Goal: Information Seeking & Learning: Compare options

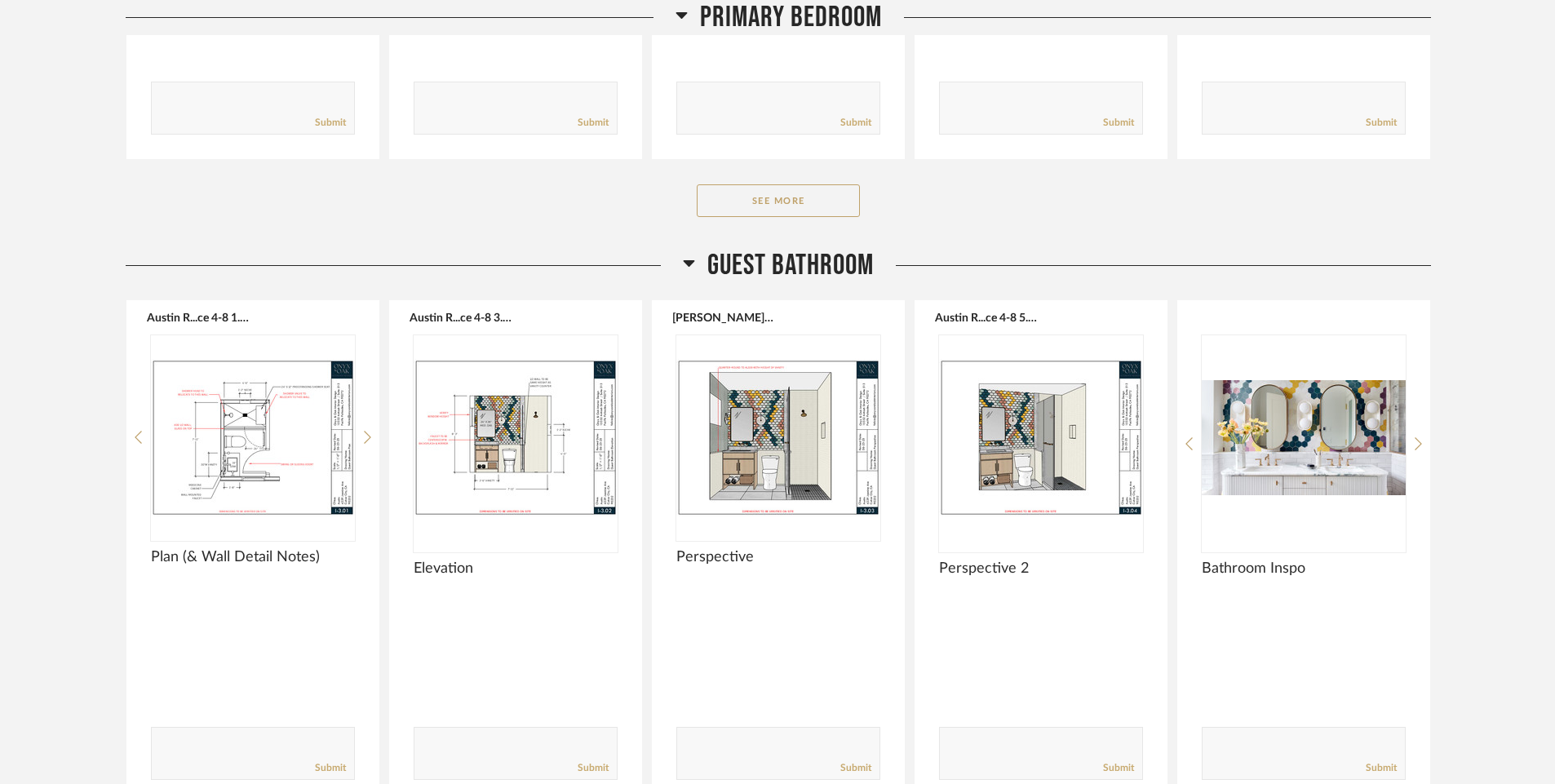
scroll to position [3151, 0]
click at [1319, 437] on img "0" at bounding box center [1303, 436] width 204 height 204
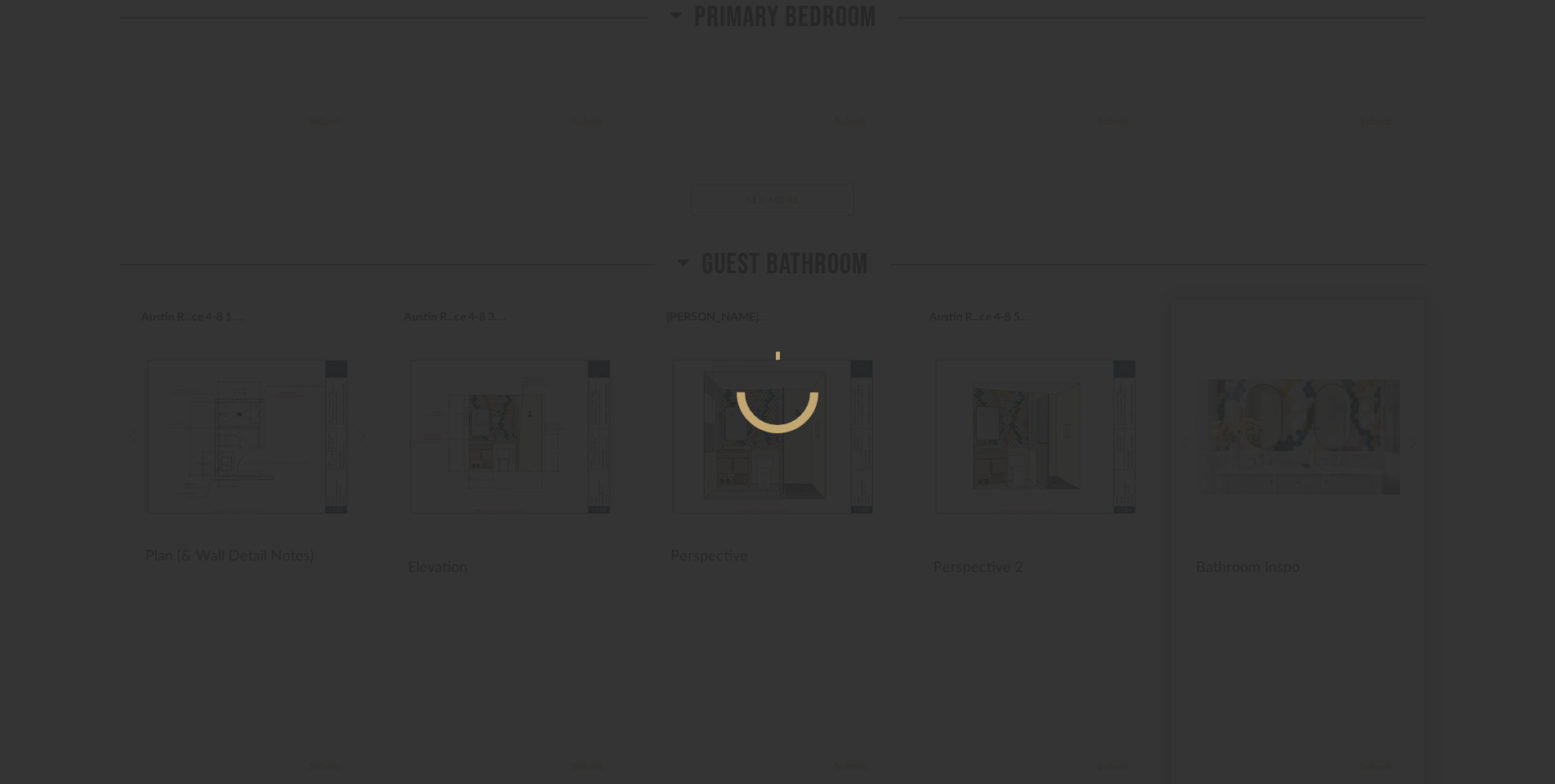
scroll to position [0, 0]
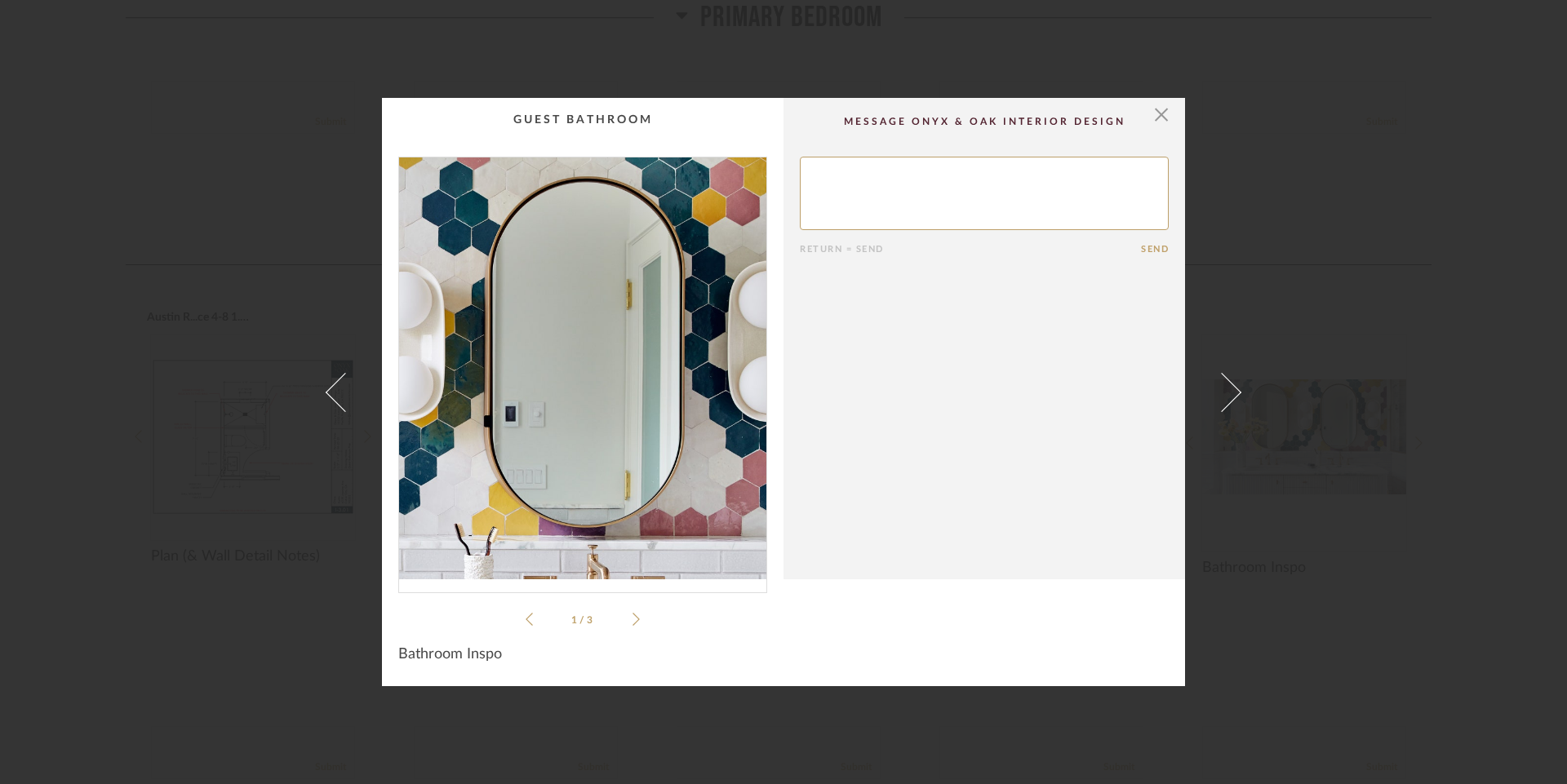
click at [638, 337] on img "0" at bounding box center [582, 369] width 367 height 421
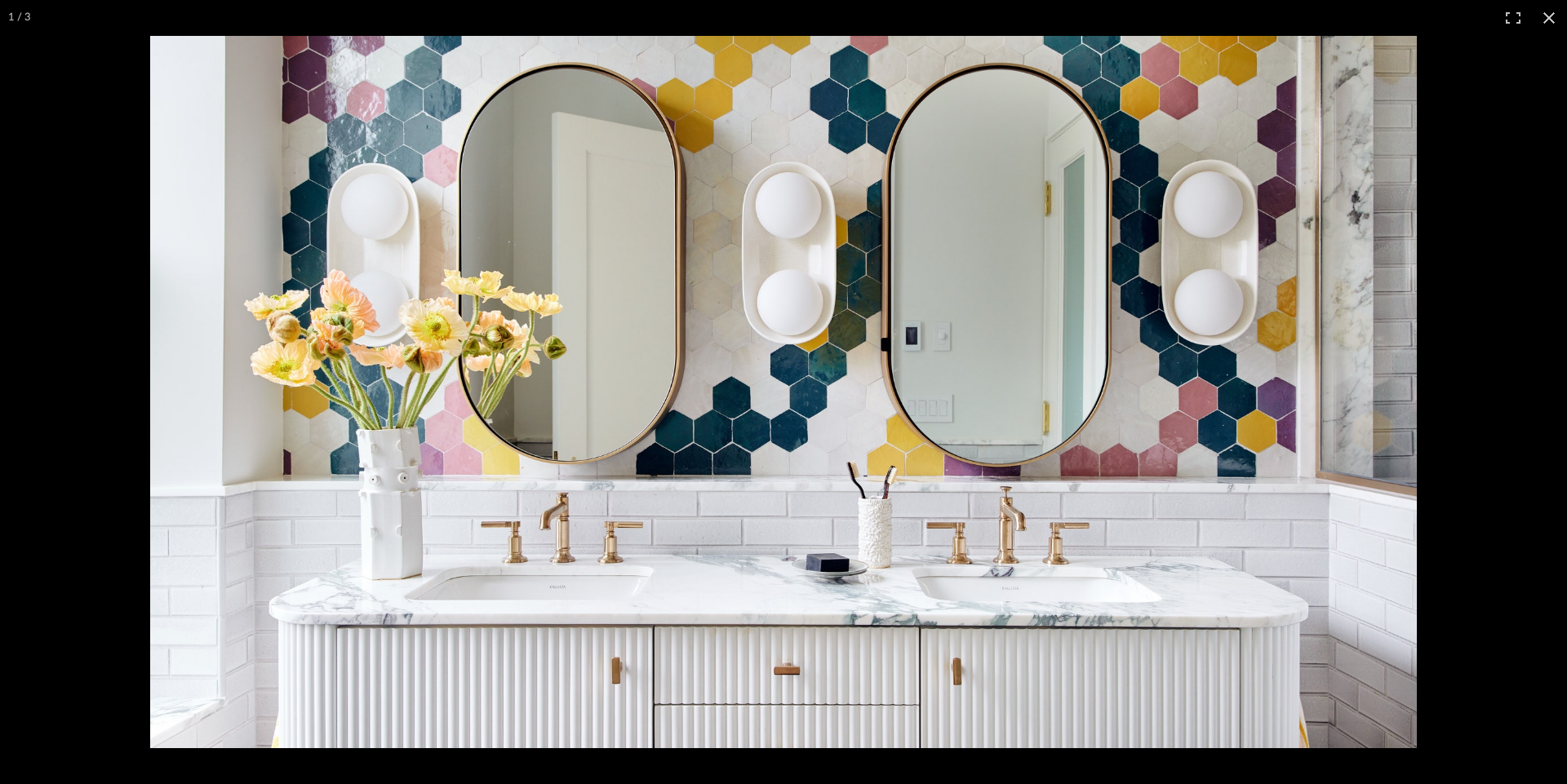
click at [638, 337] on img at bounding box center [784, 392] width 1267 height 712
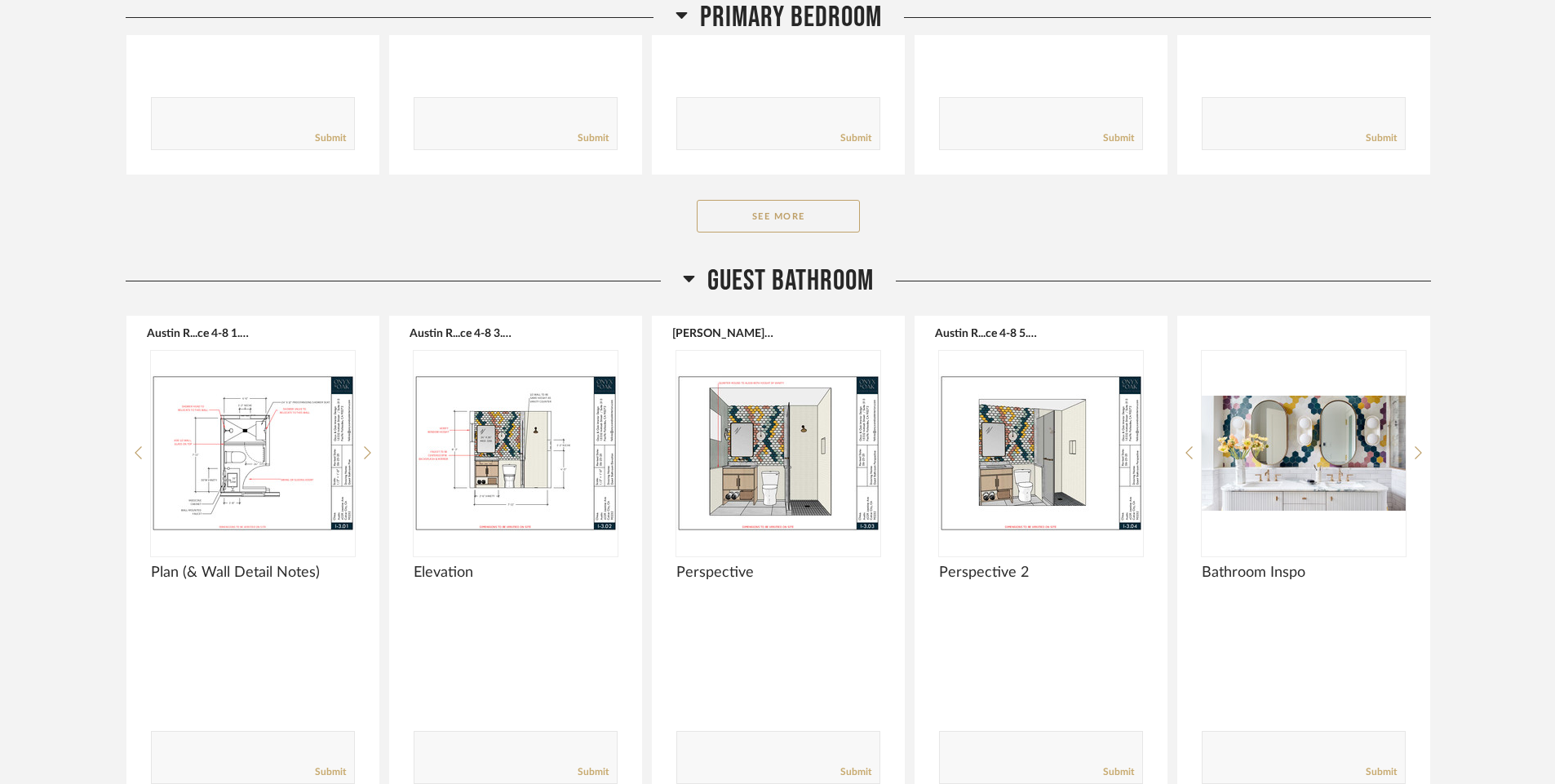
scroll to position [3136, 0]
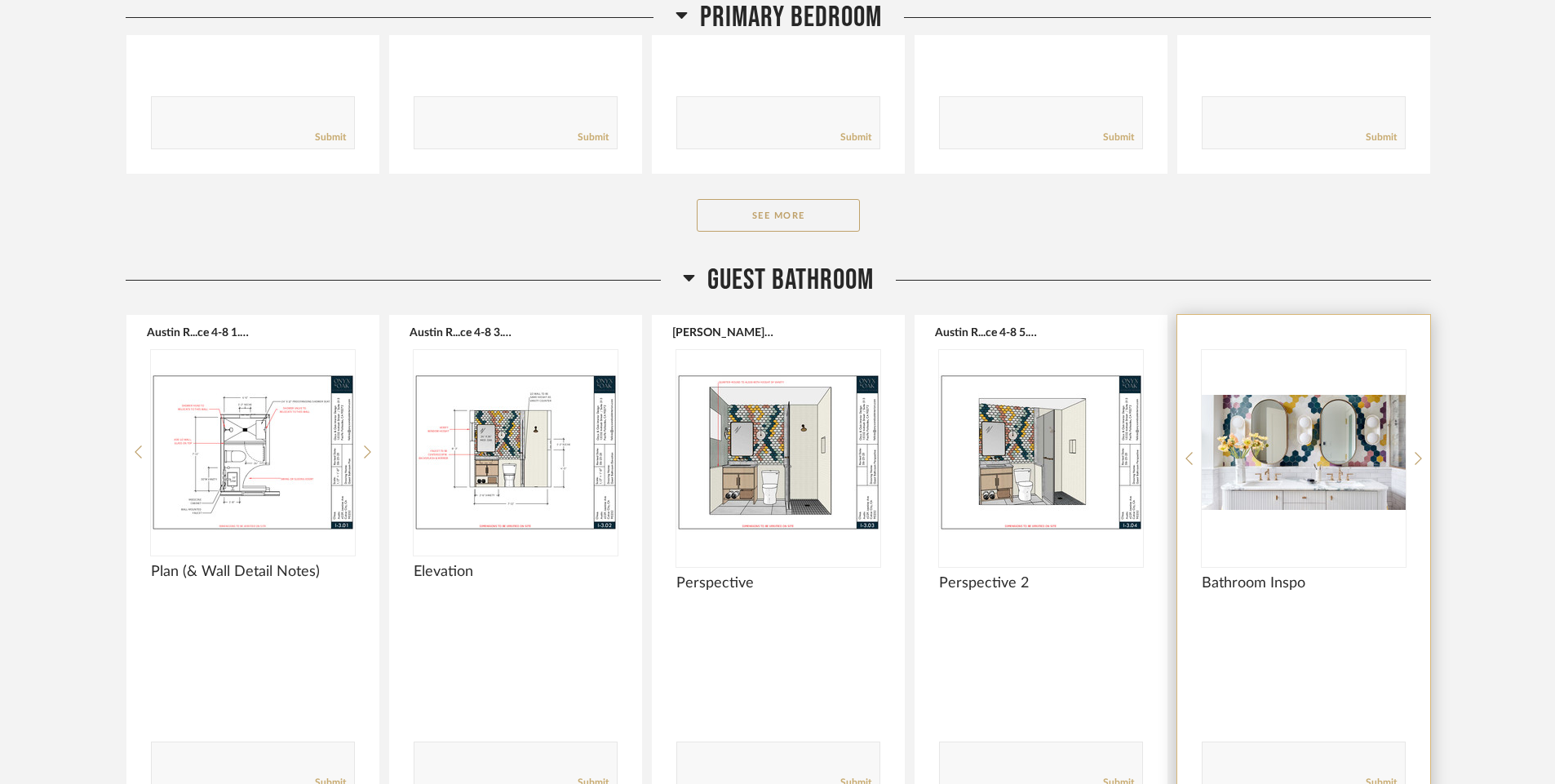
click at [1322, 583] on span "Bathroom Inspo" at bounding box center [1303, 583] width 204 height 18
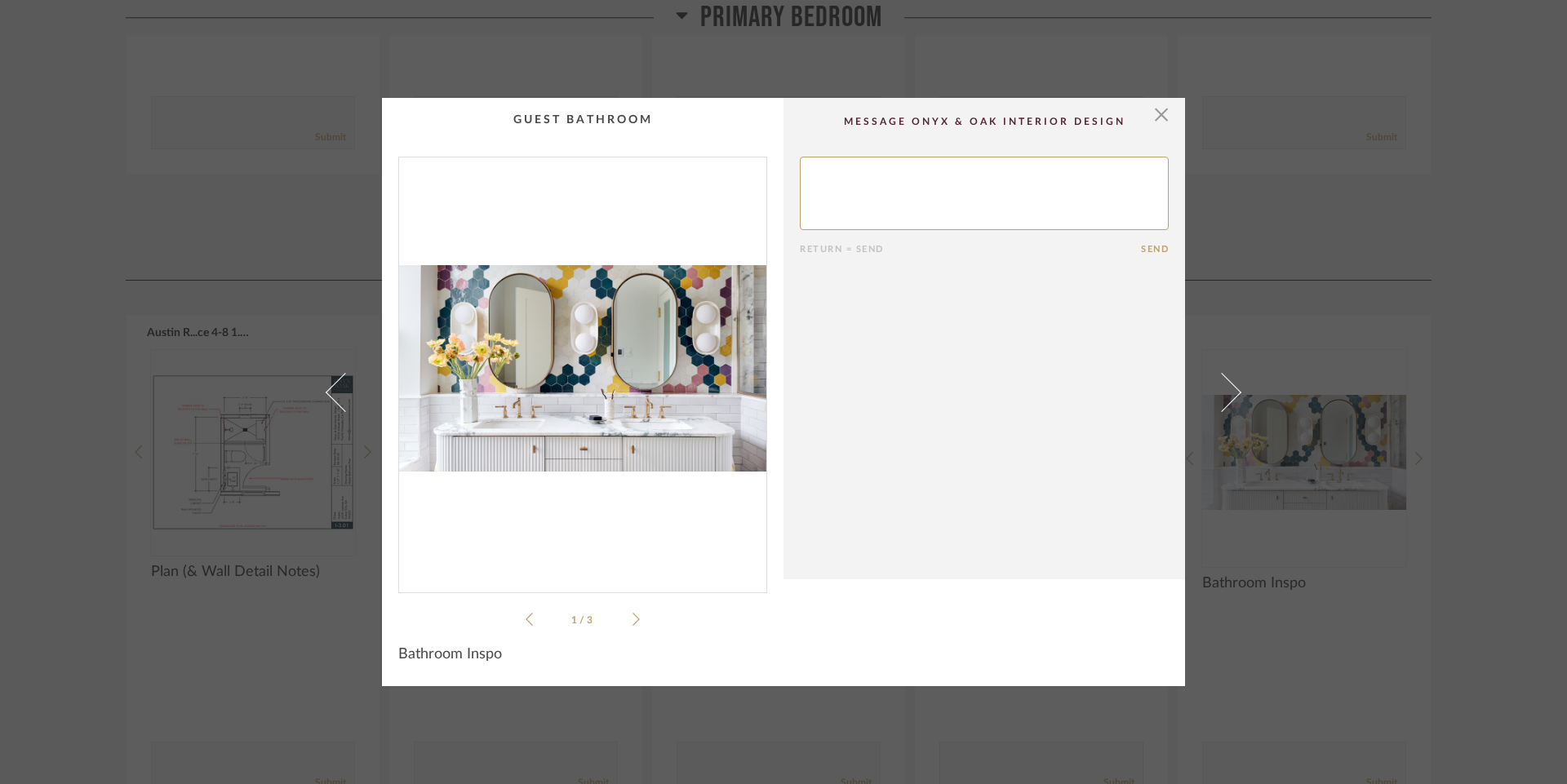
click at [632, 620] on icon at bounding box center [636, 618] width 8 height 15
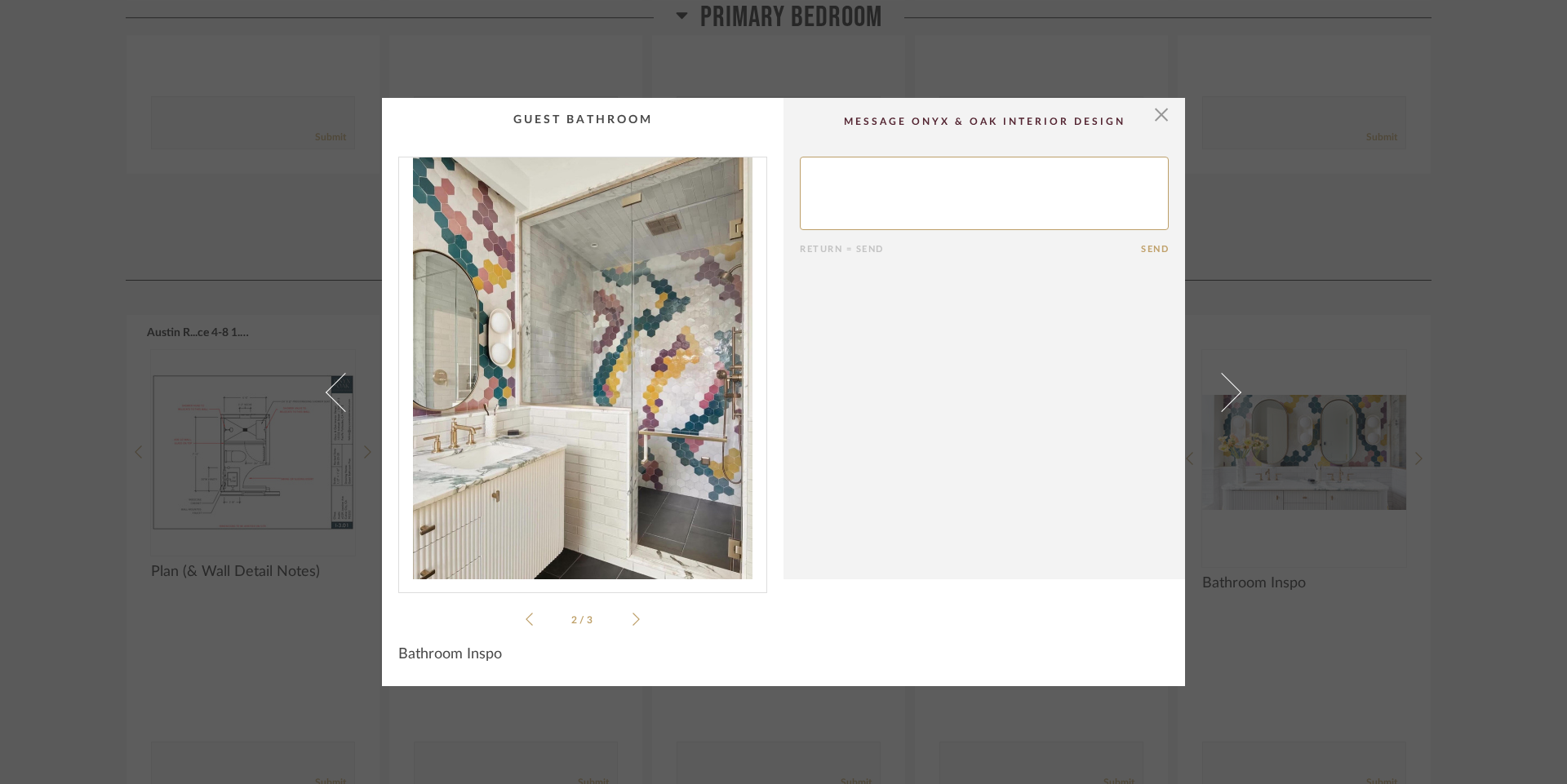
click at [633, 619] on icon at bounding box center [636, 618] width 8 height 13
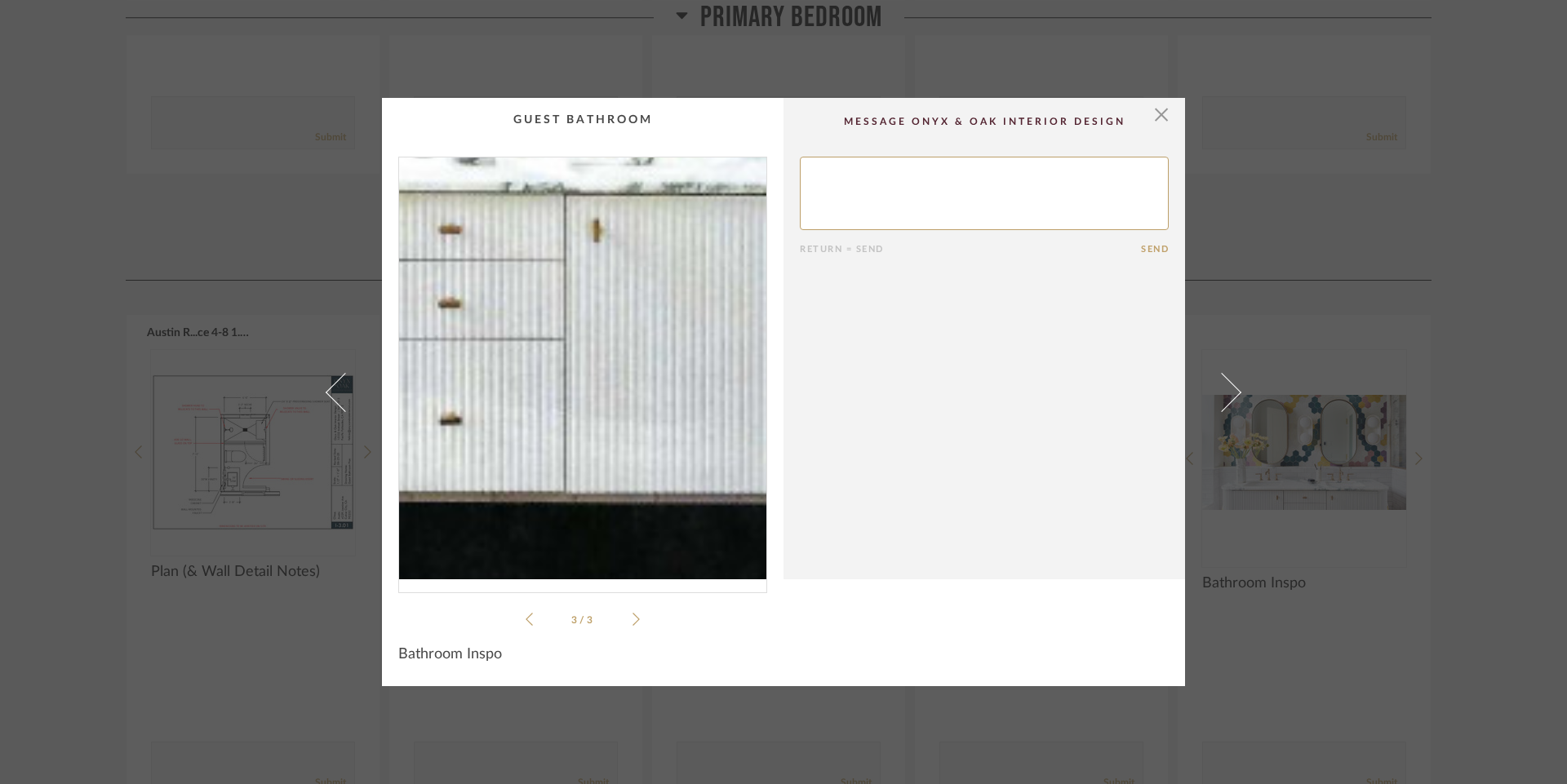
click at [612, 461] on img "2" at bounding box center [582, 369] width 367 height 421
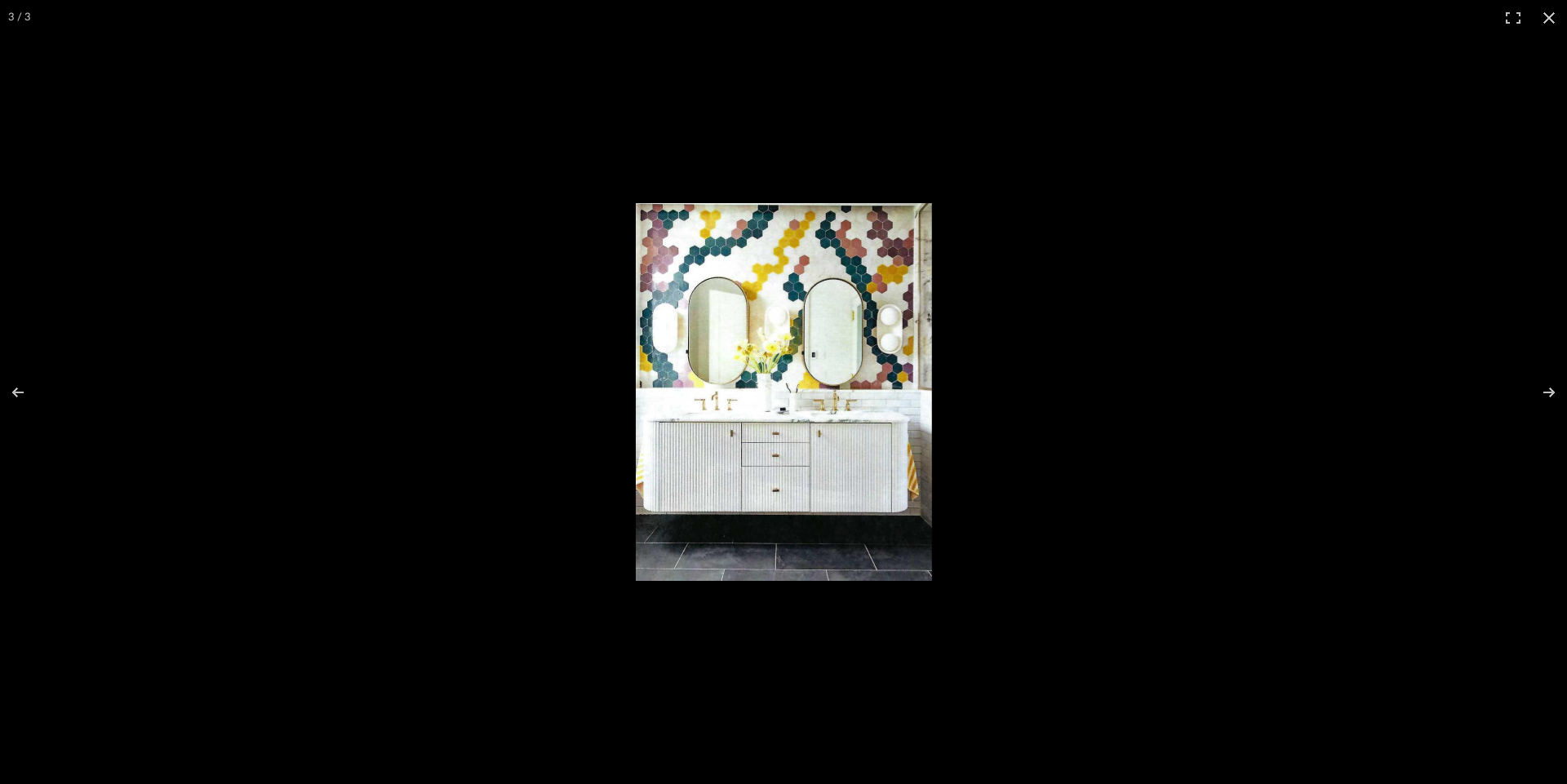
click at [767, 450] on img at bounding box center [784, 392] width 296 height 378
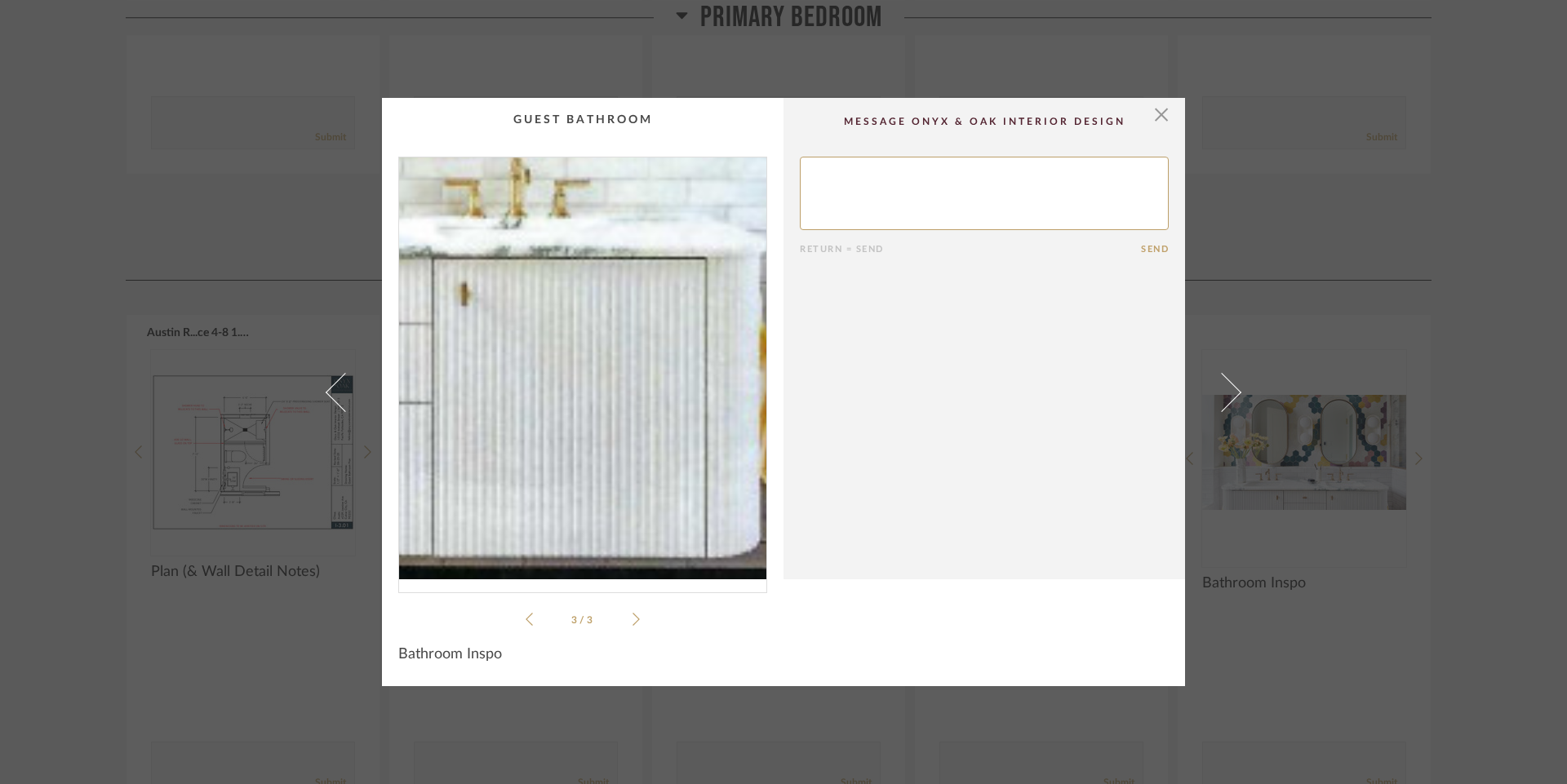
click at [656, 439] on img "2" at bounding box center [582, 369] width 367 height 421
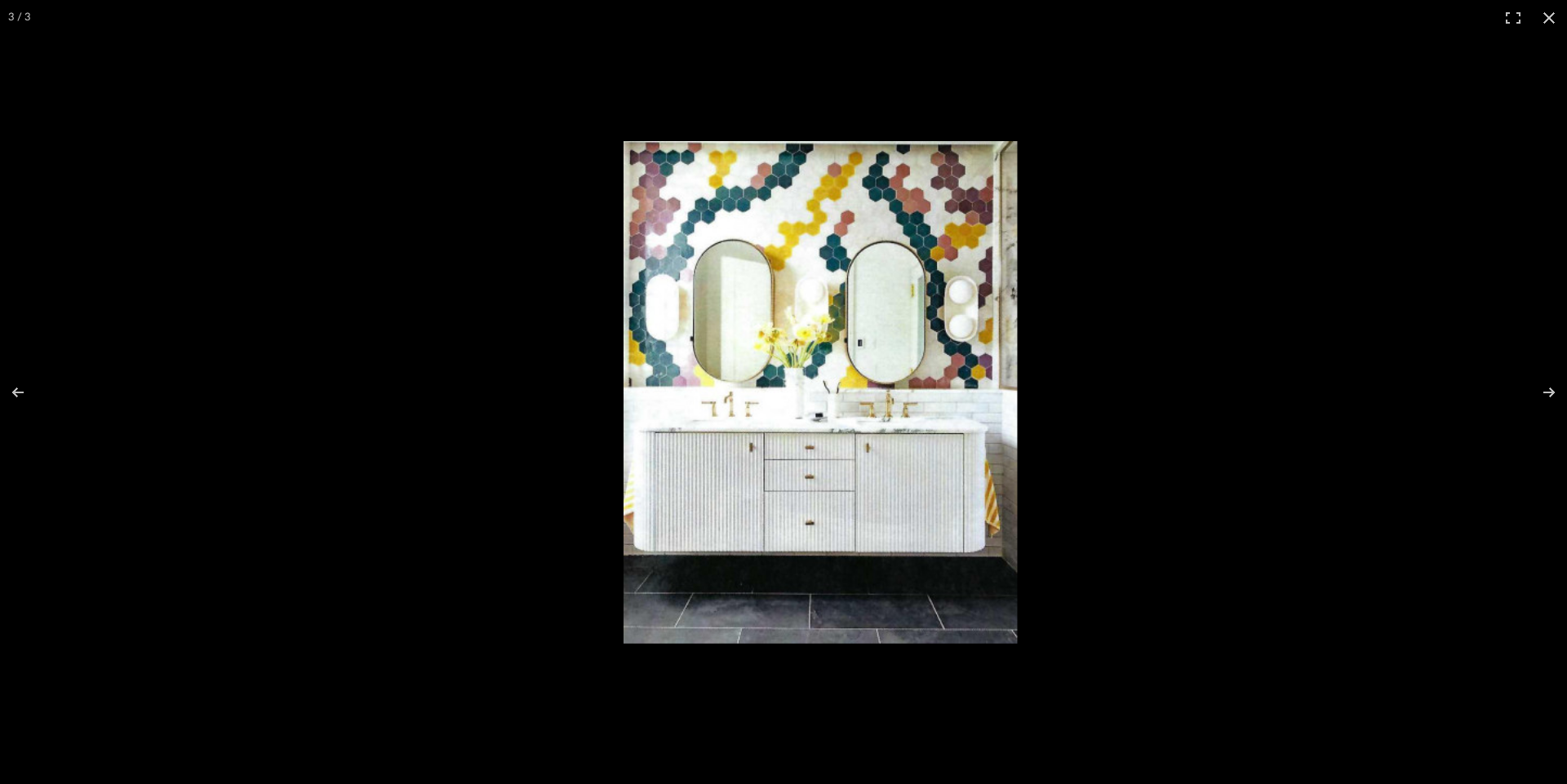
click at [633, 147] on img at bounding box center [819, 392] width 393 height 502
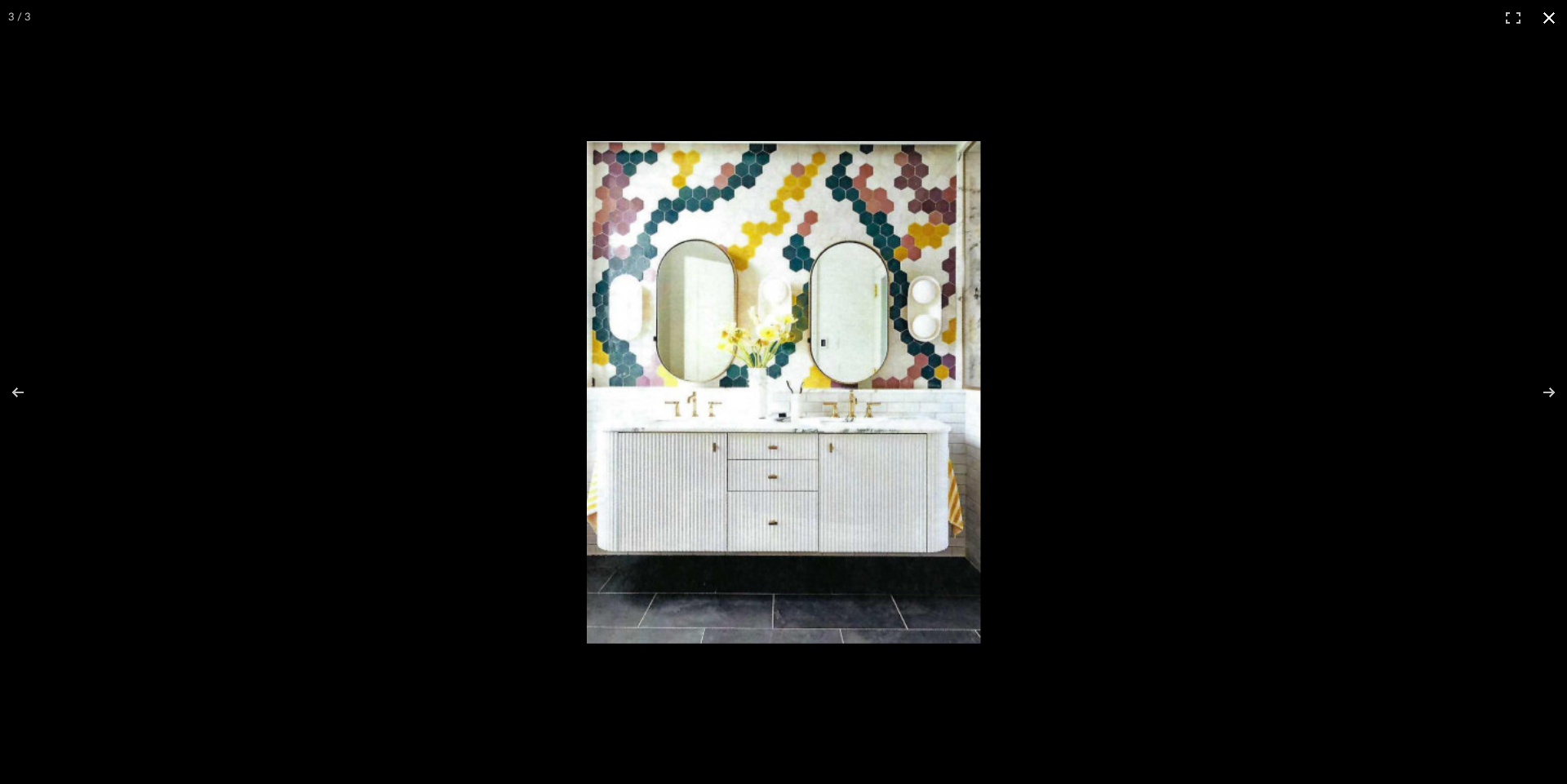
click at [1551, 19] on button at bounding box center [1548, 18] width 36 height 36
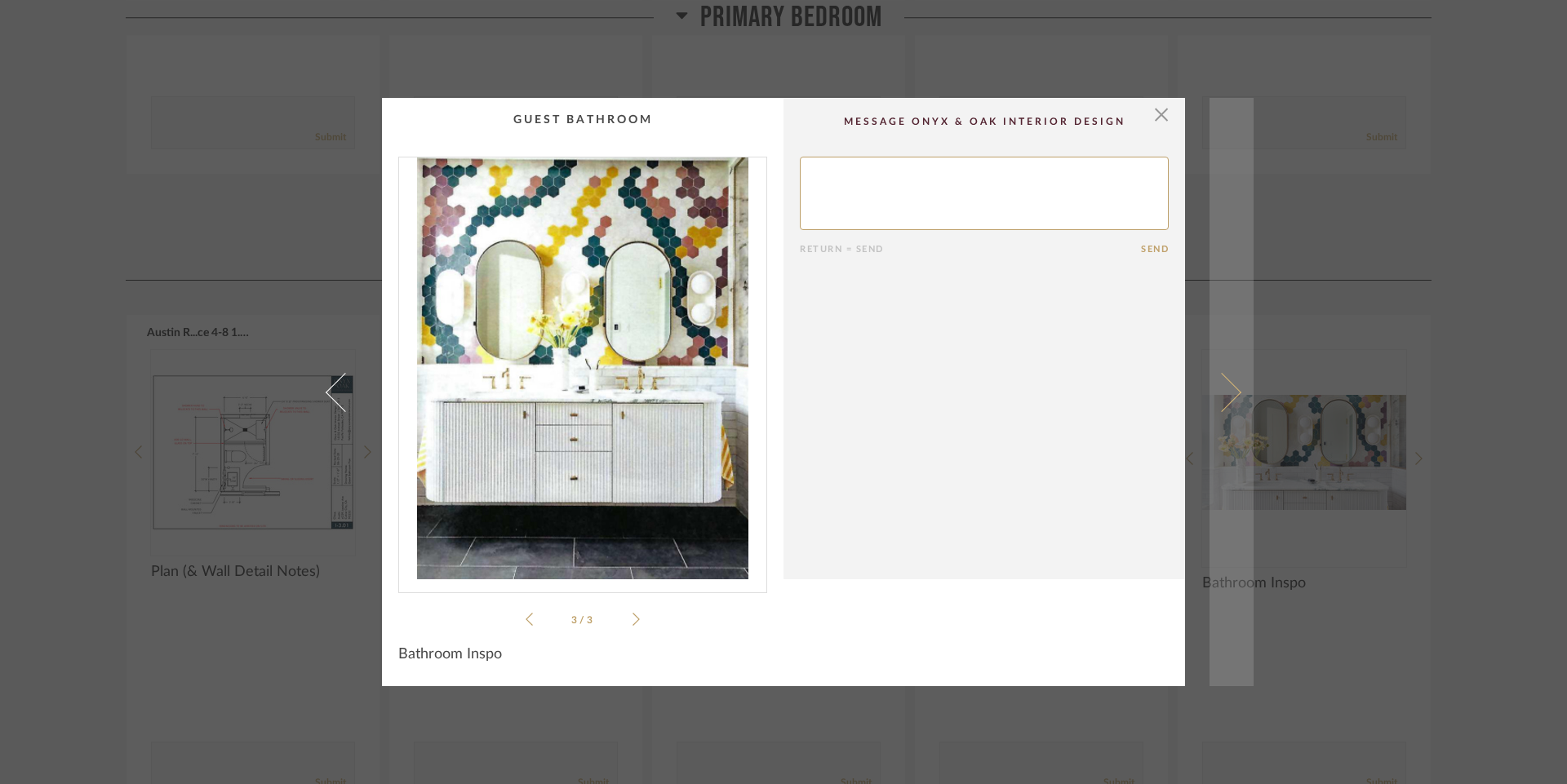
click at [1218, 386] on span at bounding box center [1221, 392] width 39 height 39
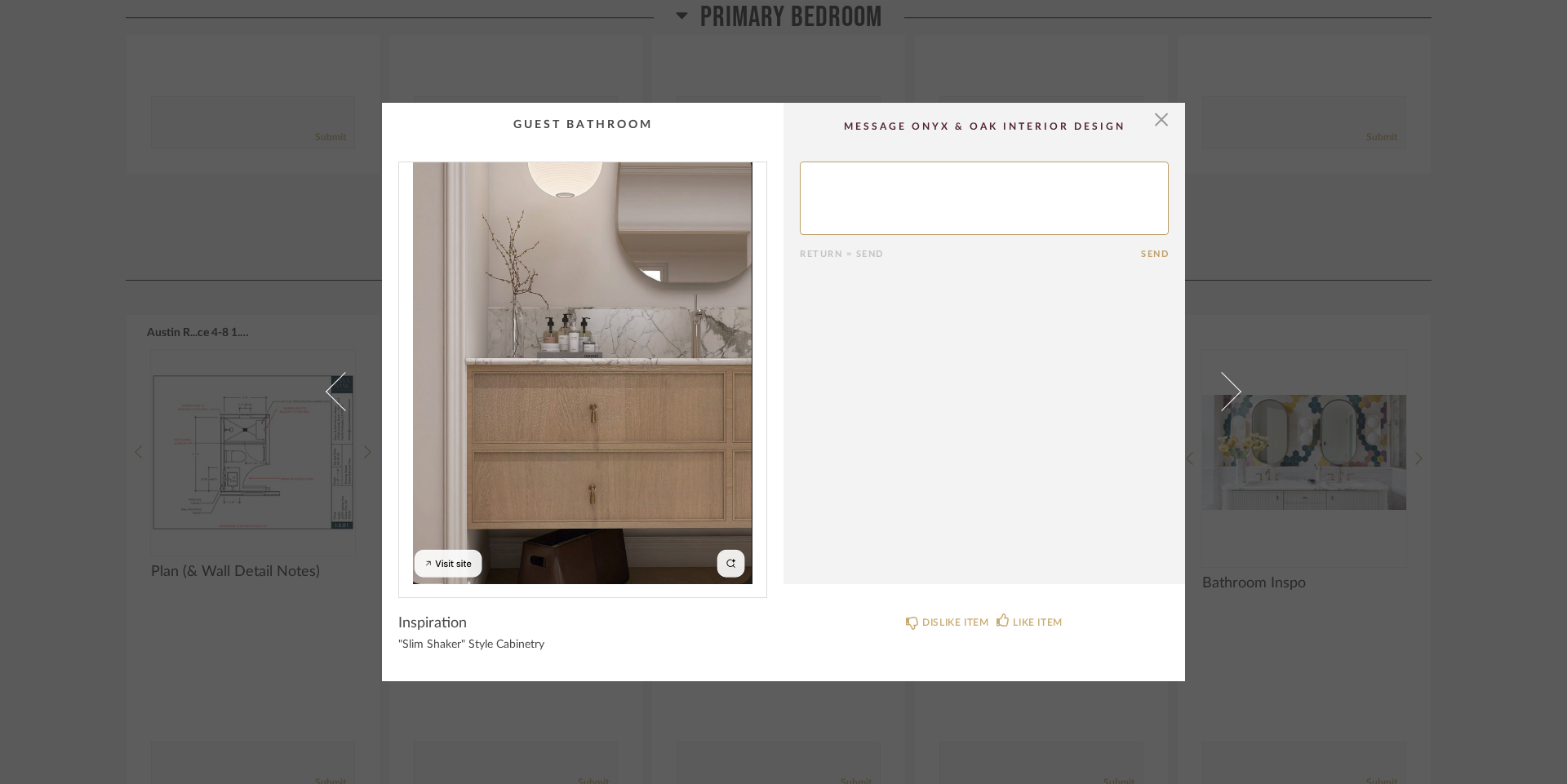
click at [1218, 386] on span at bounding box center [1221, 392] width 39 height 39
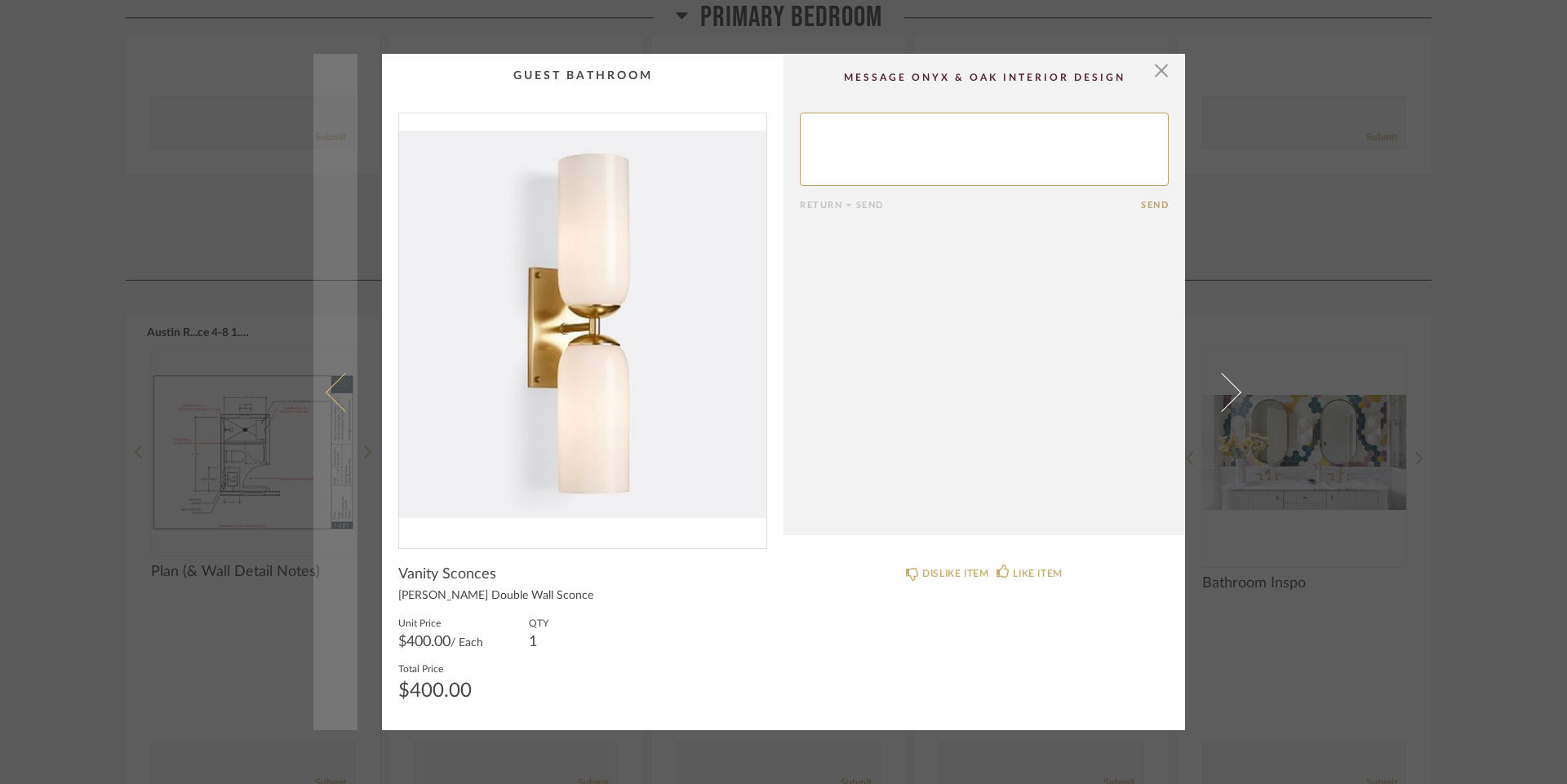
click at [329, 386] on span at bounding box center [345, 392] width 39 height 39
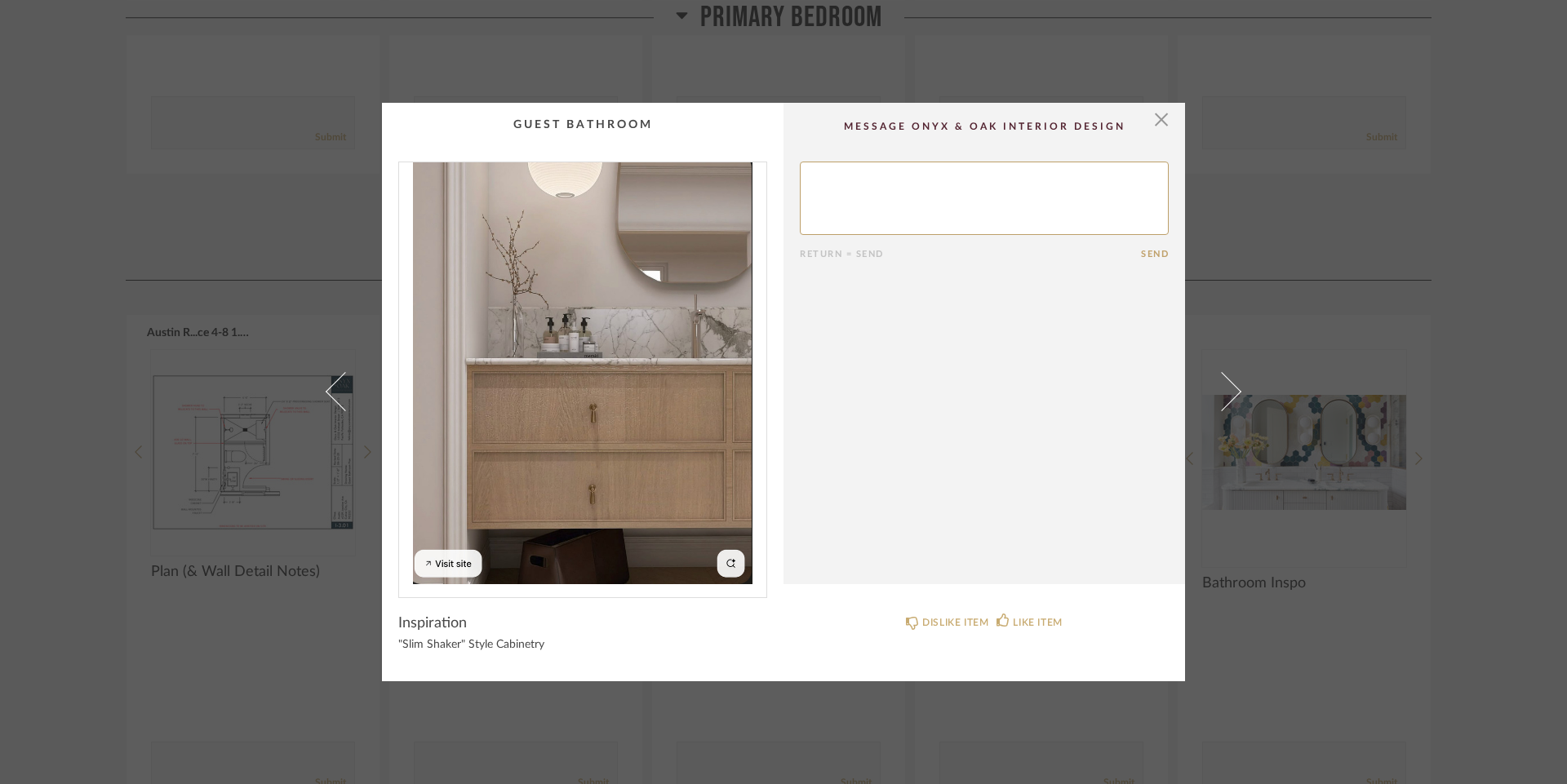
click at [329, 386] on span at bounding box center [345, 392] width 39 height 39
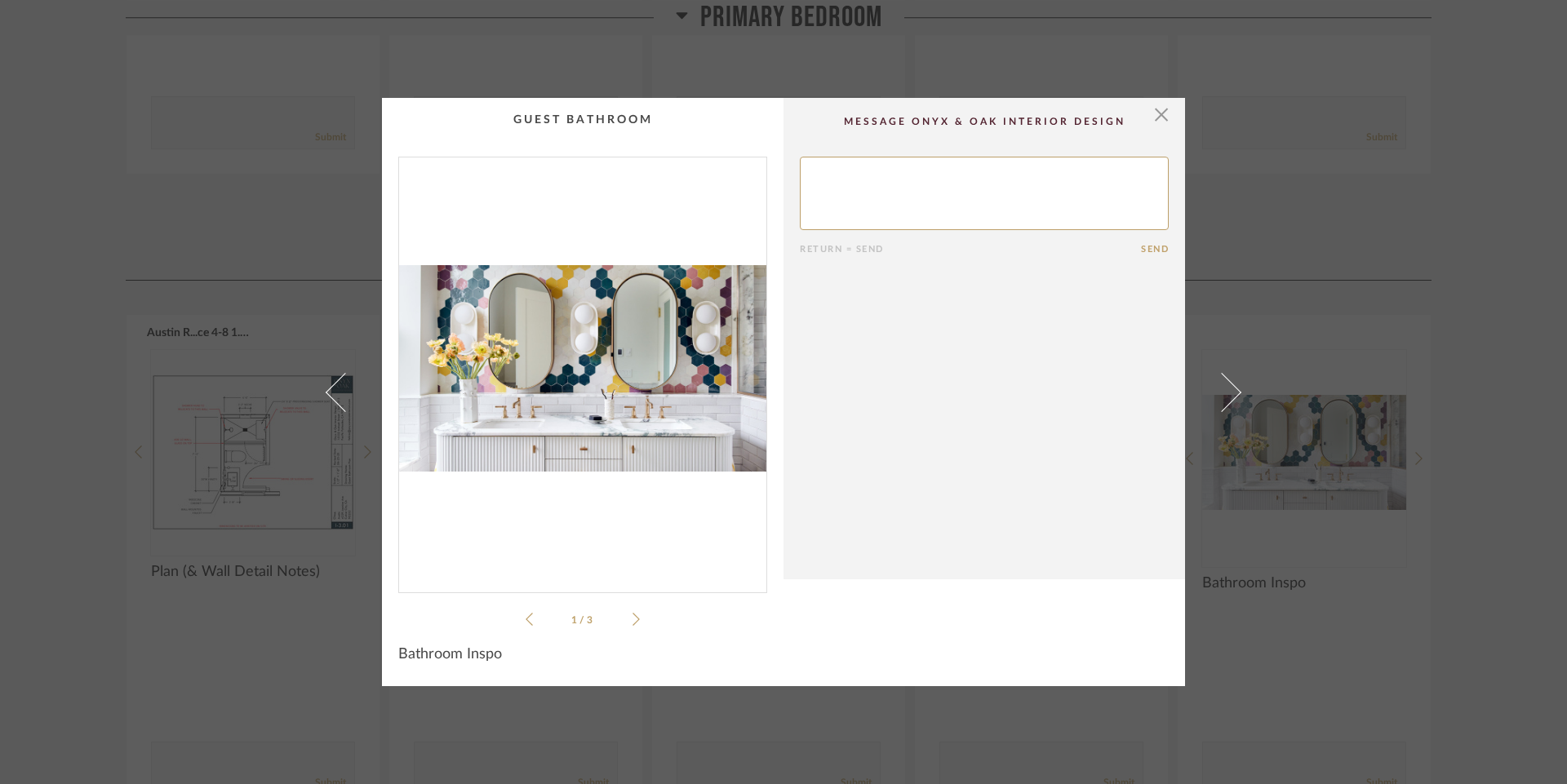
click at [329, 386] on span at bounding box center [345, 392] width 39 height 39
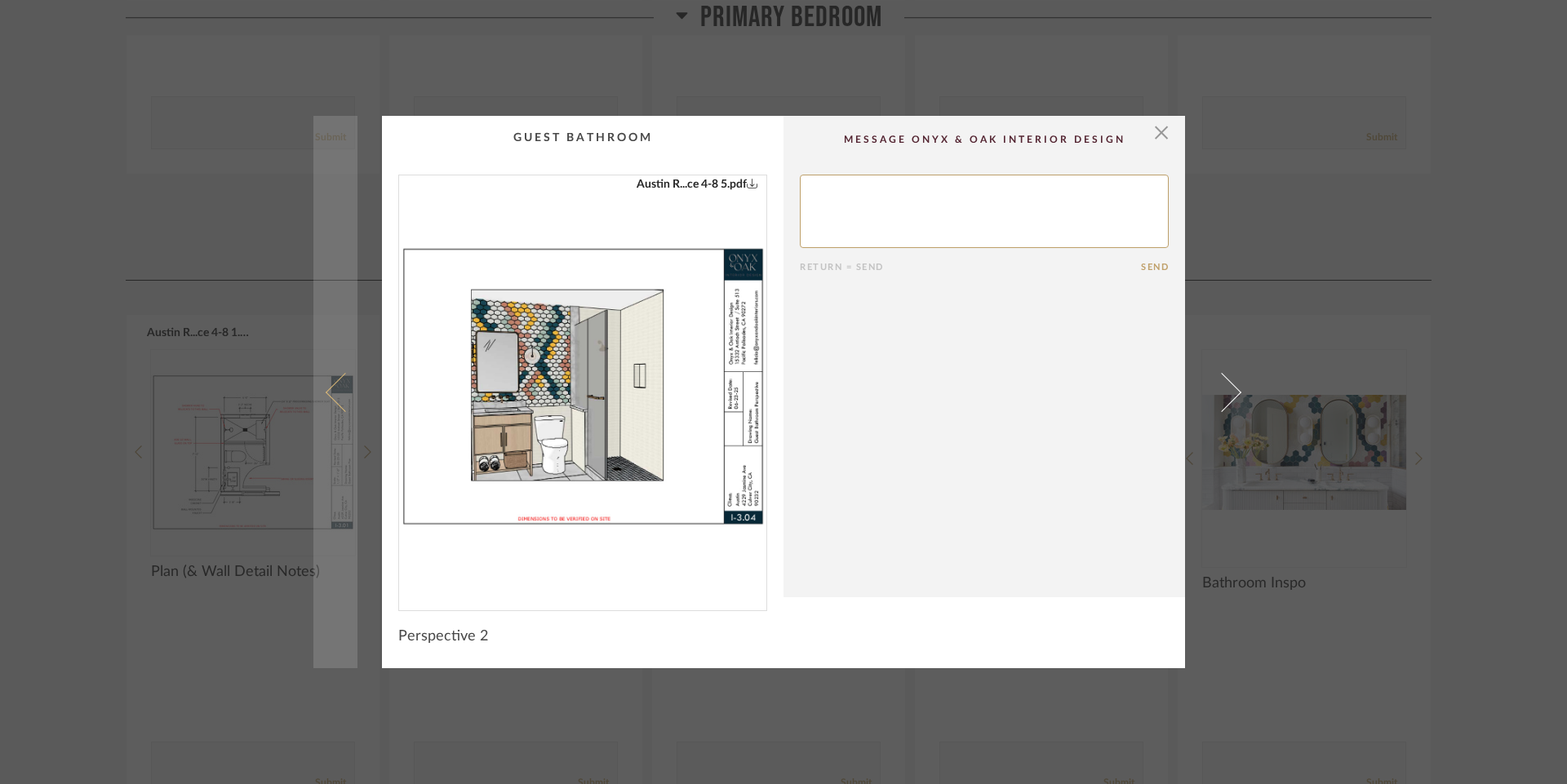
click at [325, 391] on span at bounding box center [345, 392] width 39 height 39
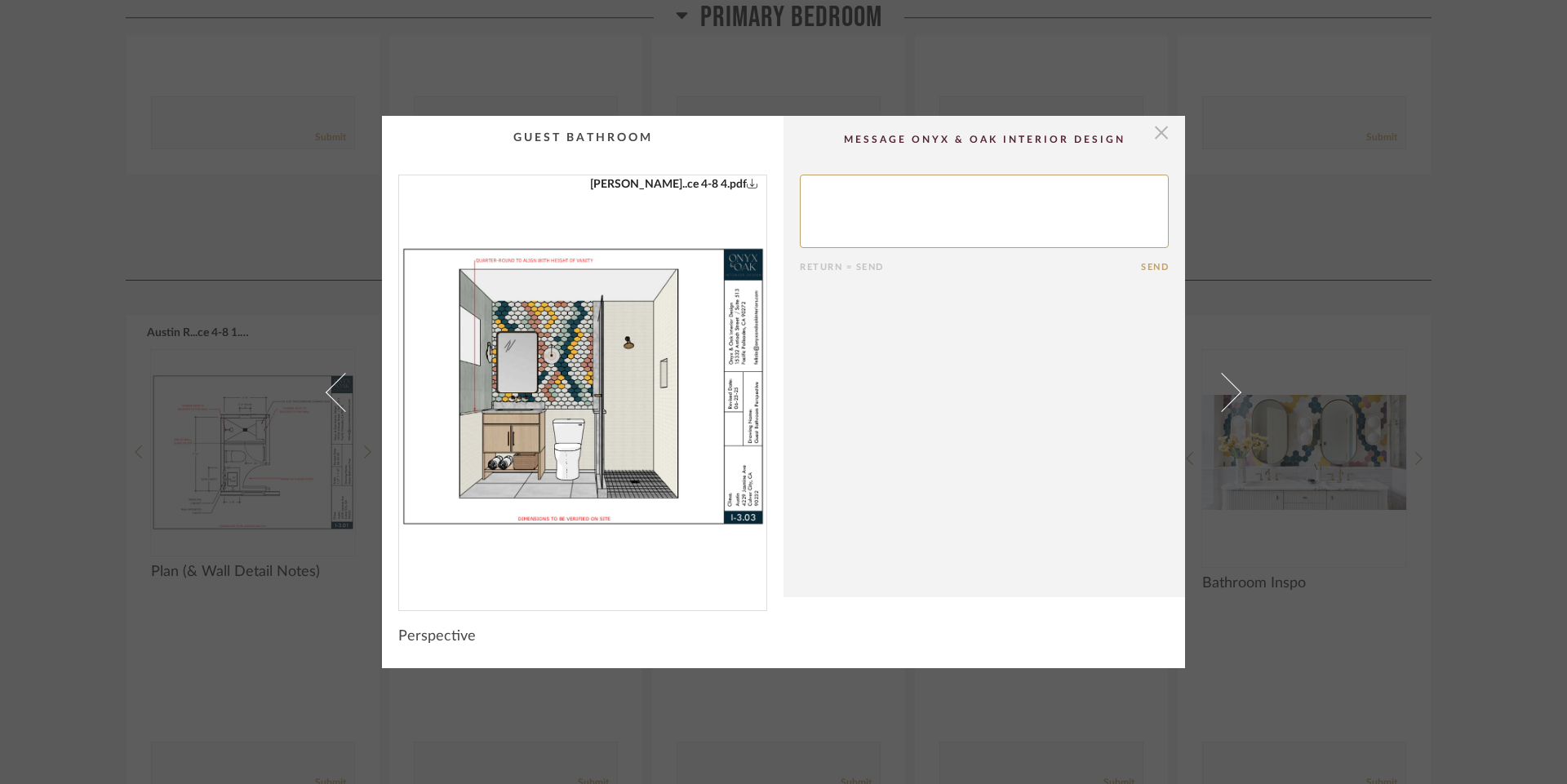
click at [1157, 127] on span "button" at bounding box center [1161, 132] width 32 height 32
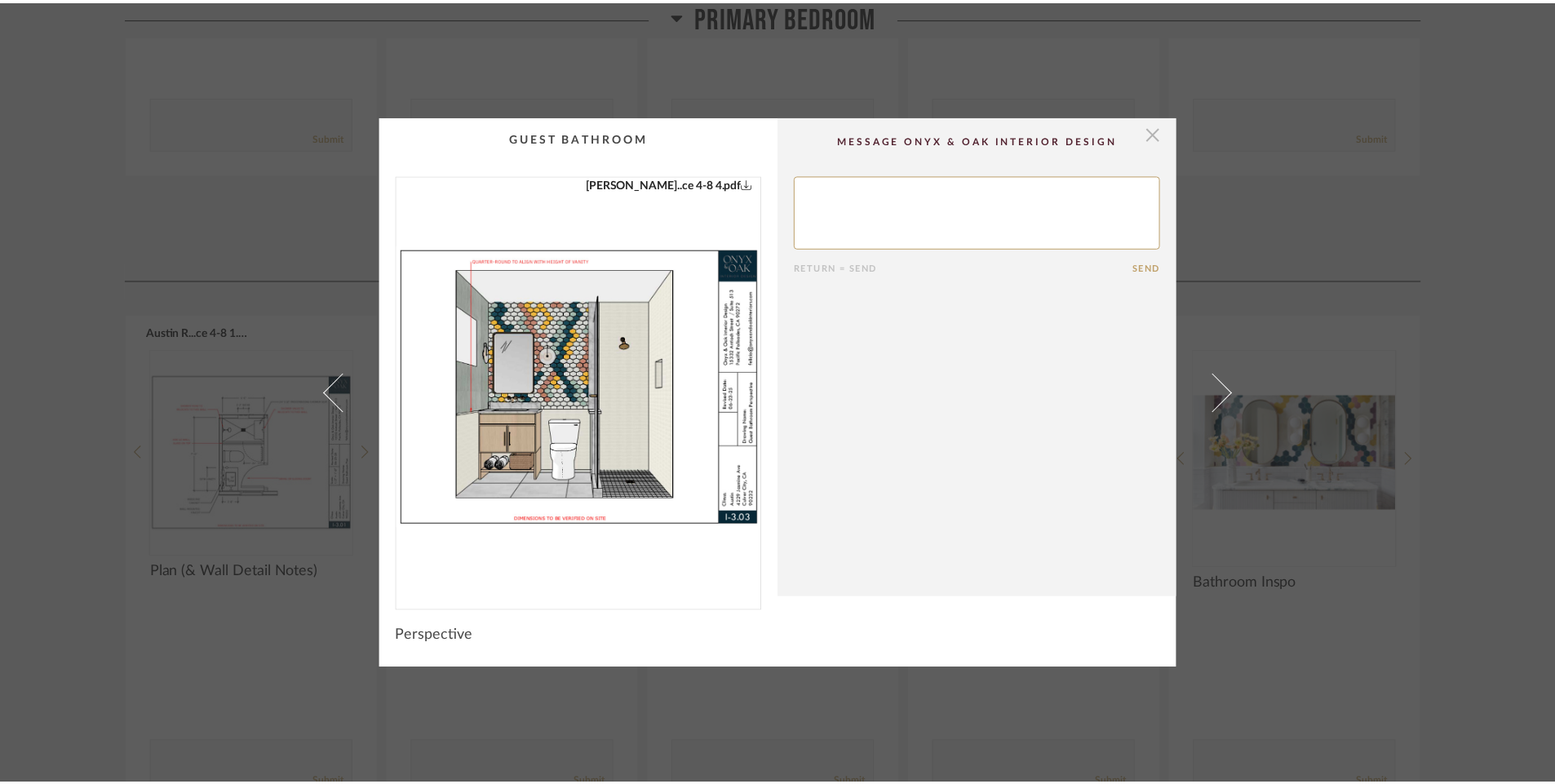
scroll to position [3136, 0]
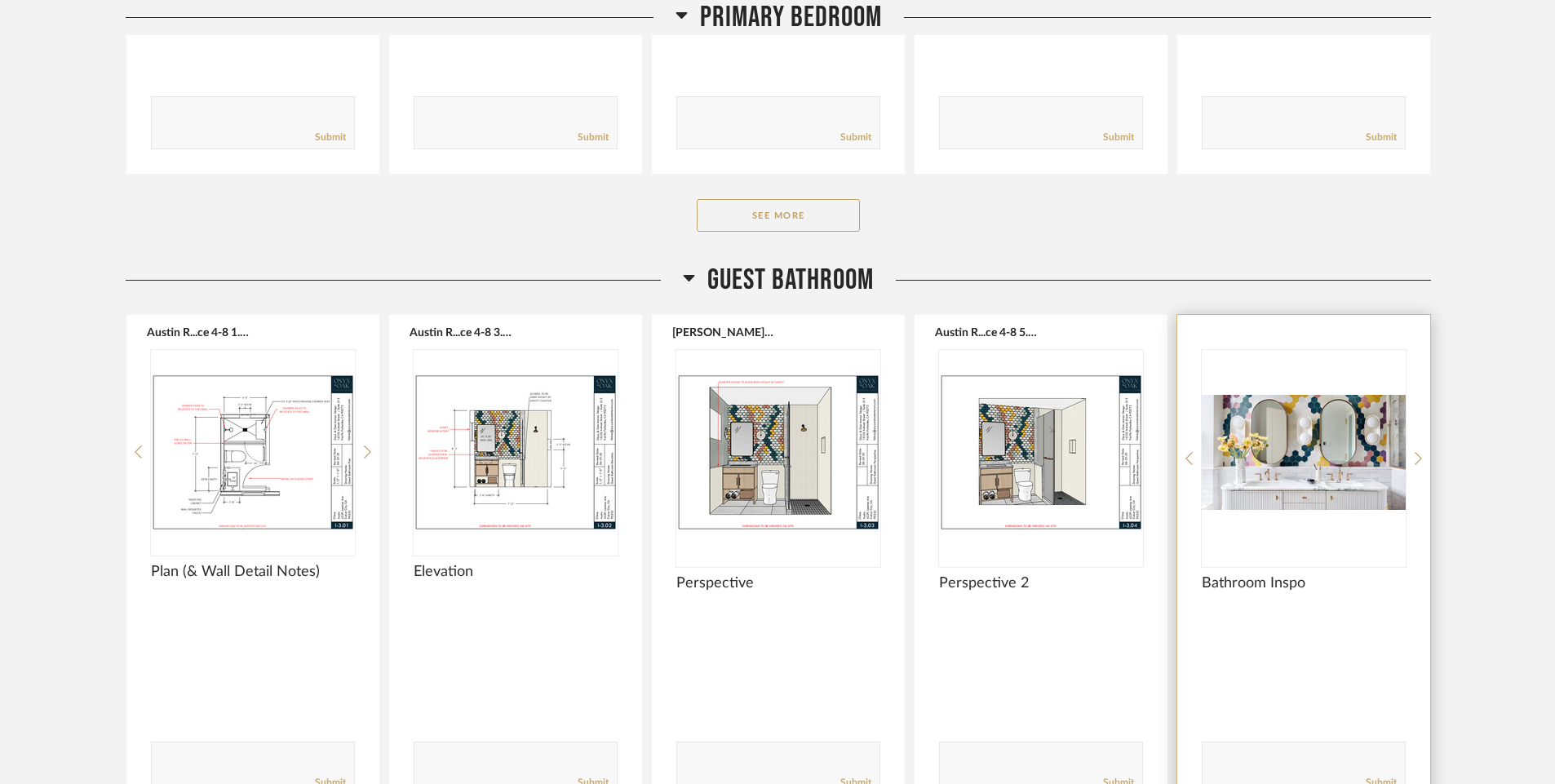
click at [1281, 471] on img "0" at bounding box center [1303, 451] width 204 height 204
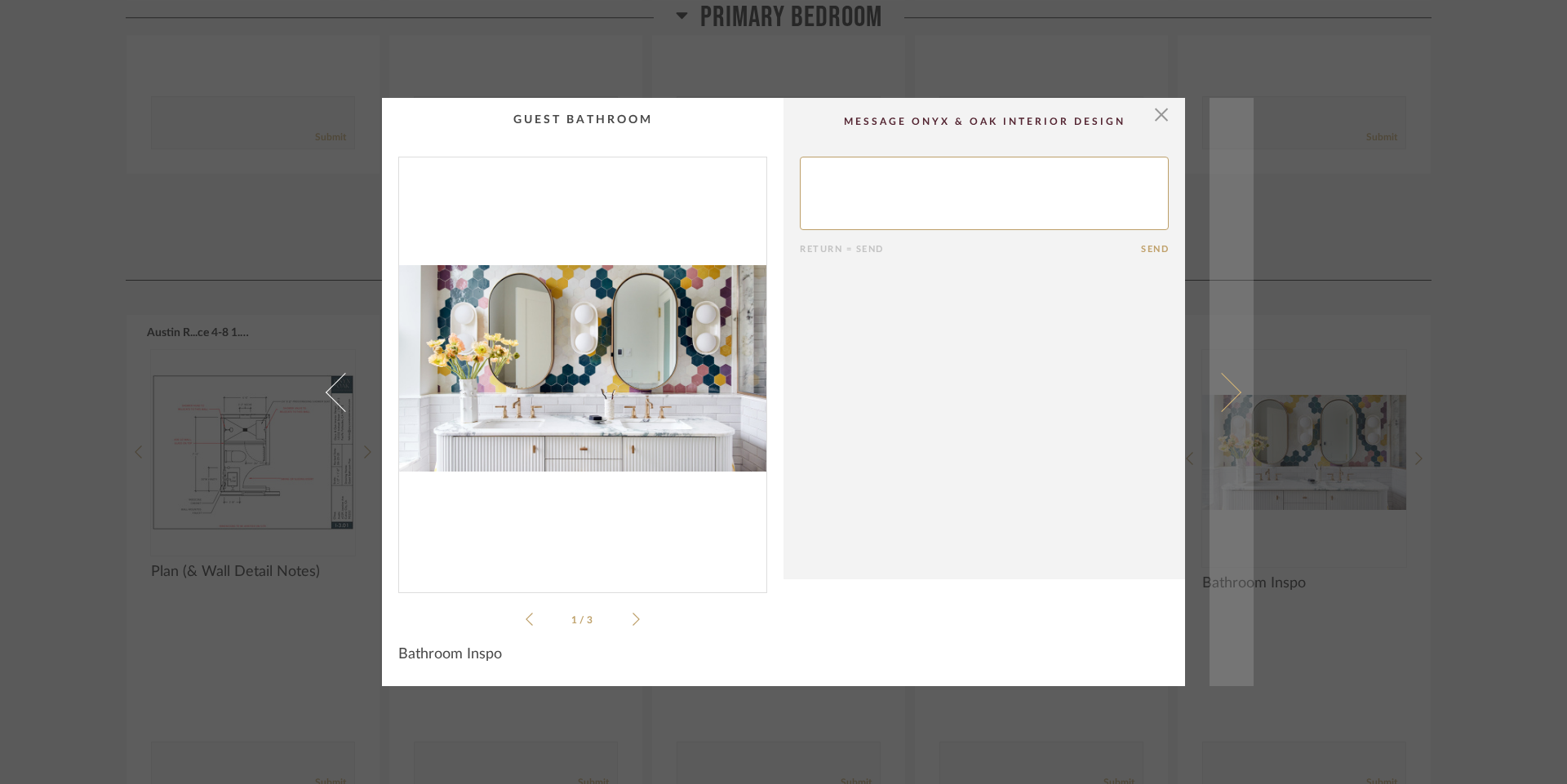
click at [1226, 394] on span at bounding box center [1221, 392] width 39 height 39
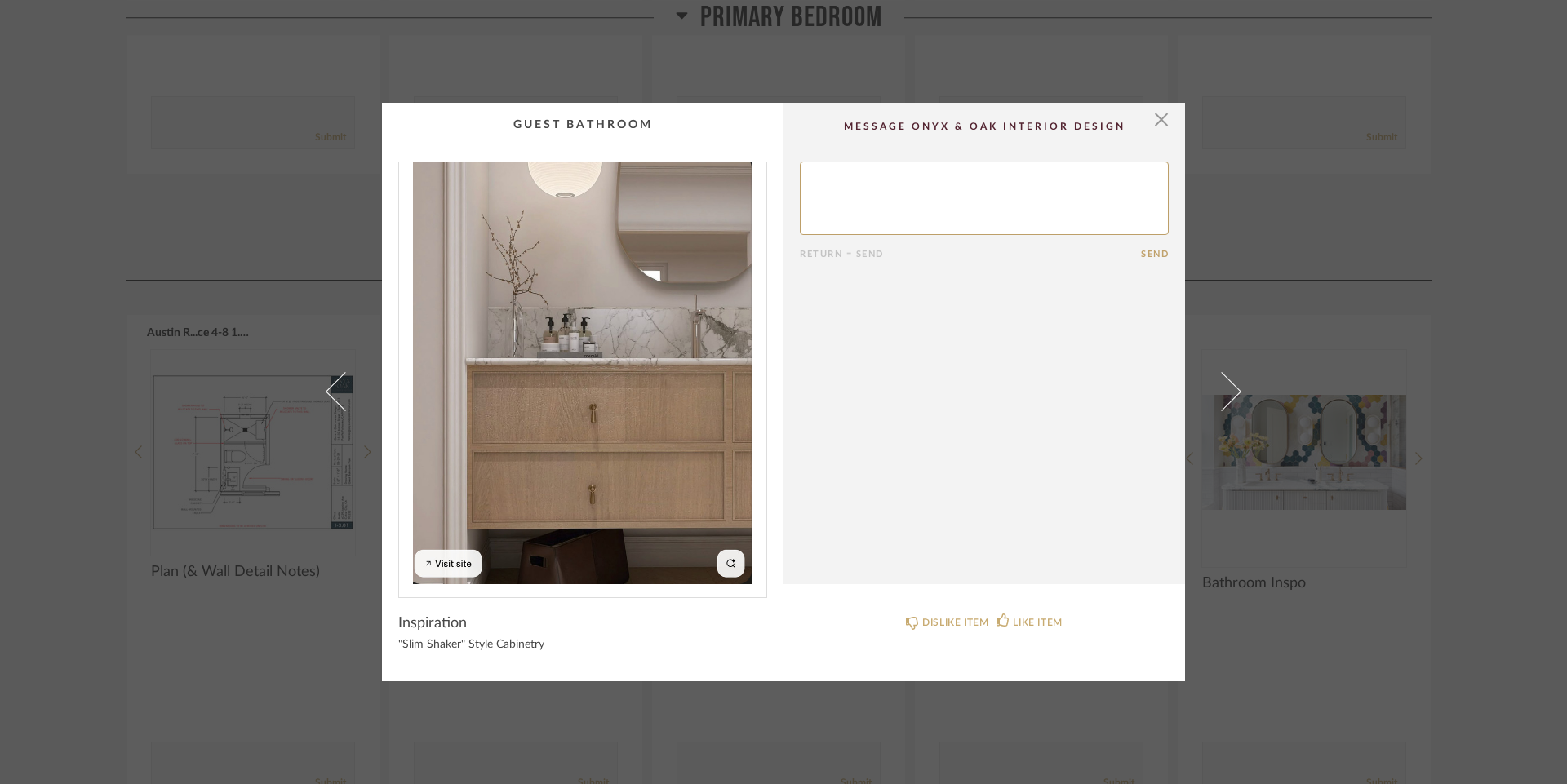
click at [1226, 394] on span at bounding box center [1221, 392] width 39 height 39
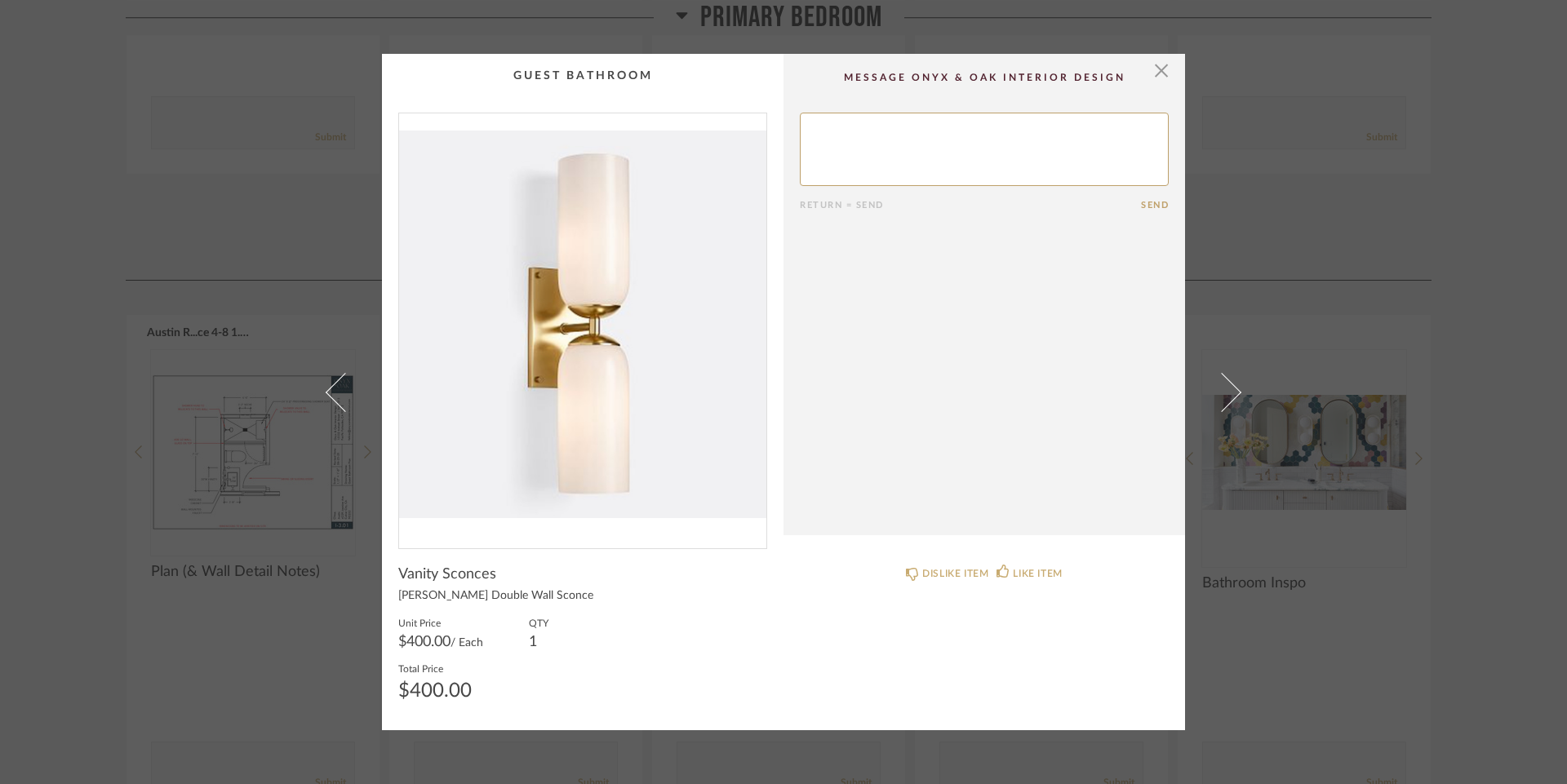
click at [1226, 394] on span at bounding box center [1221, 392] width 39 height 39
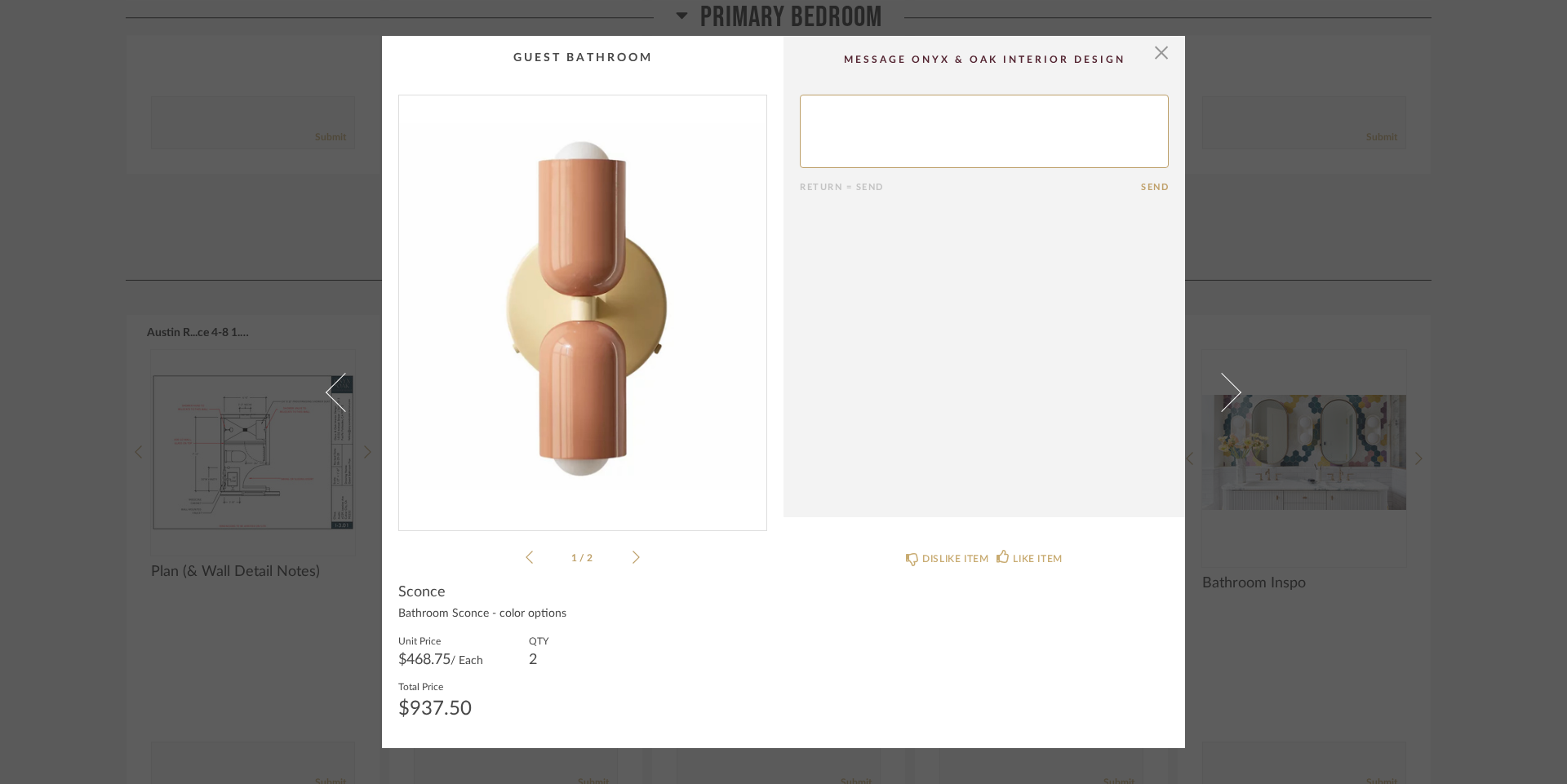
click at [1226, 394] on span at bounding box center [1221, 392] width 39 height 39
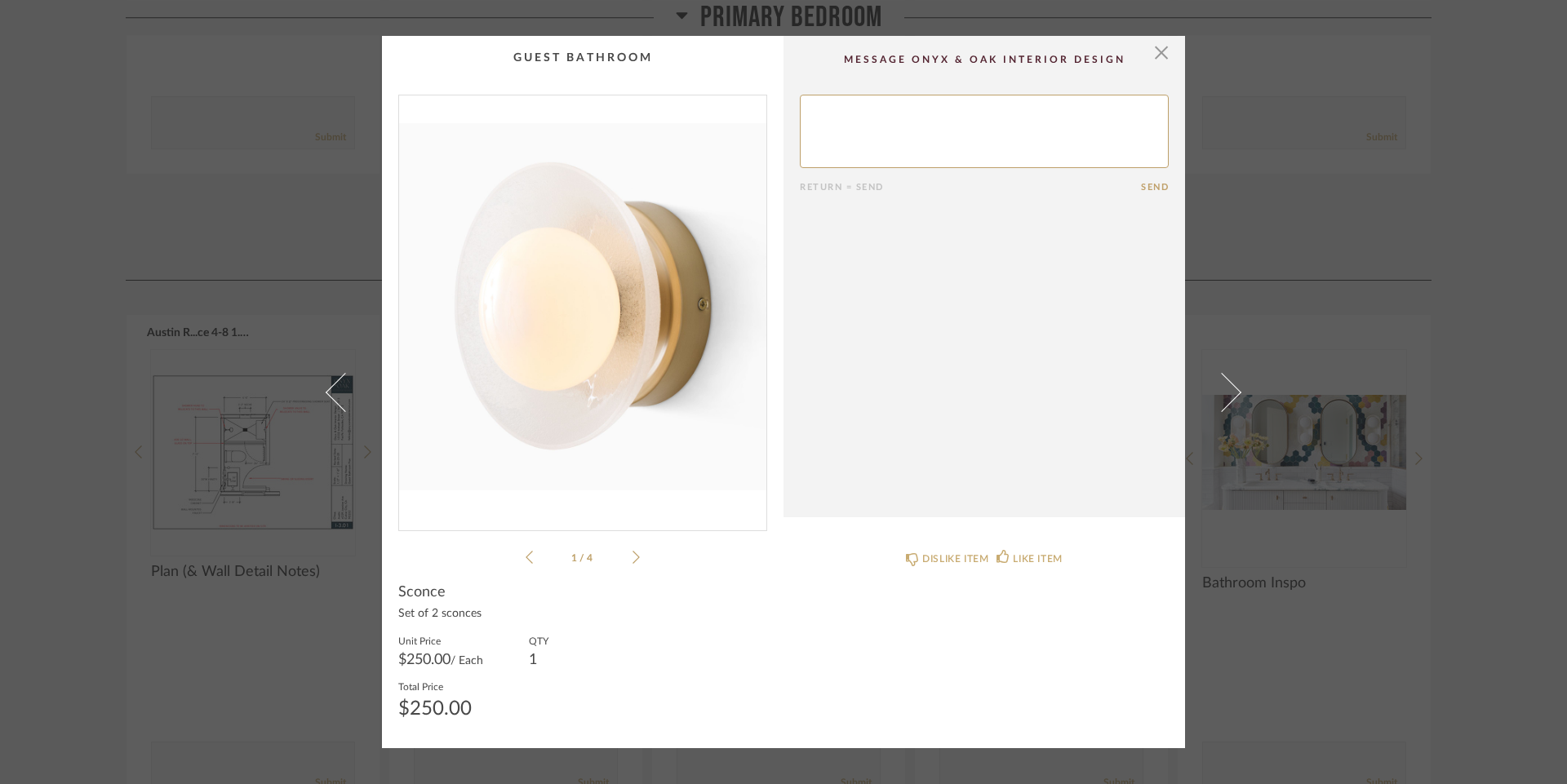
click at [1226, 394] on span at bounding box center [1221, 392] width 39 height 39
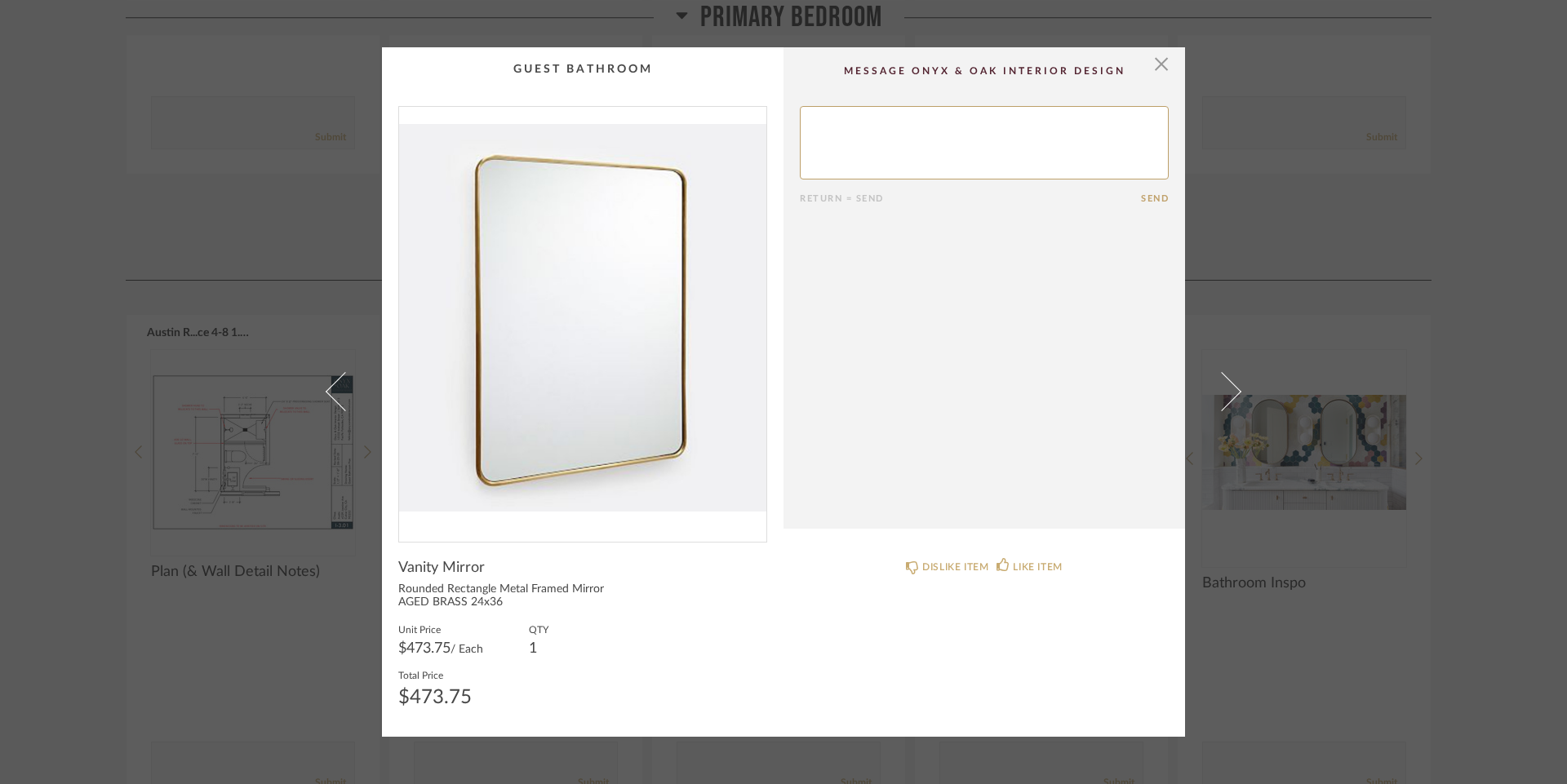
click at [1226, 394] on span at bounding box center [1221, 392] width 39 height 39
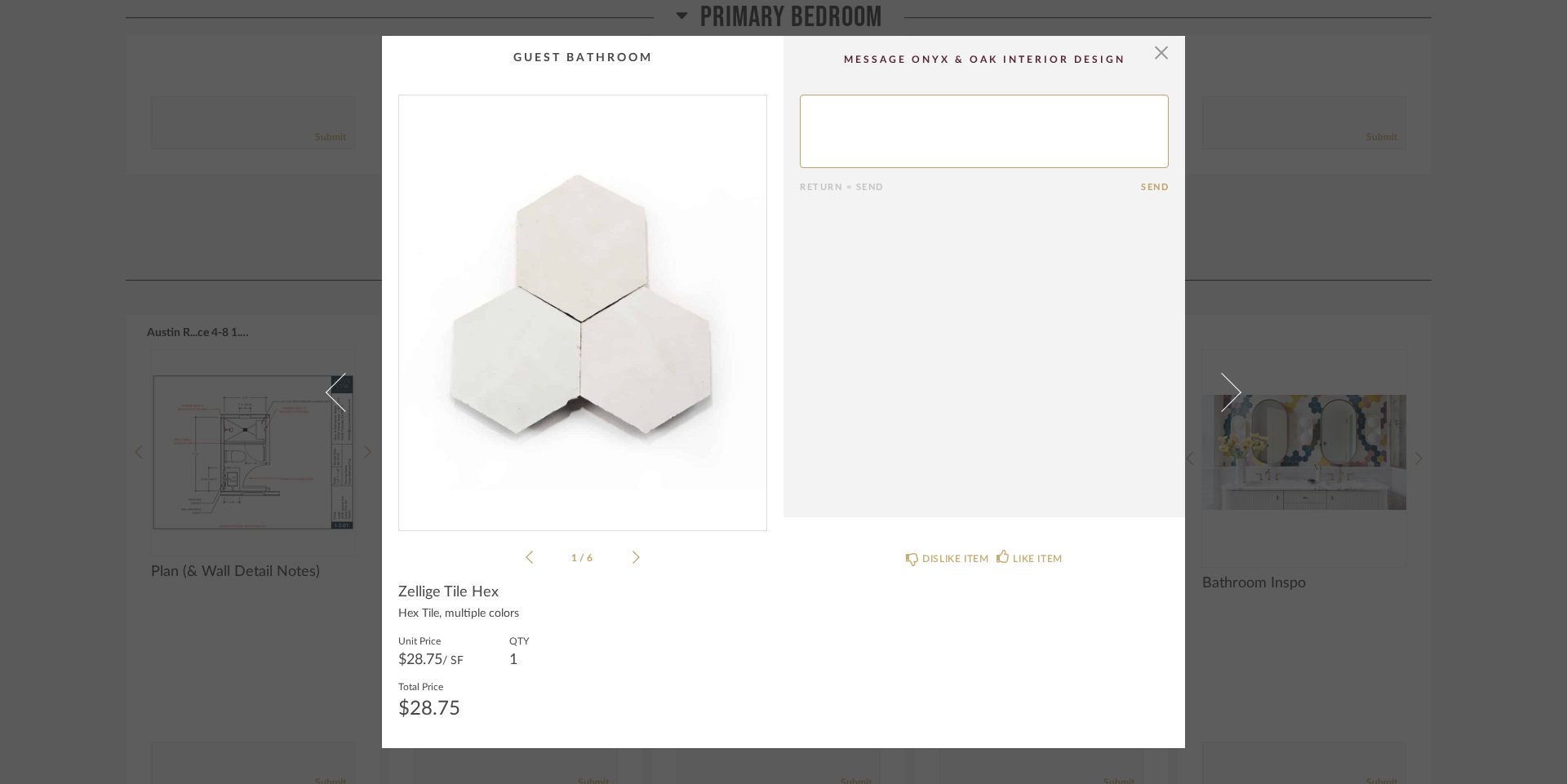
click at [1226, 394] on span at bounding box center [1221, 392] width 39 height 39
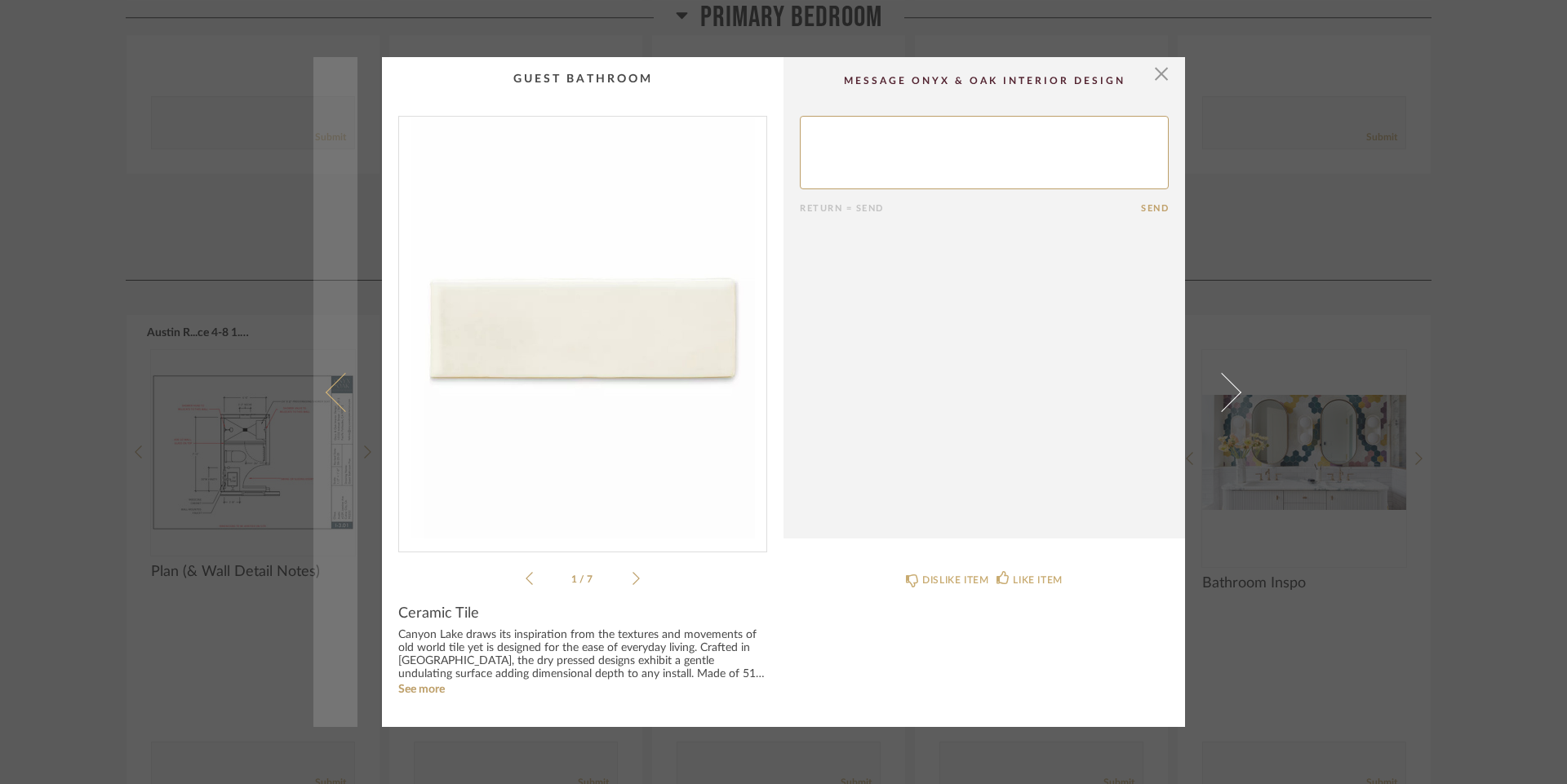
click at [331, 391] on span at bounding box center [345, 392] width 39 height 39
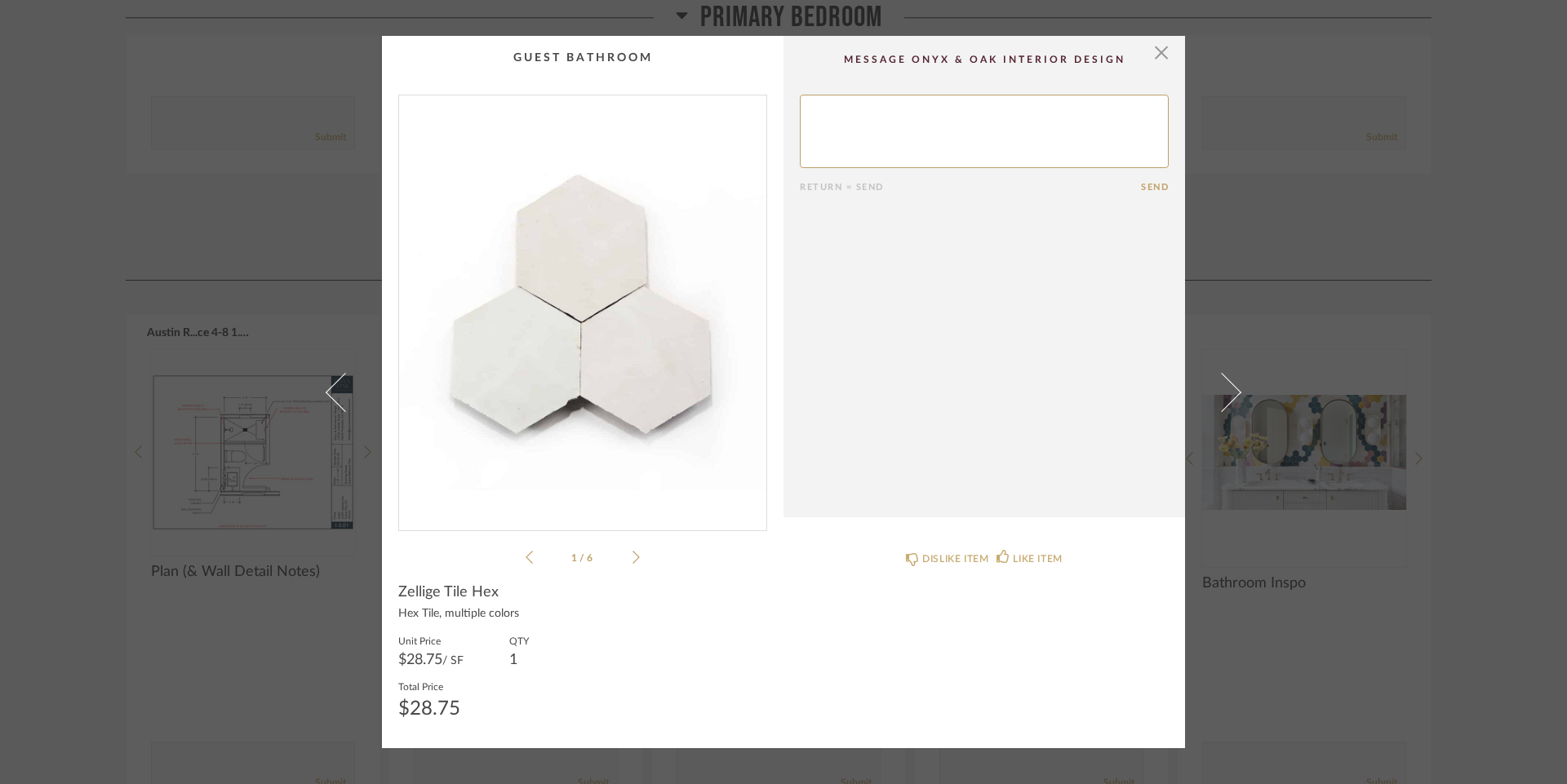
click at [331, 391] on span at bounding box center [345, 392] width 39 height 39
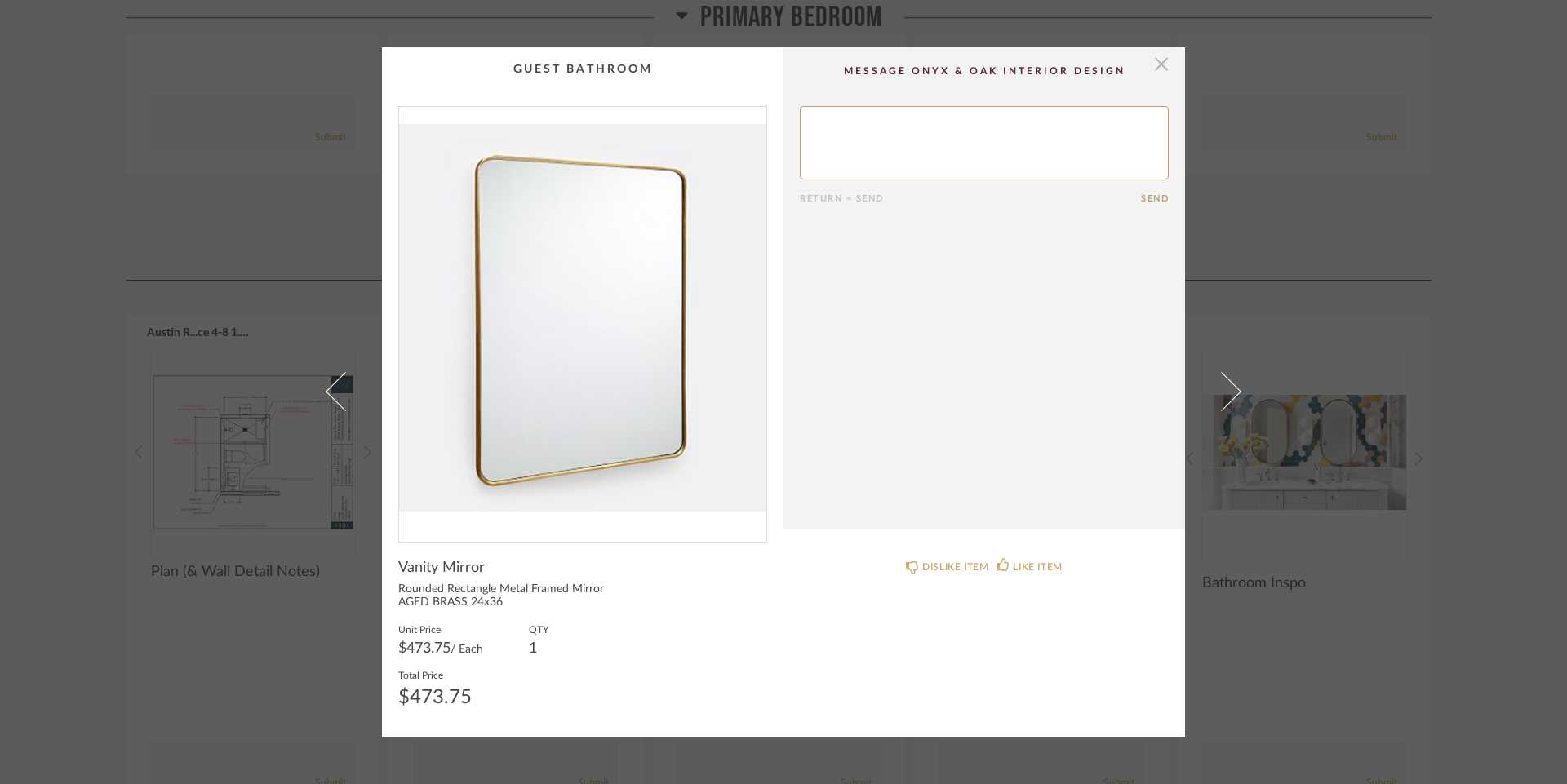
click at [1153, 70] on span "button" at bounding box center [1161, 63] width 32 height 32
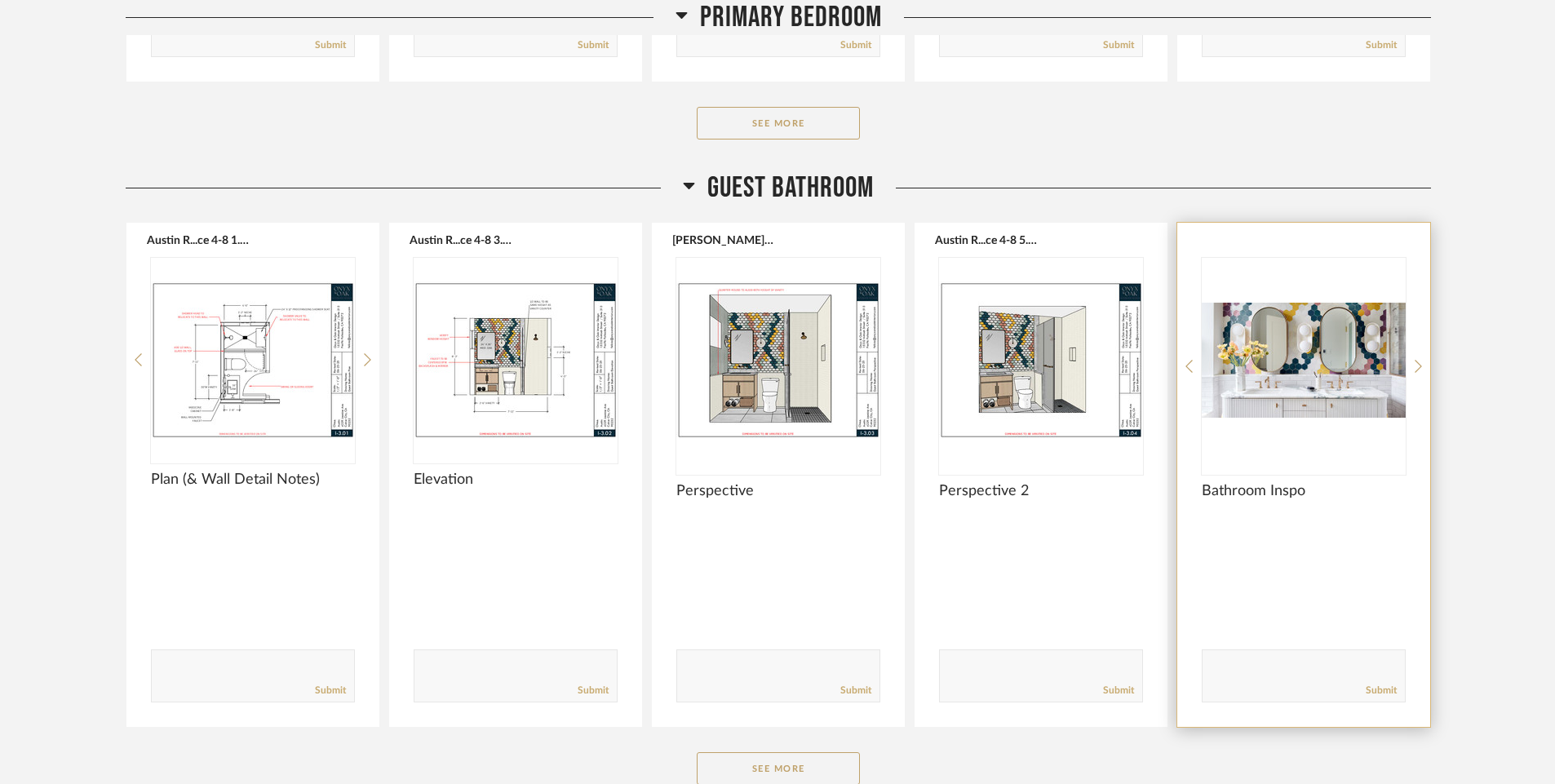
scroll to position [3229, 0]
click at [1329, 372] on img "0" at bounding box center [1303, 358] width 204 height 204
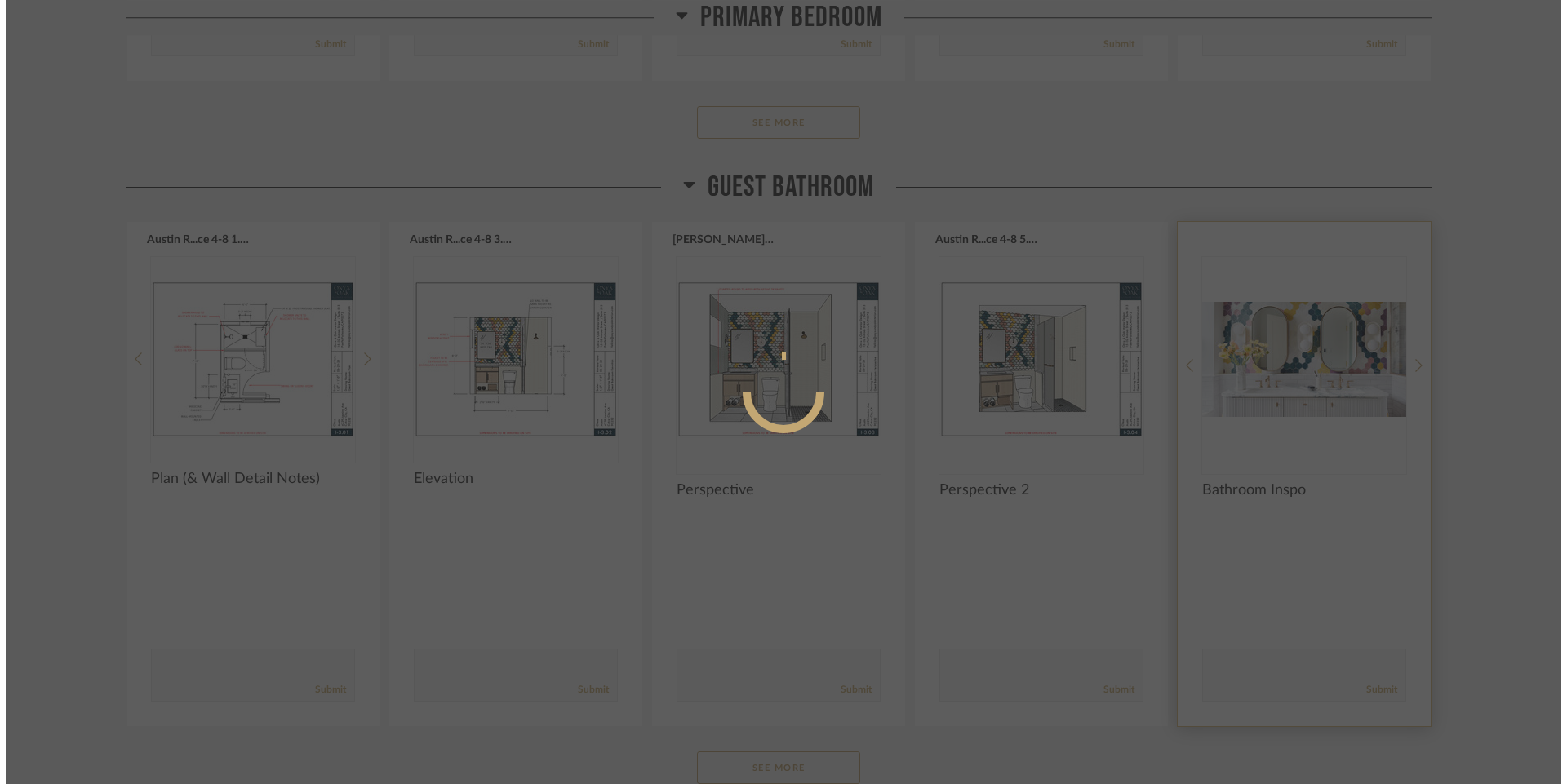
scroll to position [0, 0]
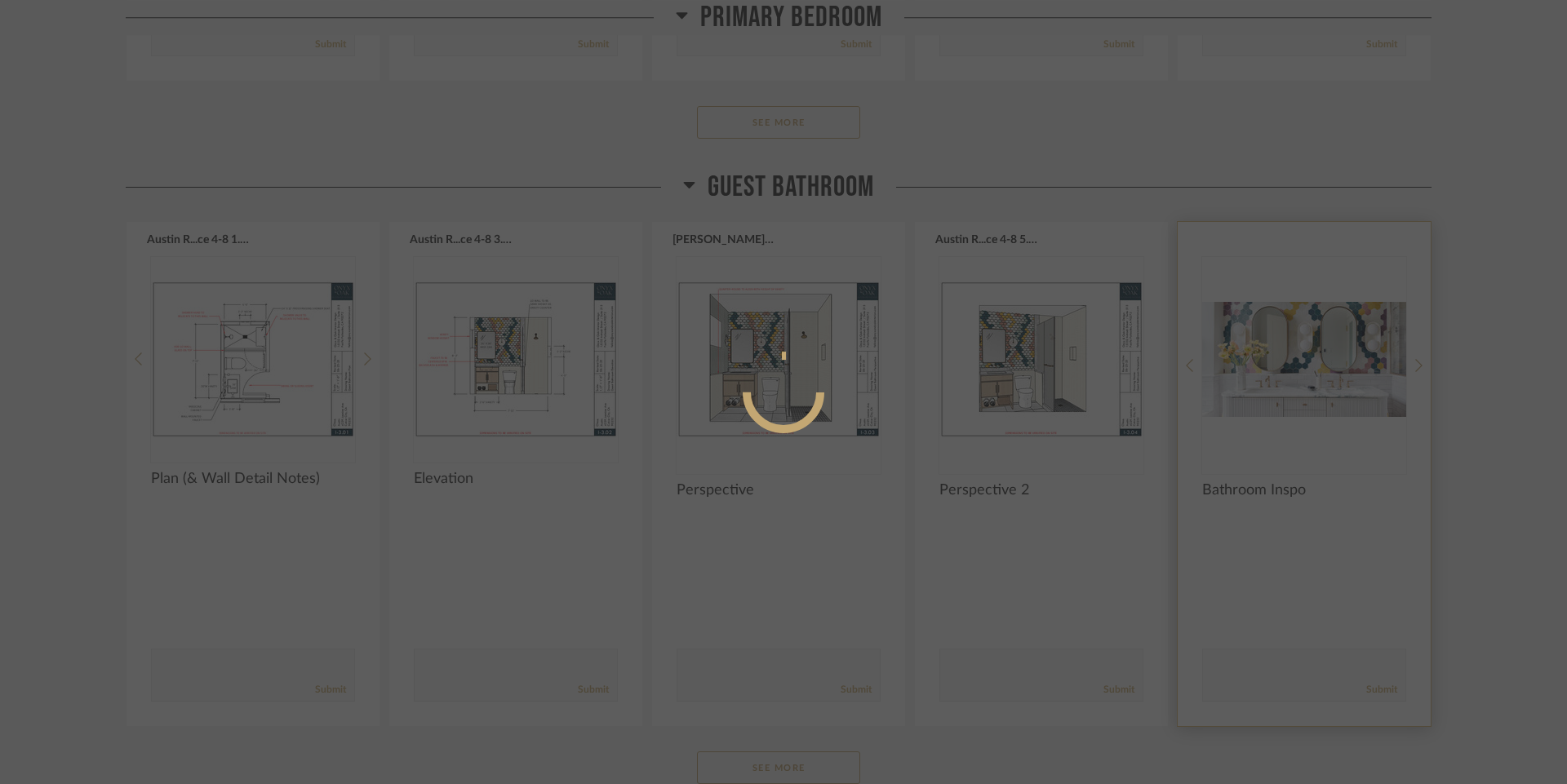
click at [1329, 372] on div at bounding box center [784, 392] width 1567 height 784
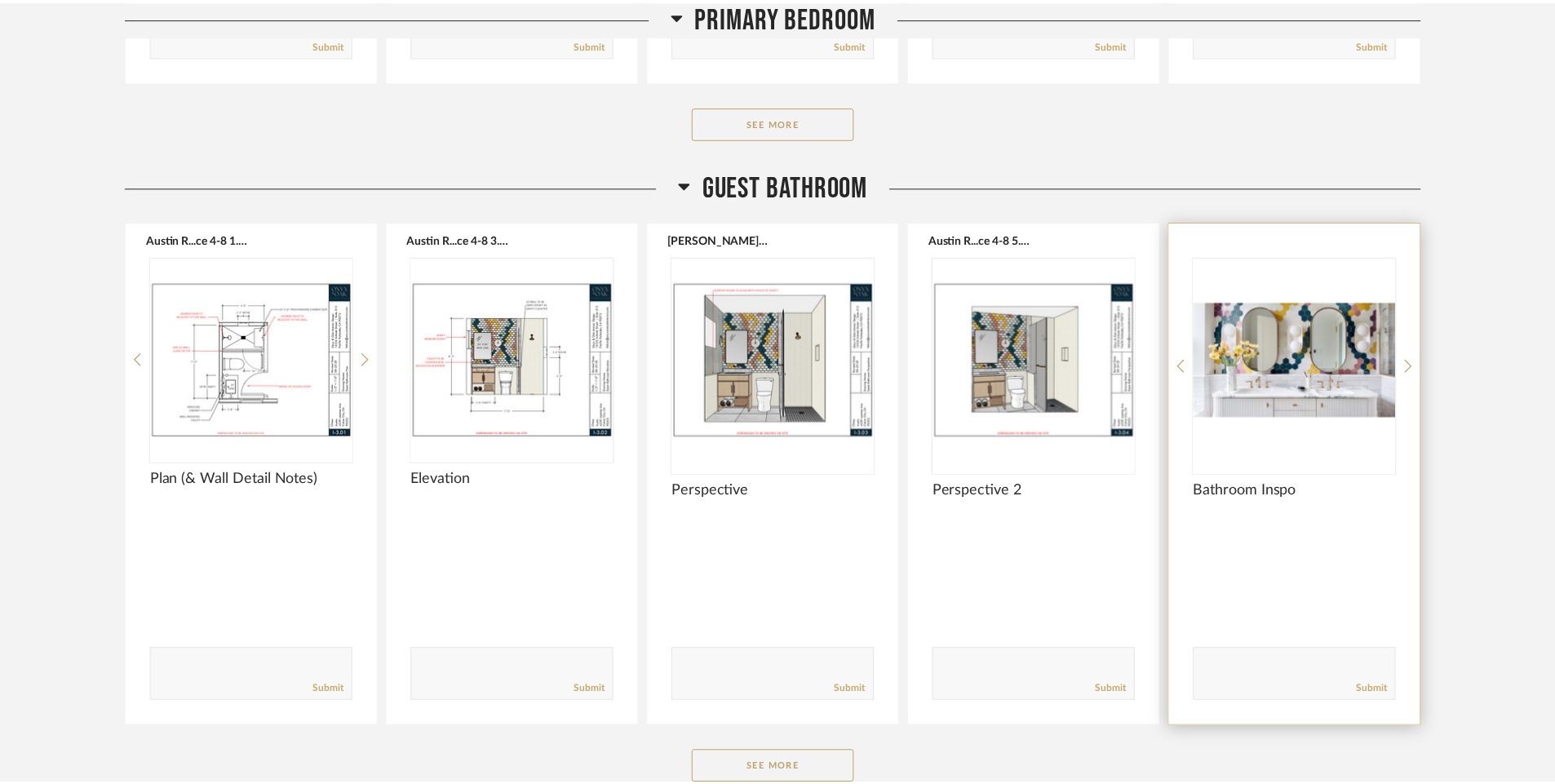
scroll to position [3229, 0]
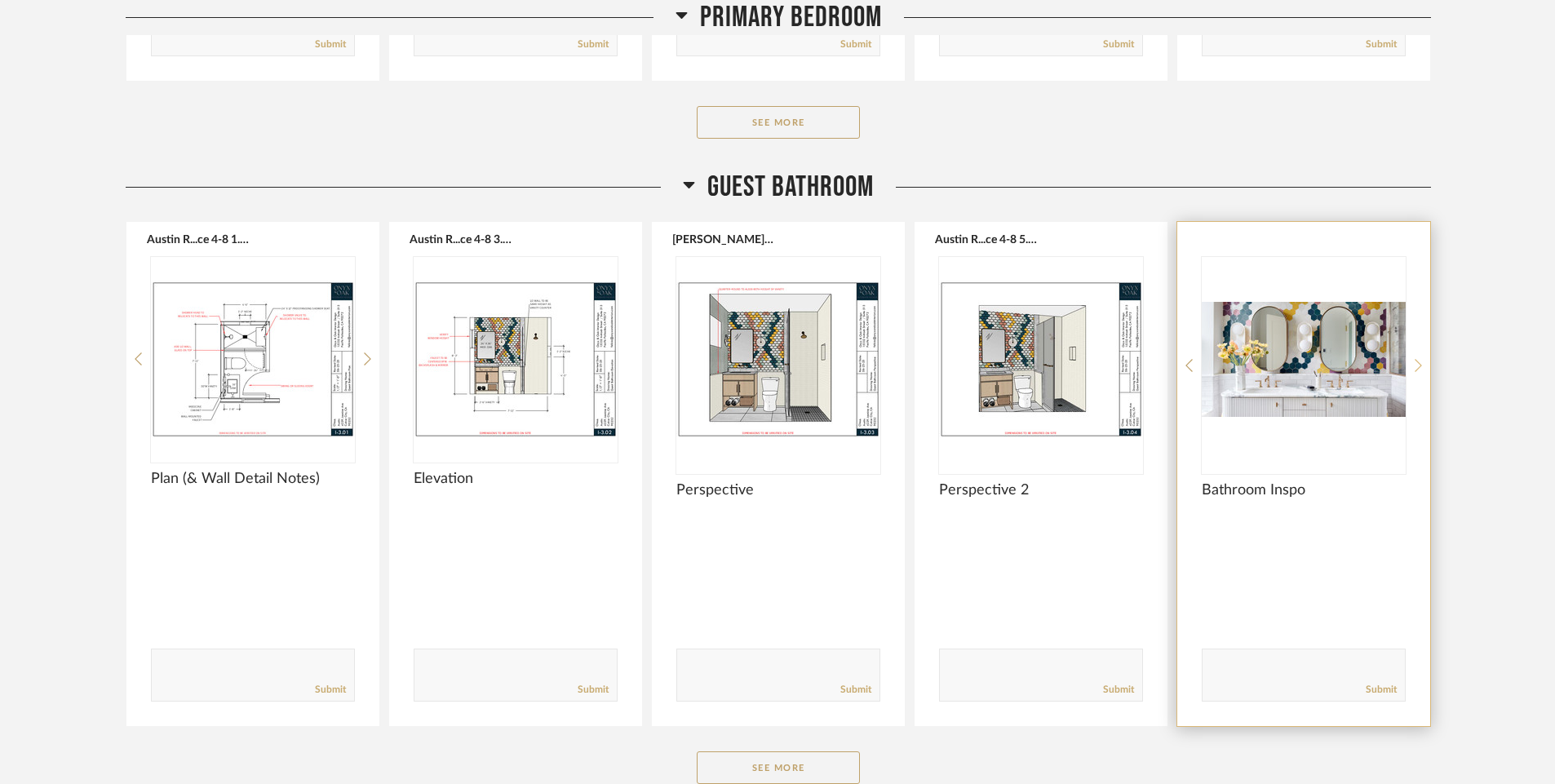
click at [1416, 365] on icon at bounding box center [1418, 365] width 8 height 15
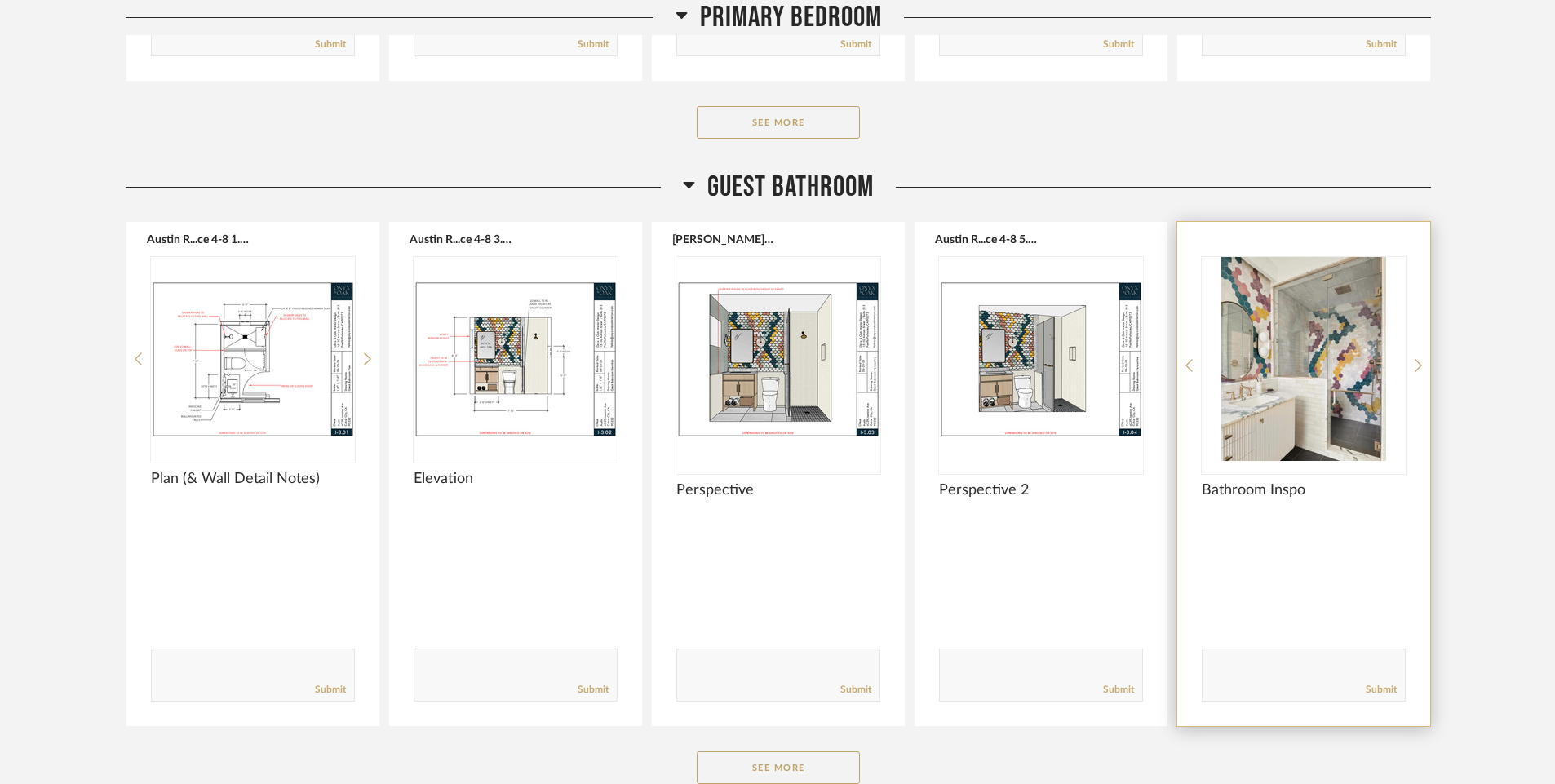
click at [1319, 367] on img "1" at bounding box center [1303, 358] width 204 height 204
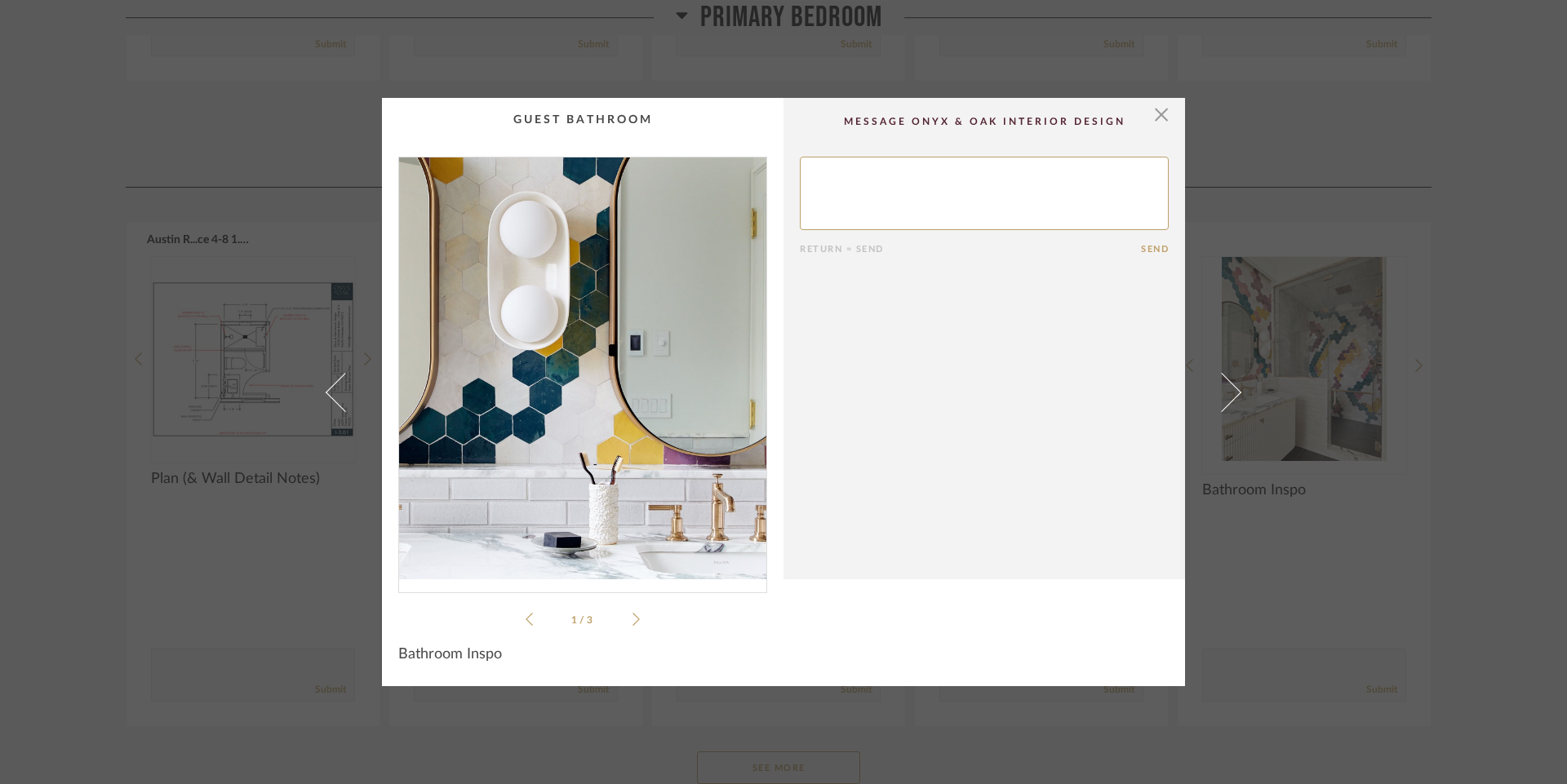
click at [597, 361] on img "0" at bounding box center [582, 369] width 367 height 421
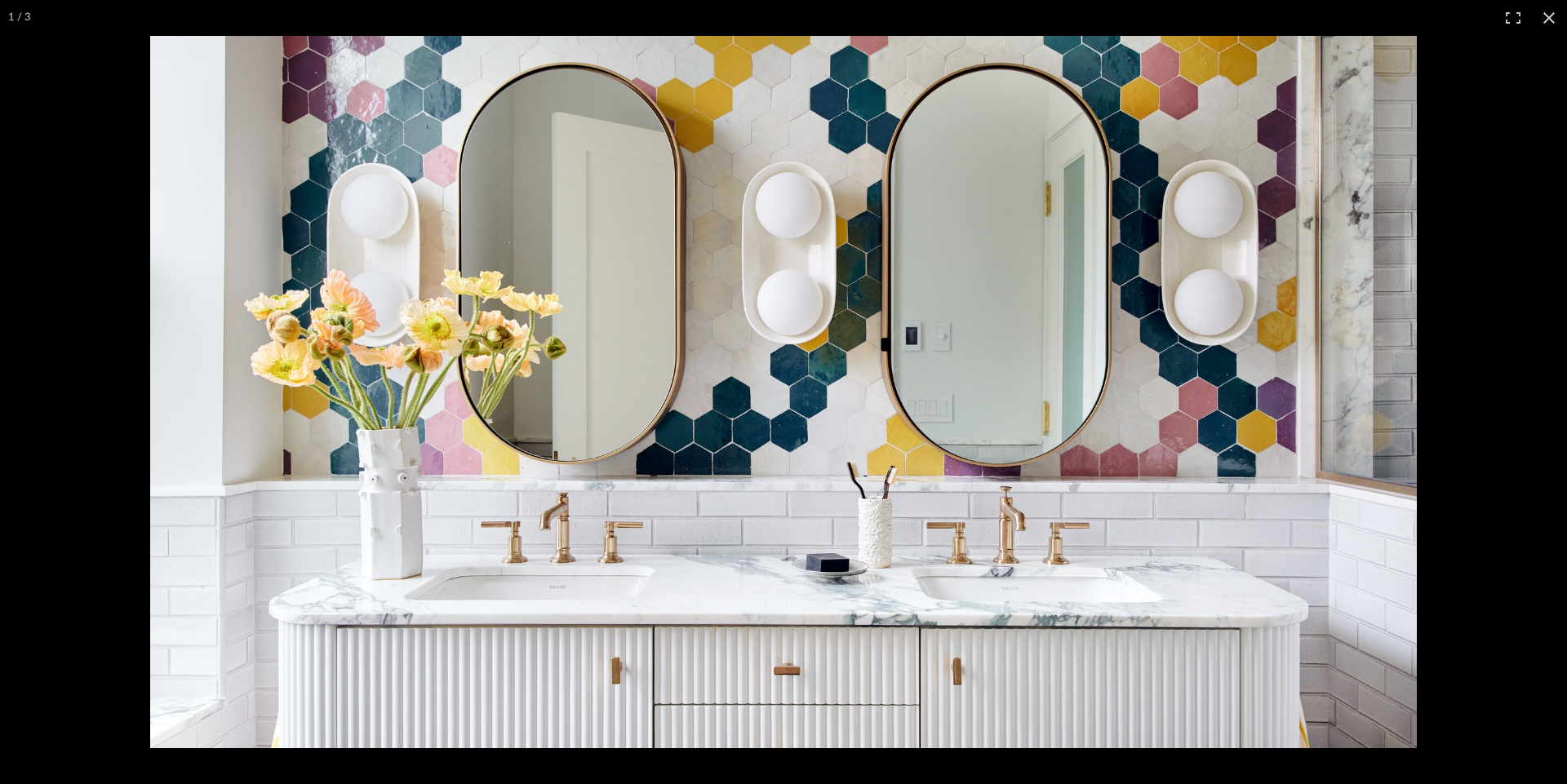
click at [597, 361] on img at bounding box center [784, 392] width 1267 height 712
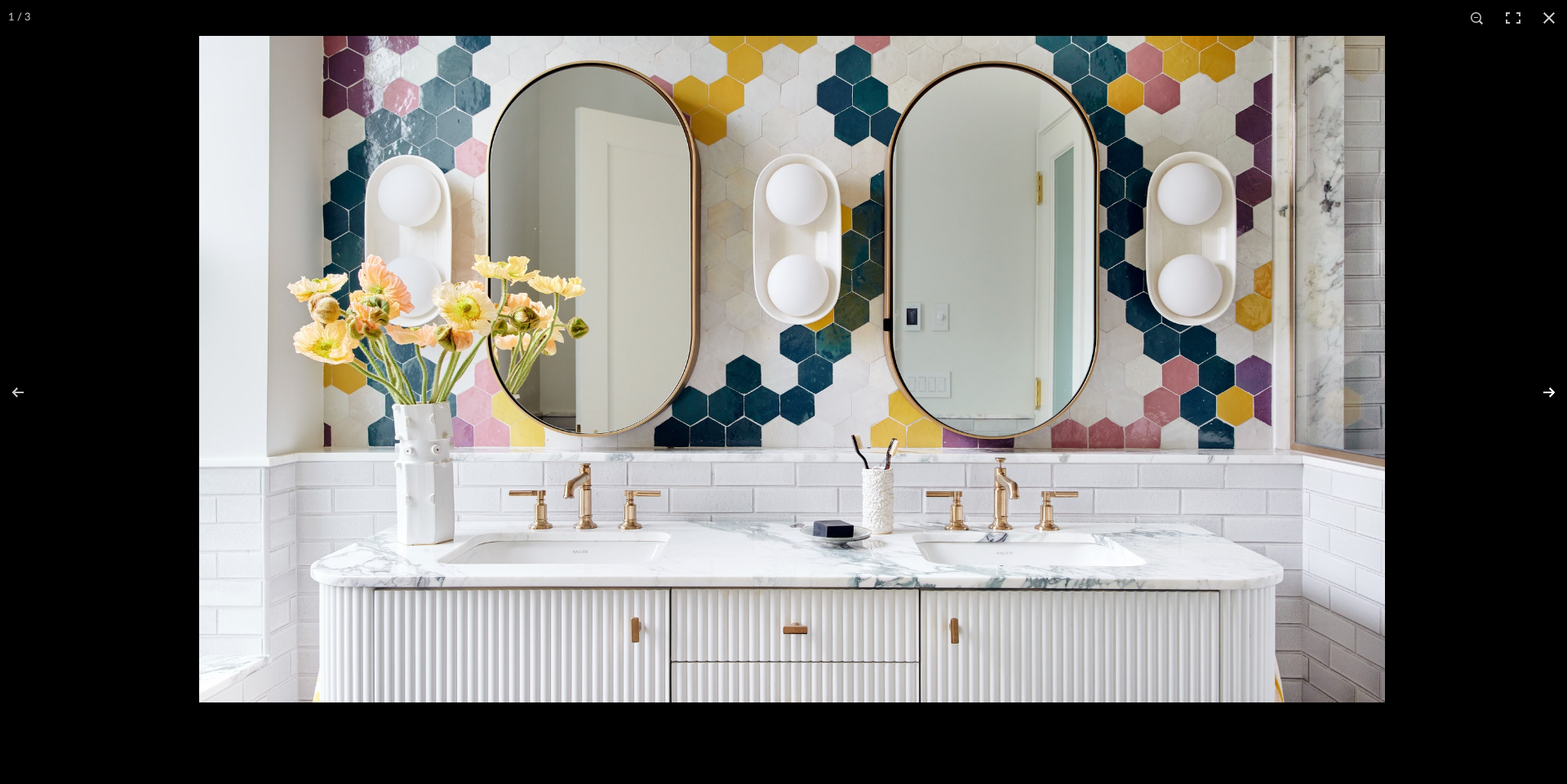
click at [1549, 394] on button at bounding box center [1538, 392] width 57 height 82
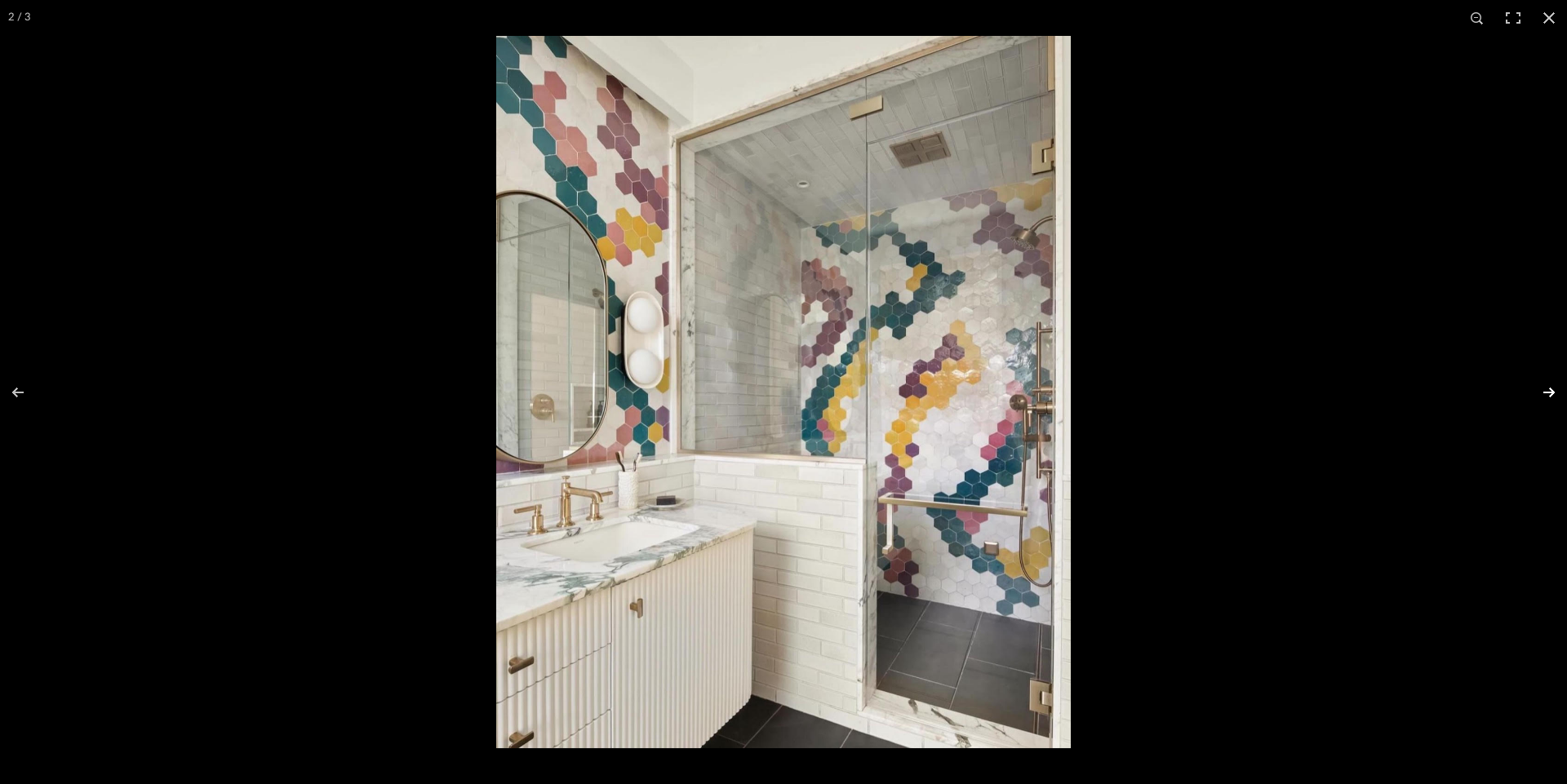
click at [1546, 395] on button at bounding box center [1538, 392] width 57 height 82
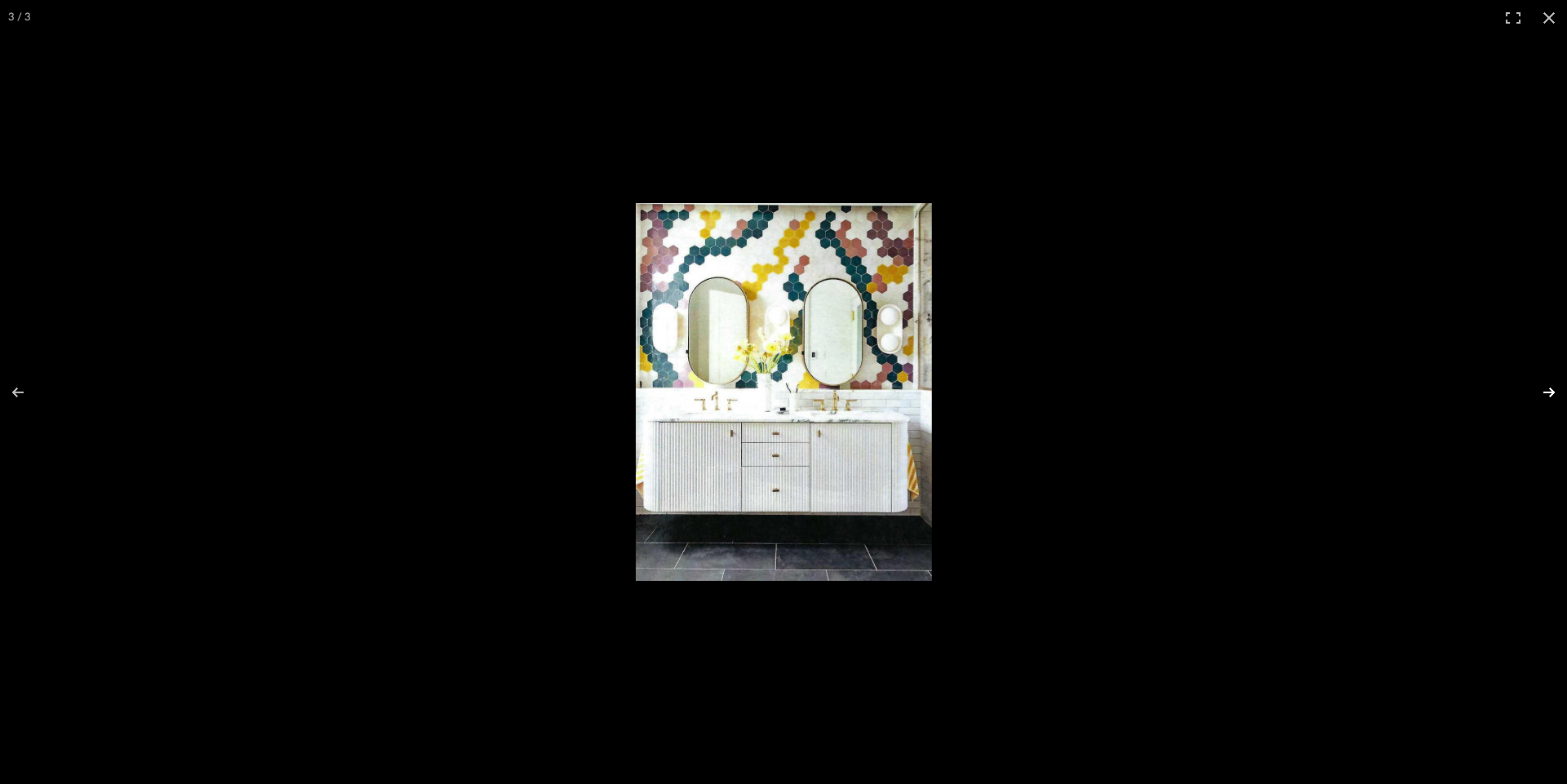
click at [1546, 395] on button at bounding box center [1538, 392] width 57 height 82
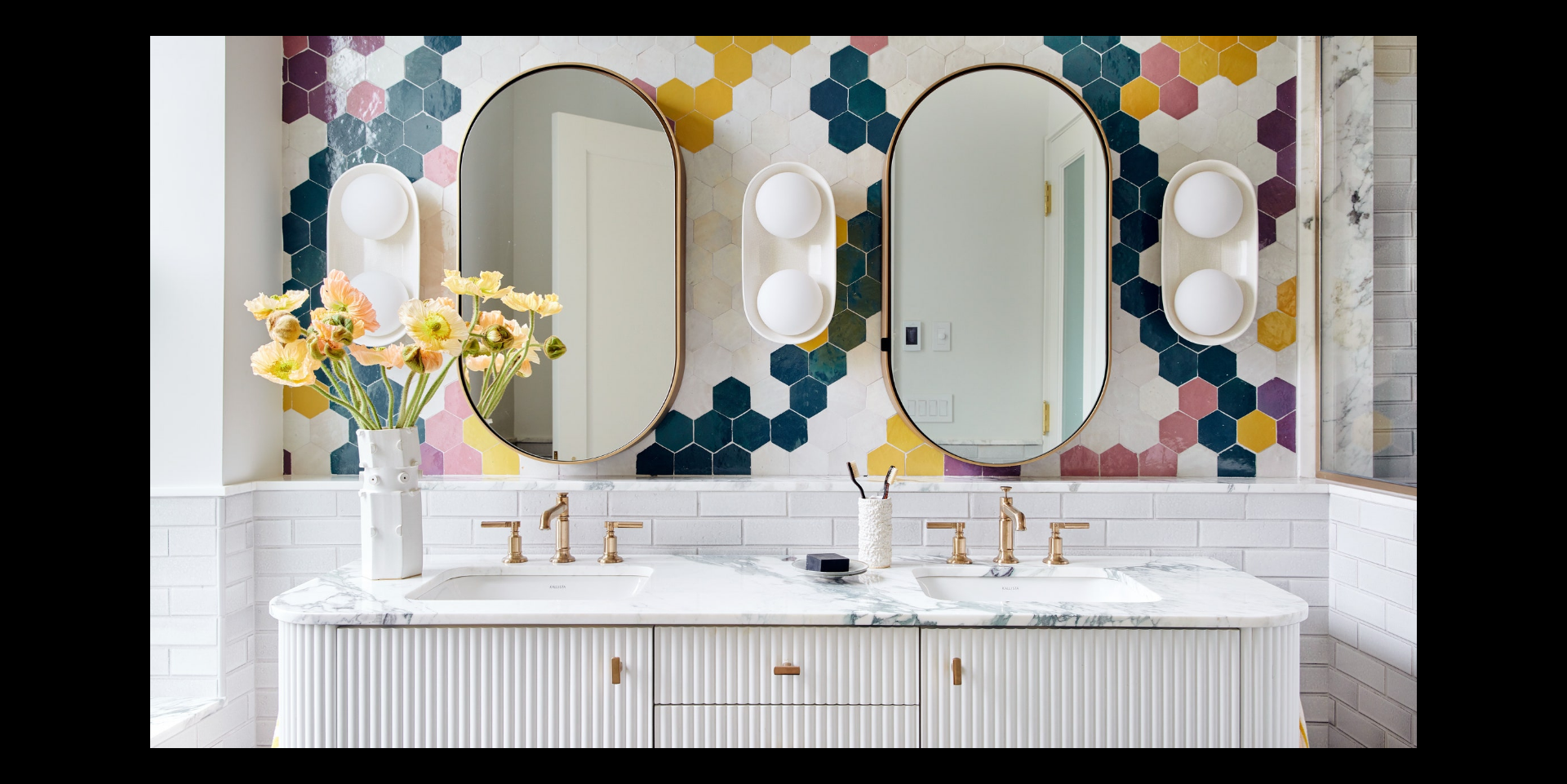
click at [1550, 400] on button at bounding box center [1538, 392] width 57 height 82
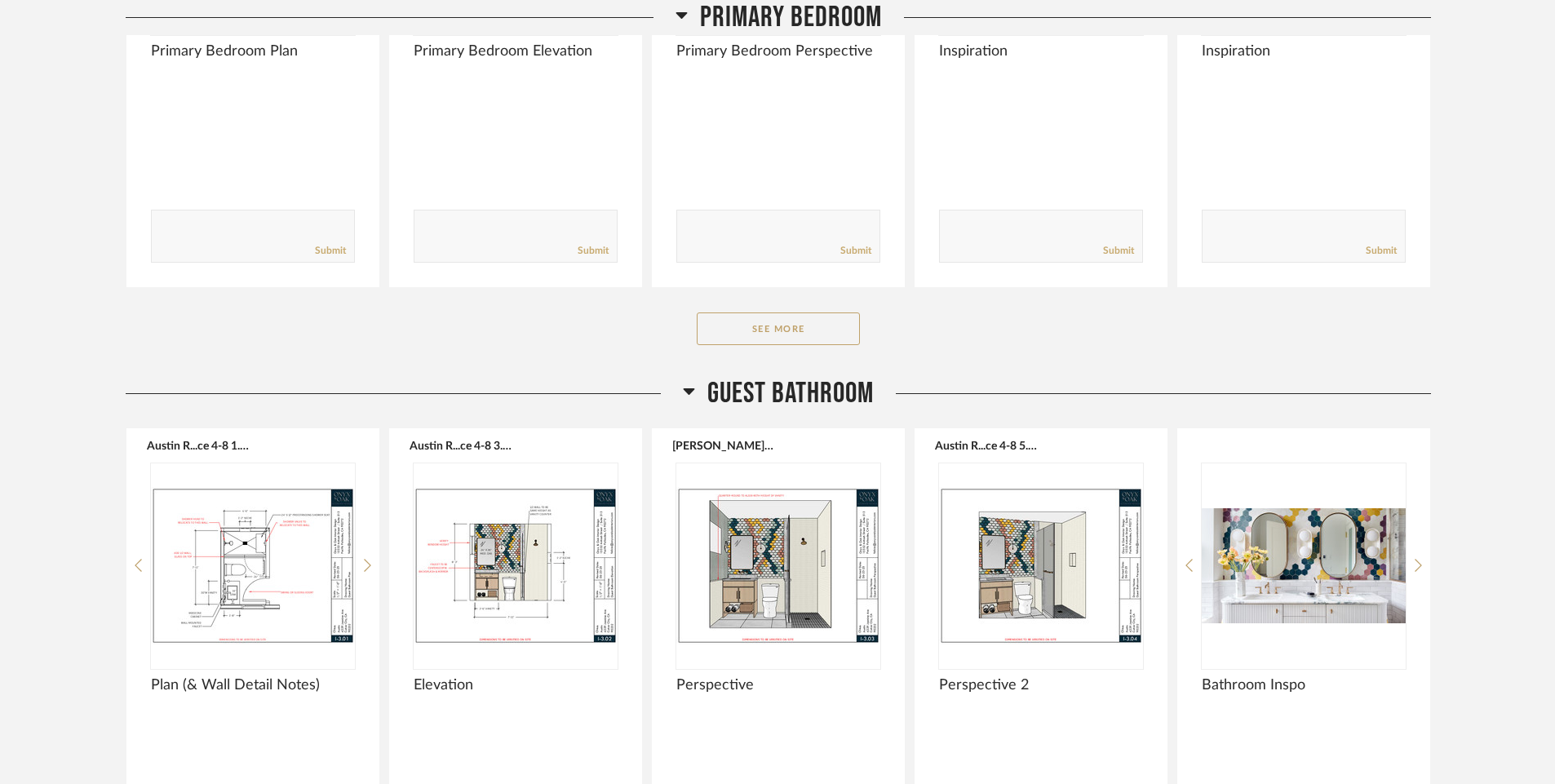
scroll to position [3012, 0]
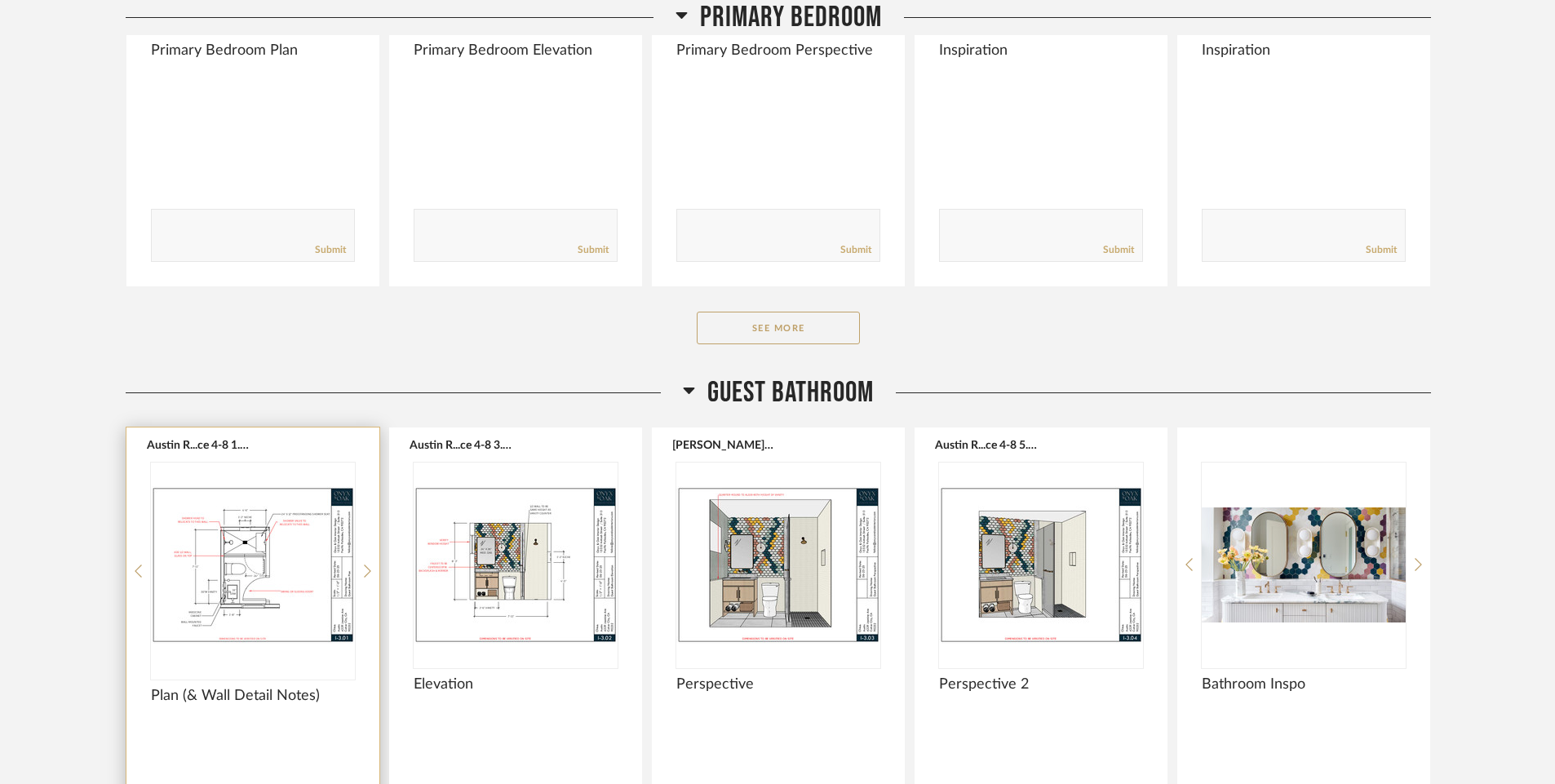
click at [245, 577] on img "0" at bounding box center [253, 564] width 204 height 204
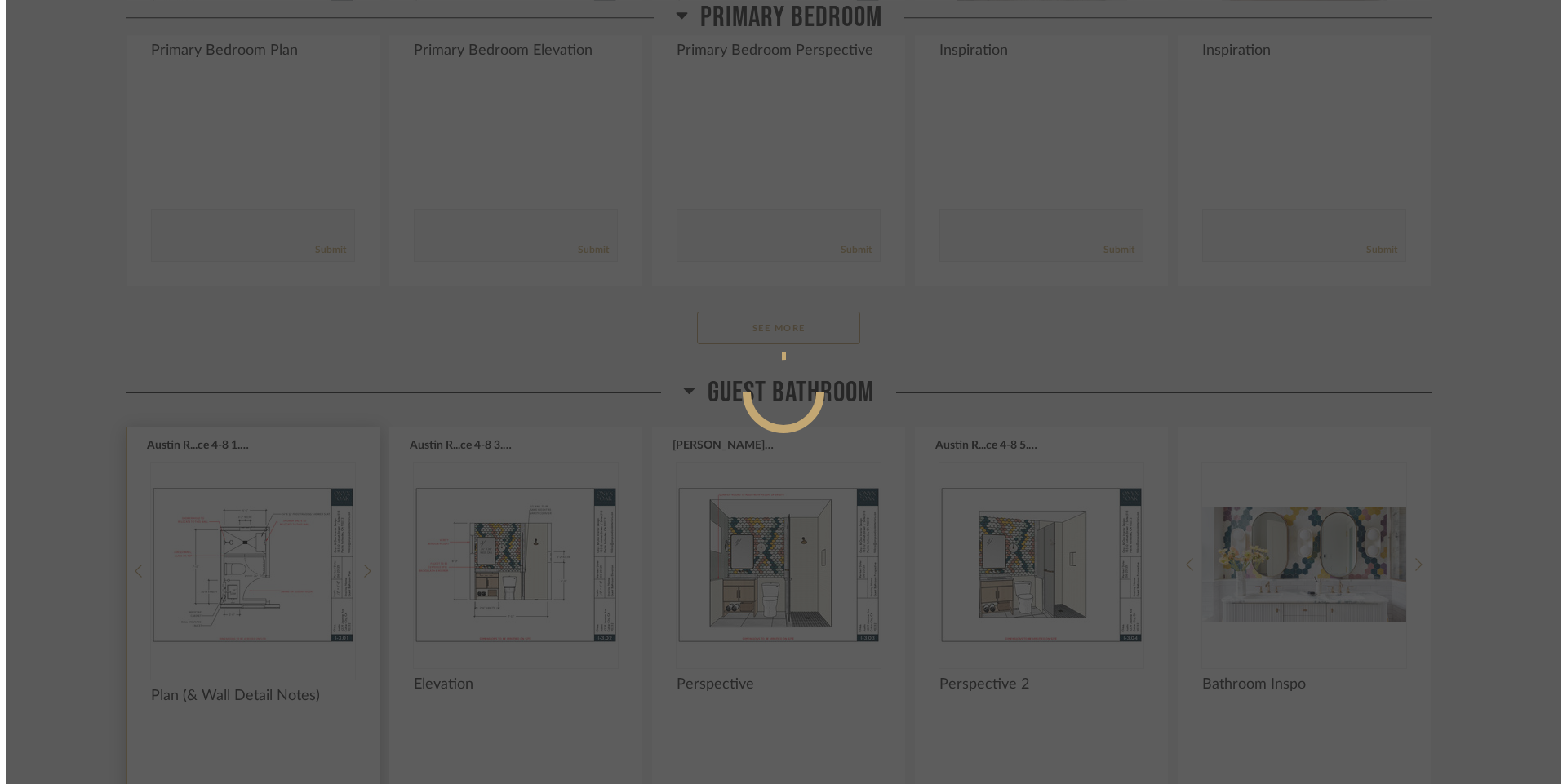
scroll to position [0, 0]
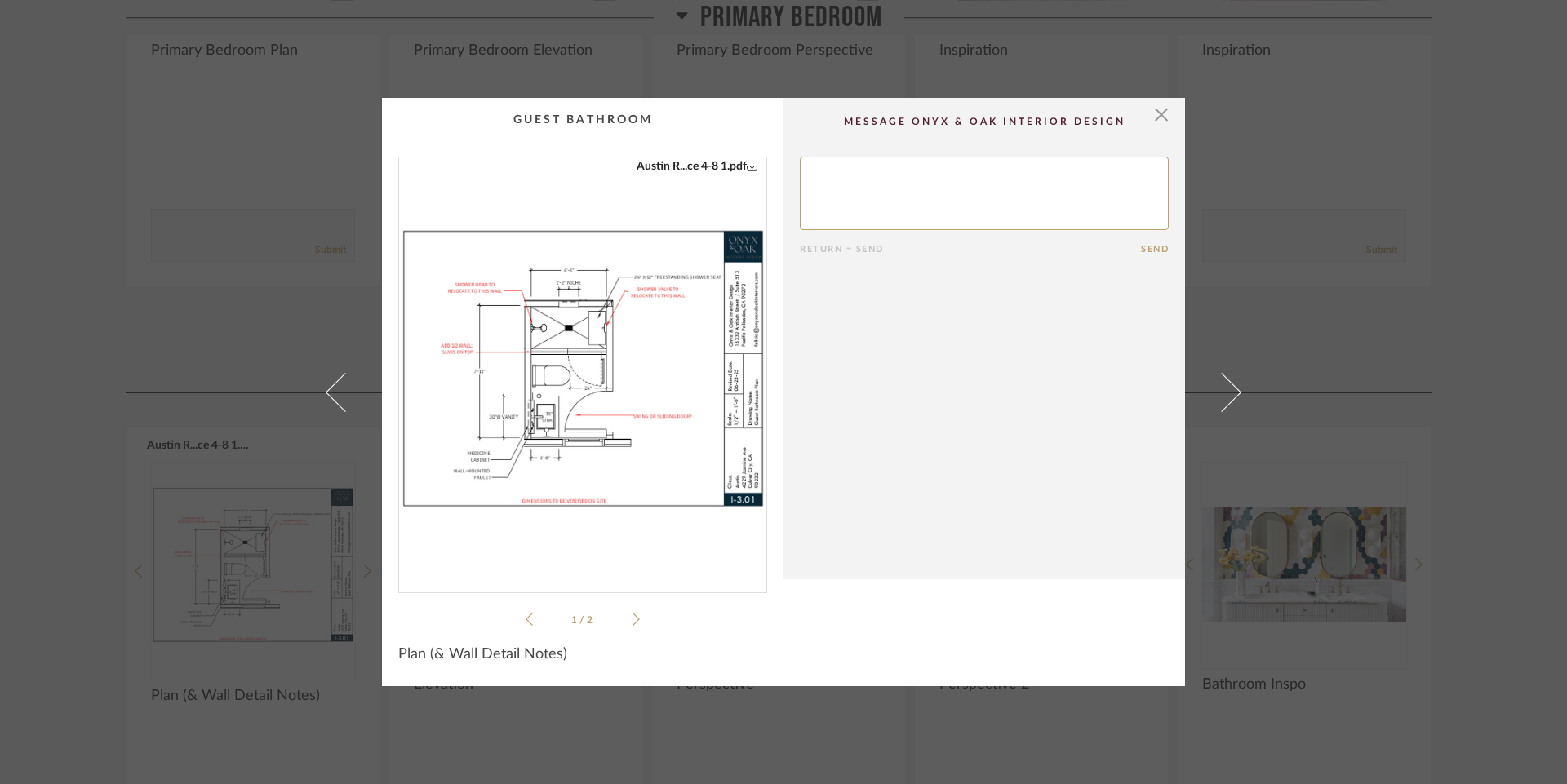
click at [523, 409] on img "0" at bounding box center [582, 369] width 367 height 421
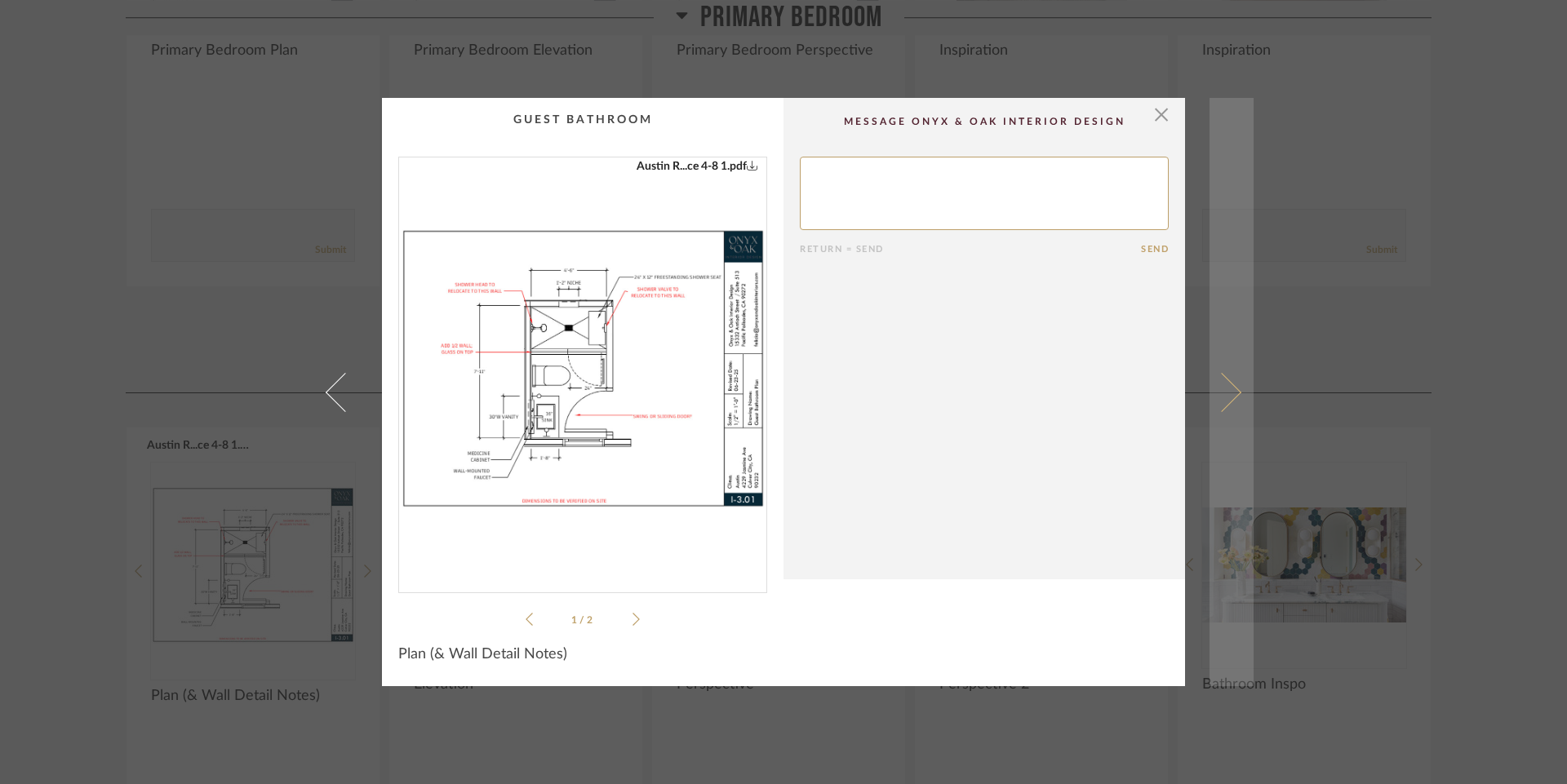
click at [1216, 386] on span at bounding box center [1221, 392] width 39 height 39
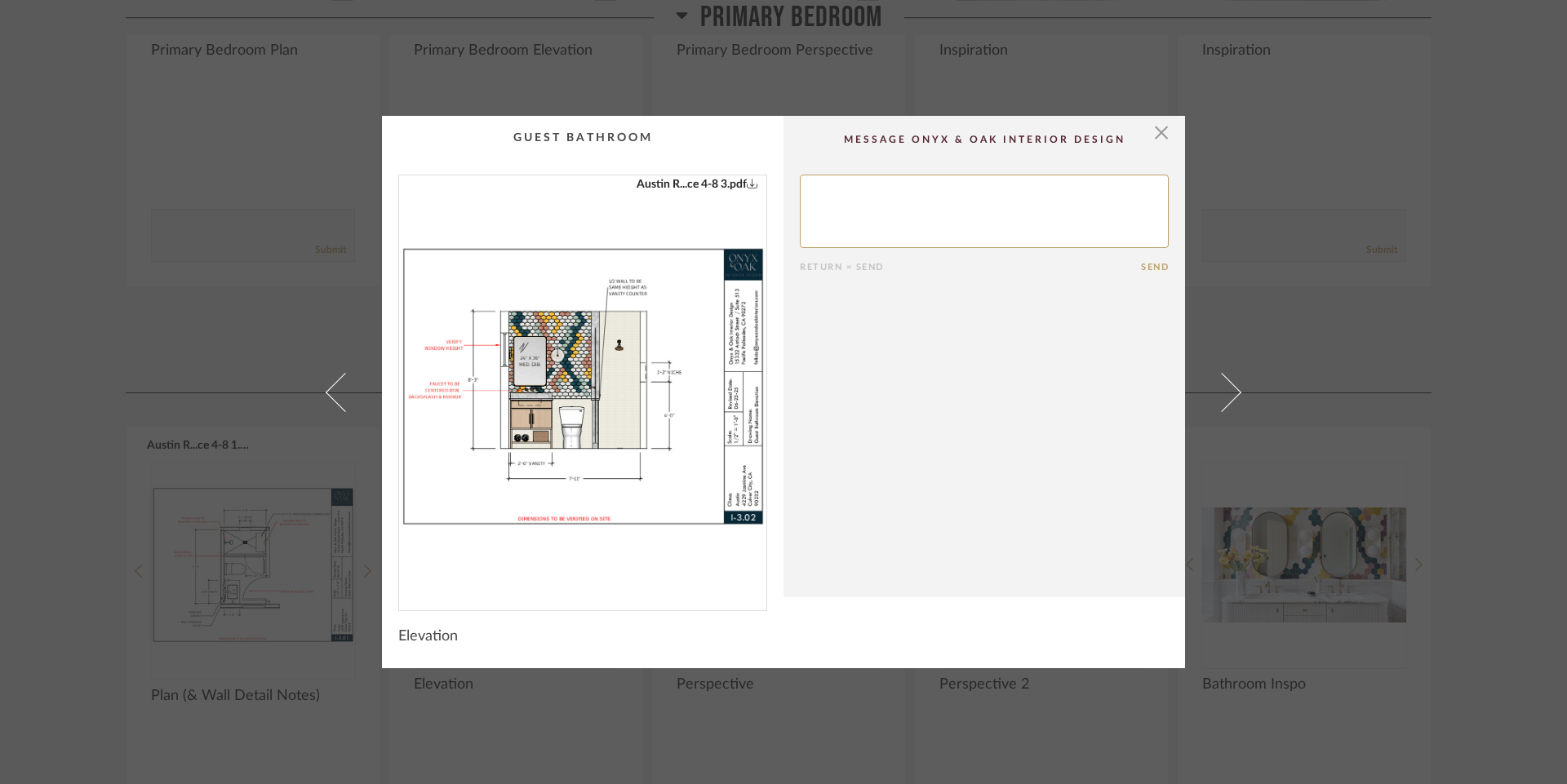
click at [575, 391] on img "0" at bounding box center [582, 386] width 367 height 421
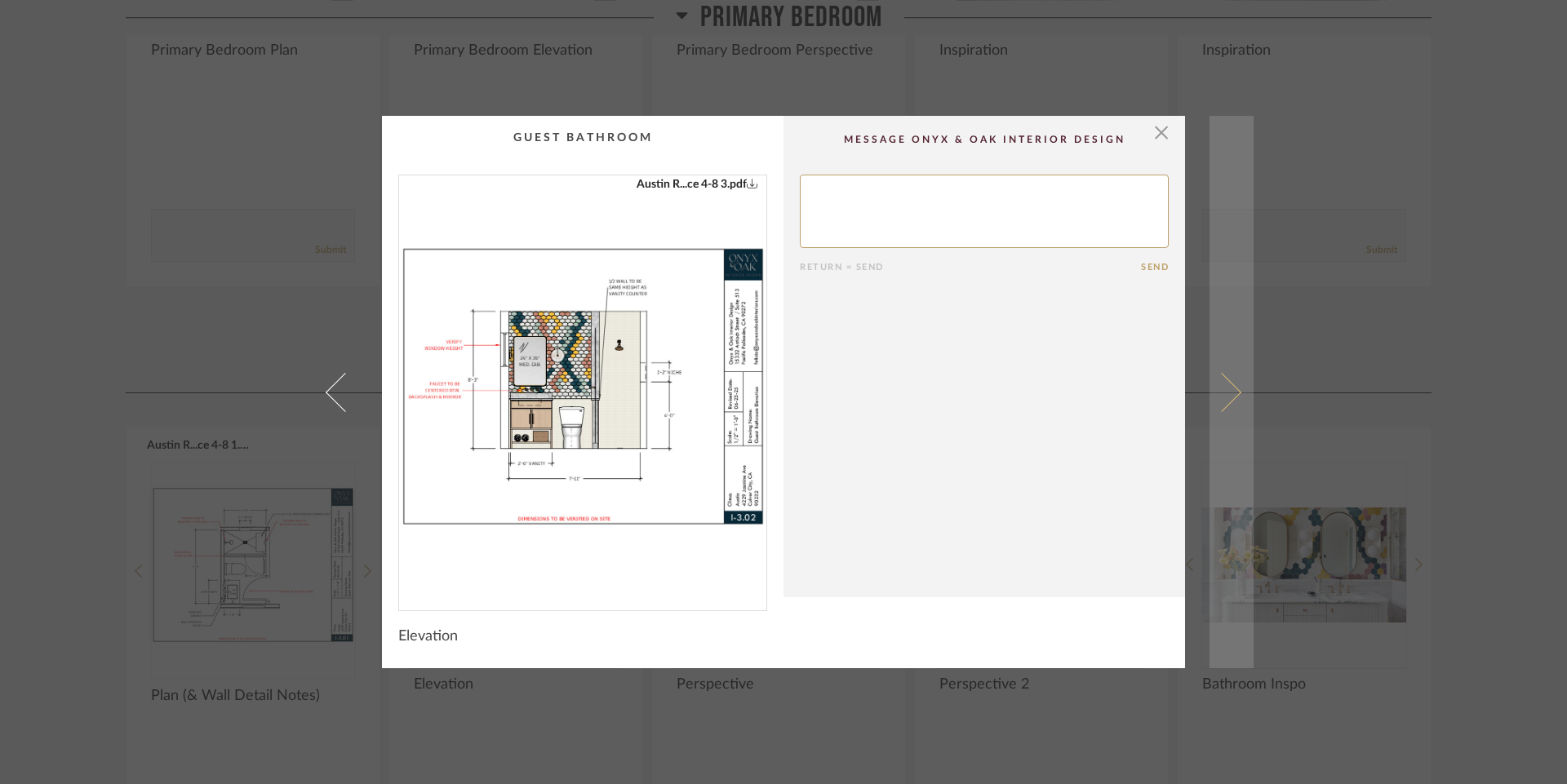
click at [1223, 394] on span at bounding box center [1221, 392] width 39 height 39
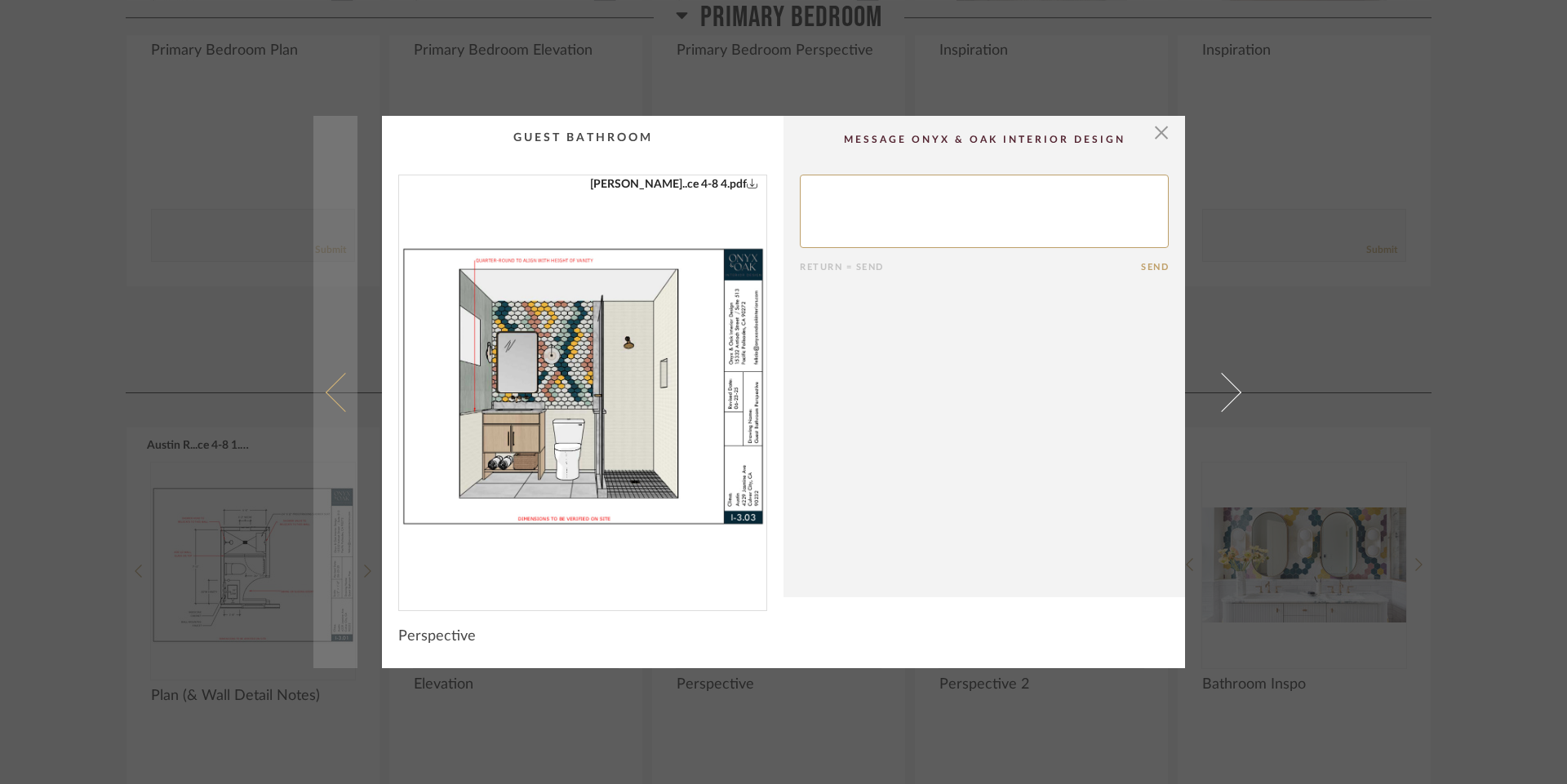
click at [325, 382] on link at bounding box center [335, 392] width 44 height 552
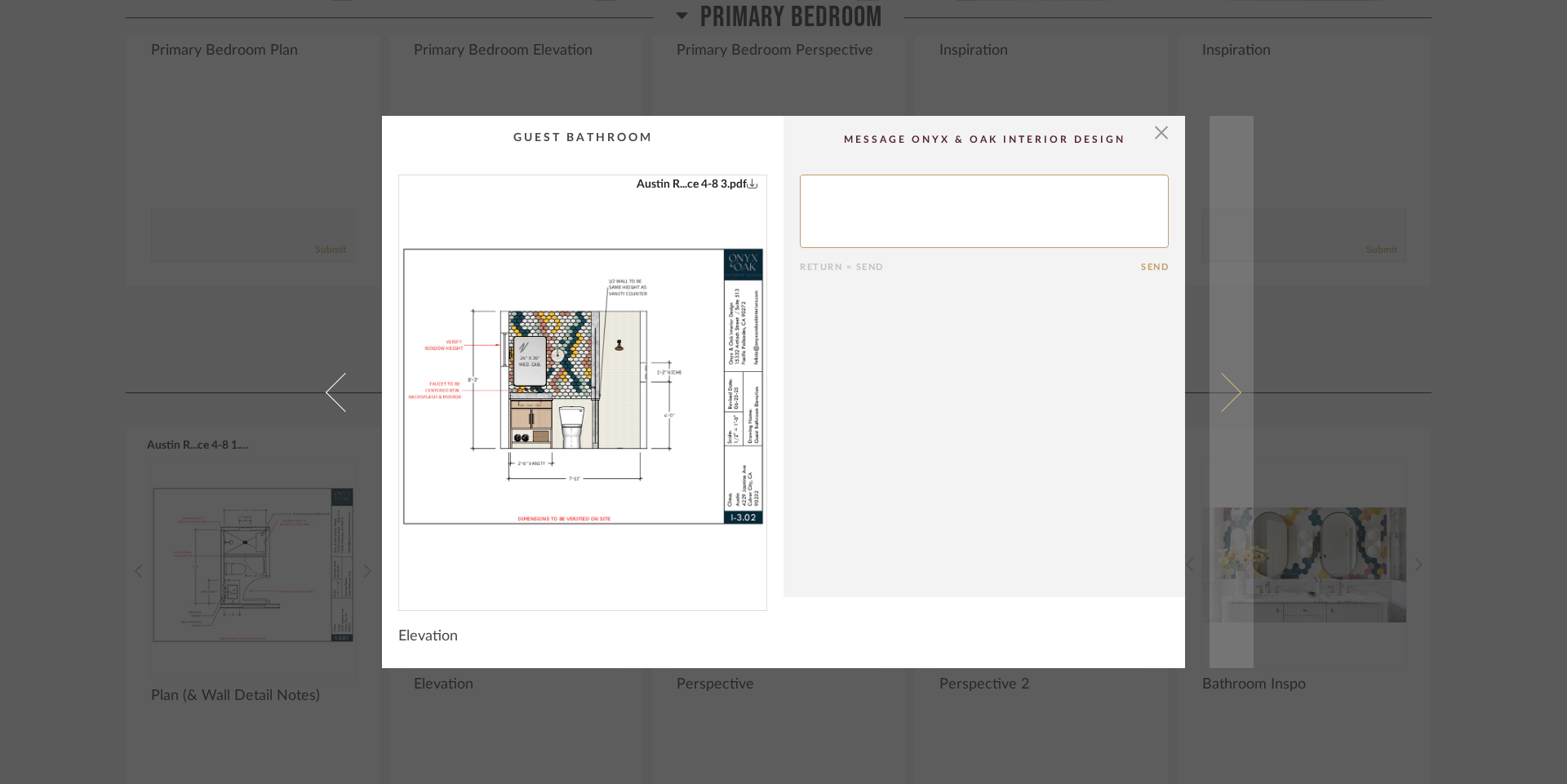
click at [1220, 387] on span at bounding box center [1221, 392] width 39 height 39
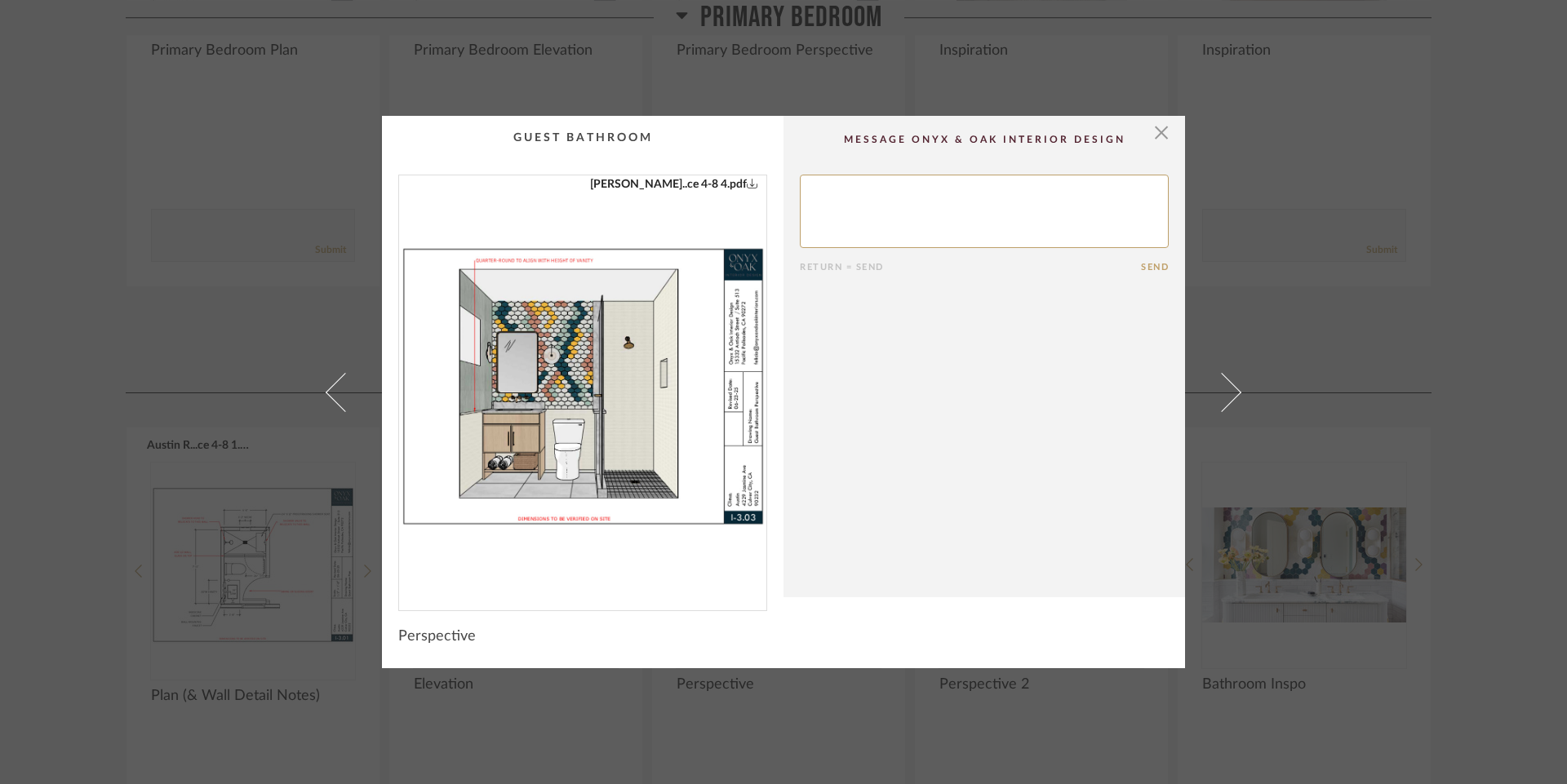
click at [585, 364] on img "0" at bounding box center [582, 386] width 367 height 421
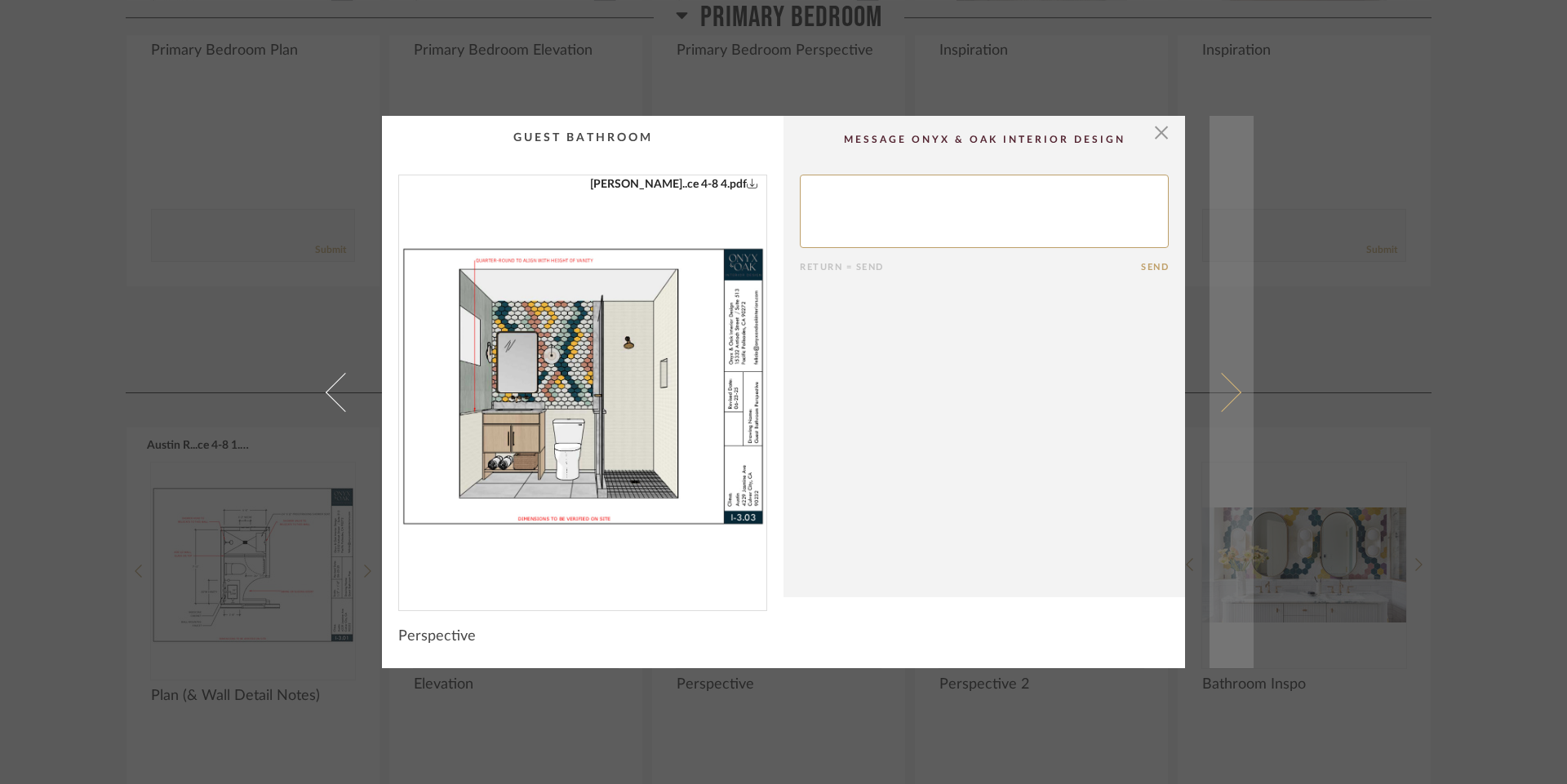
click at [1224, 392] on span at bounding box center [1221, 392] width 39 height 39
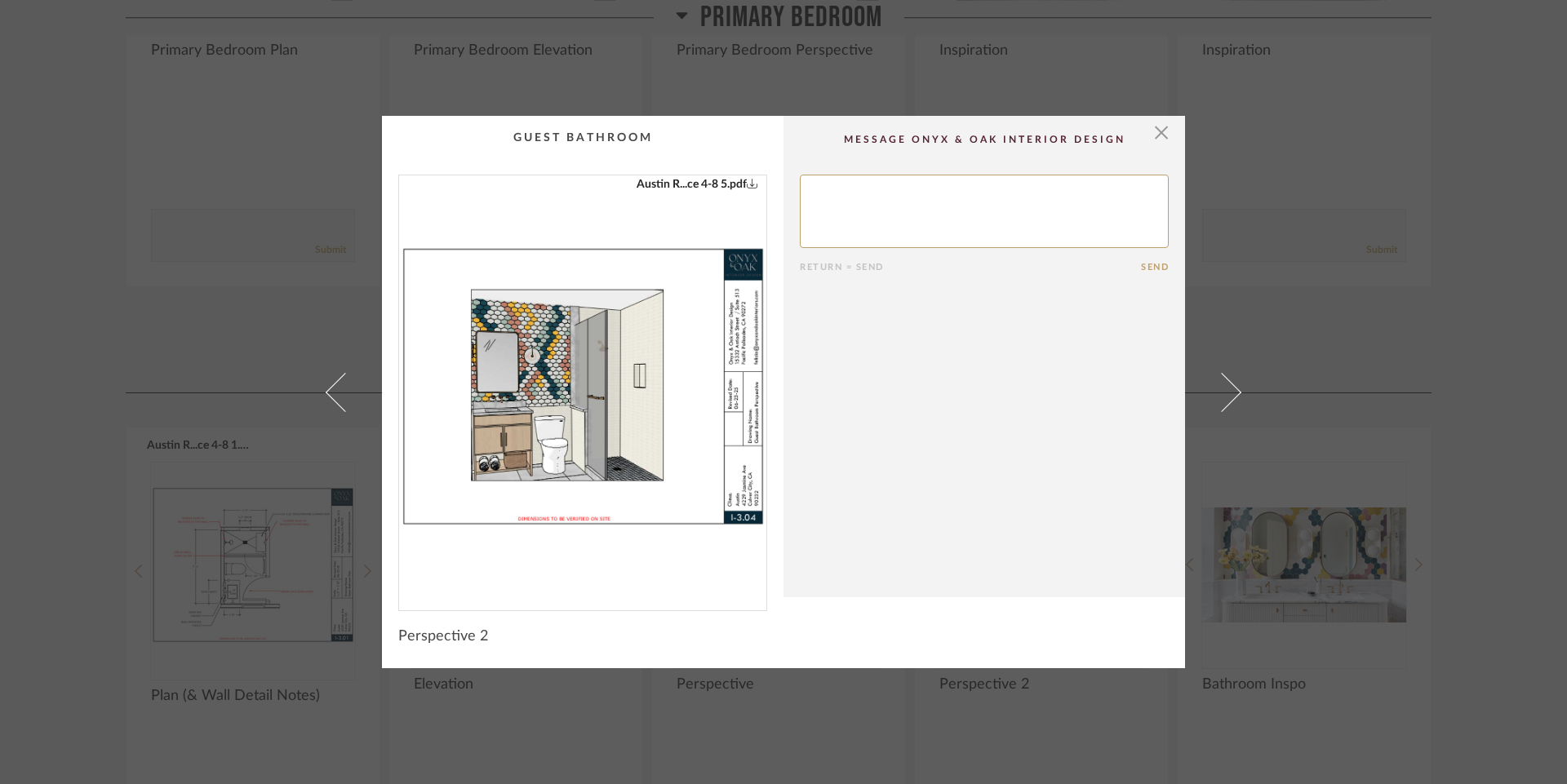
click at [1224, 392] on span at bounding box center [1221, 392] width 39 height 39
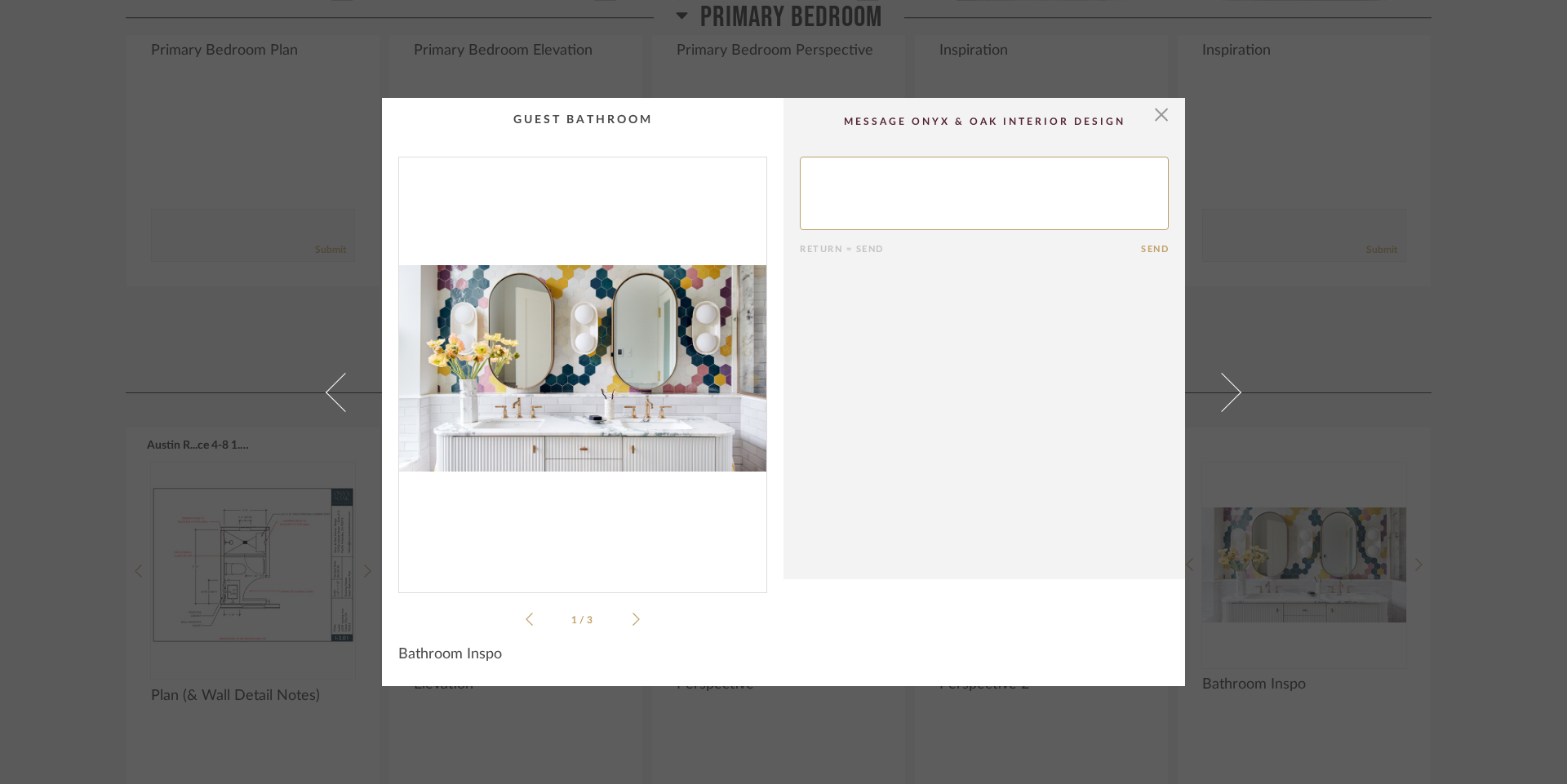
click at [1224, 392] on span at bounding box center [1221, 392] width 39 height 39
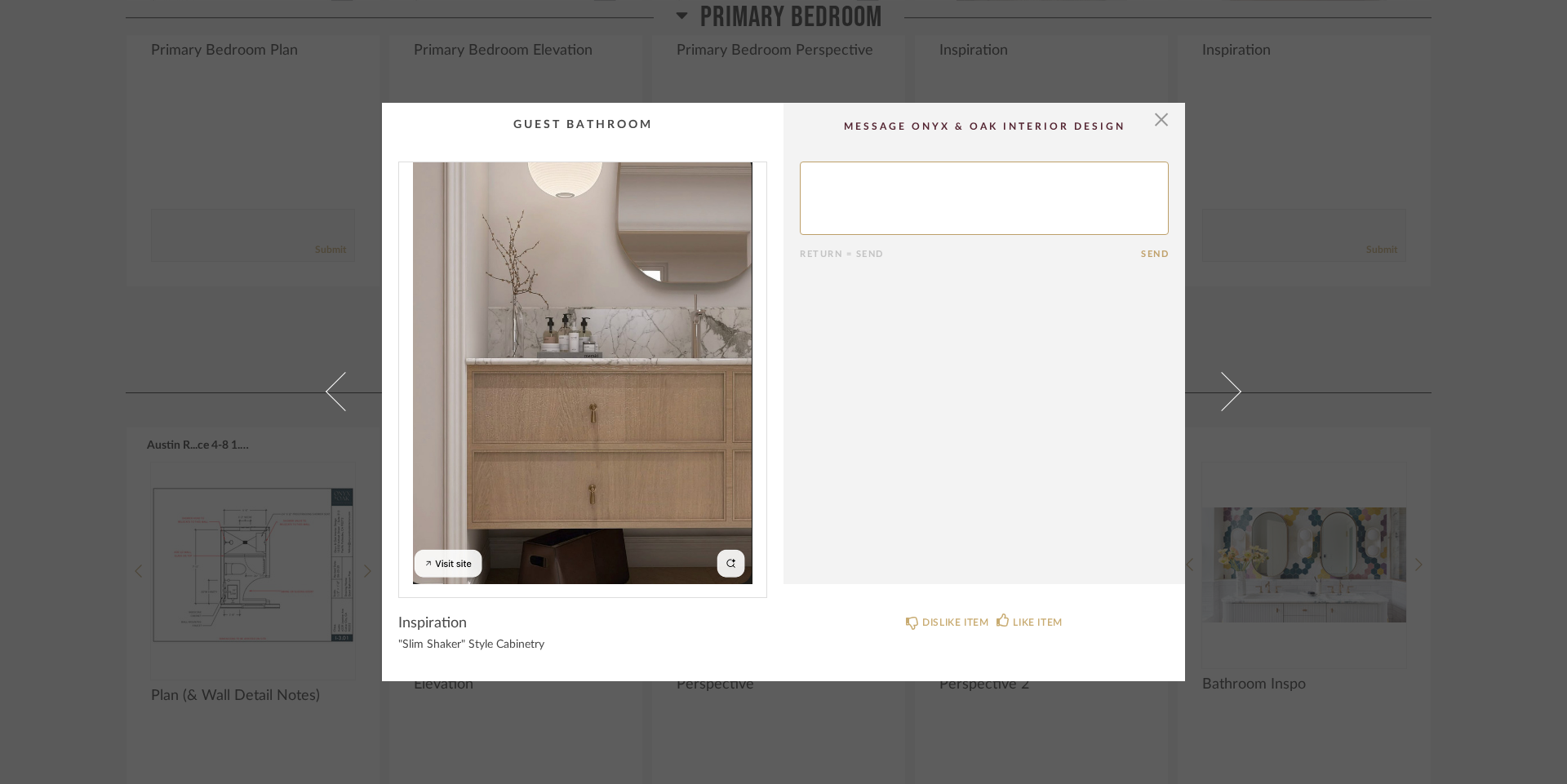
click at [1224, 392] on span at bounding box center [1221, 392] width 39 height 39
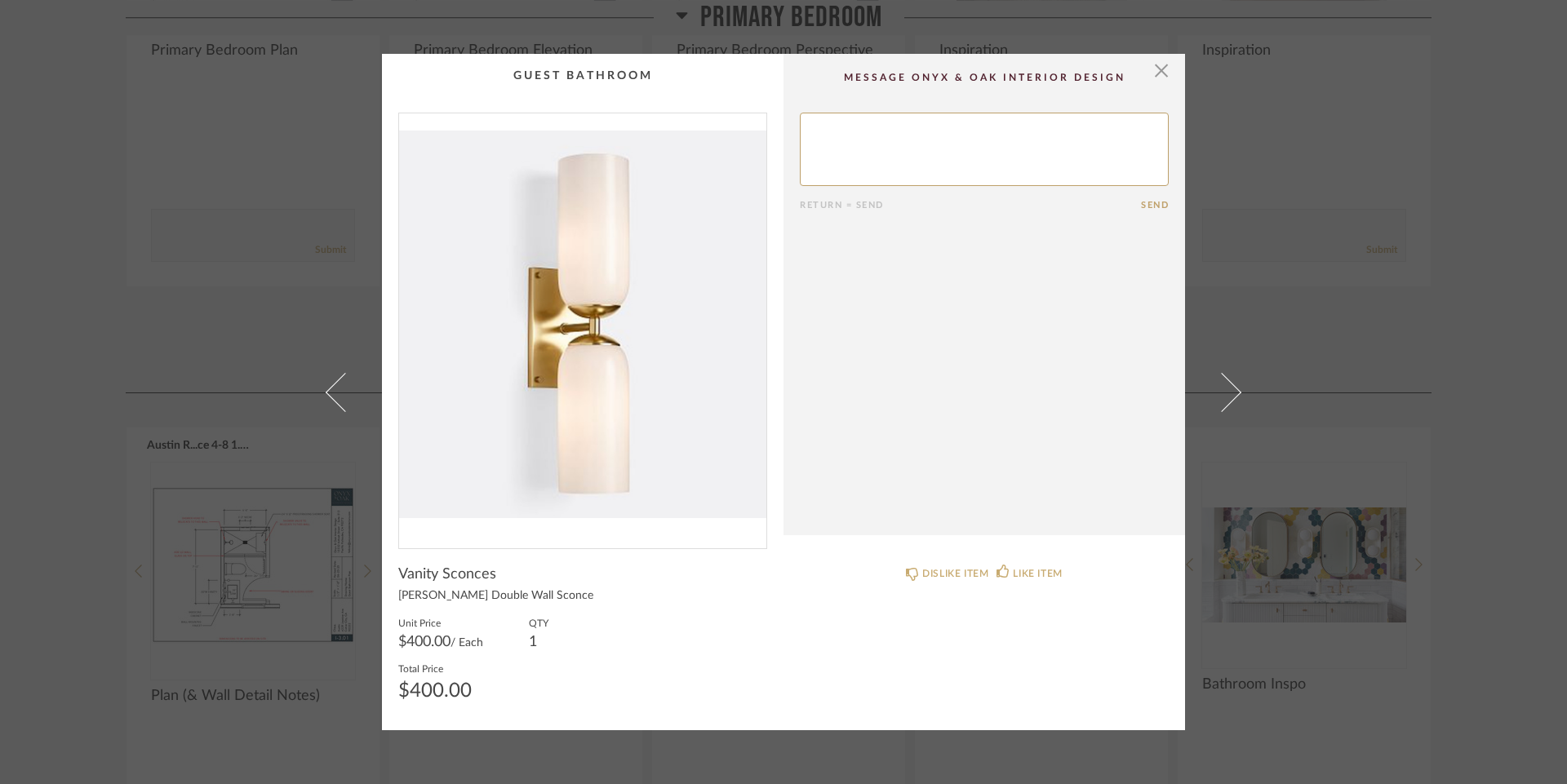
click at [1224, 392] on span at bounding box center [1221, 392] width 39 height 39
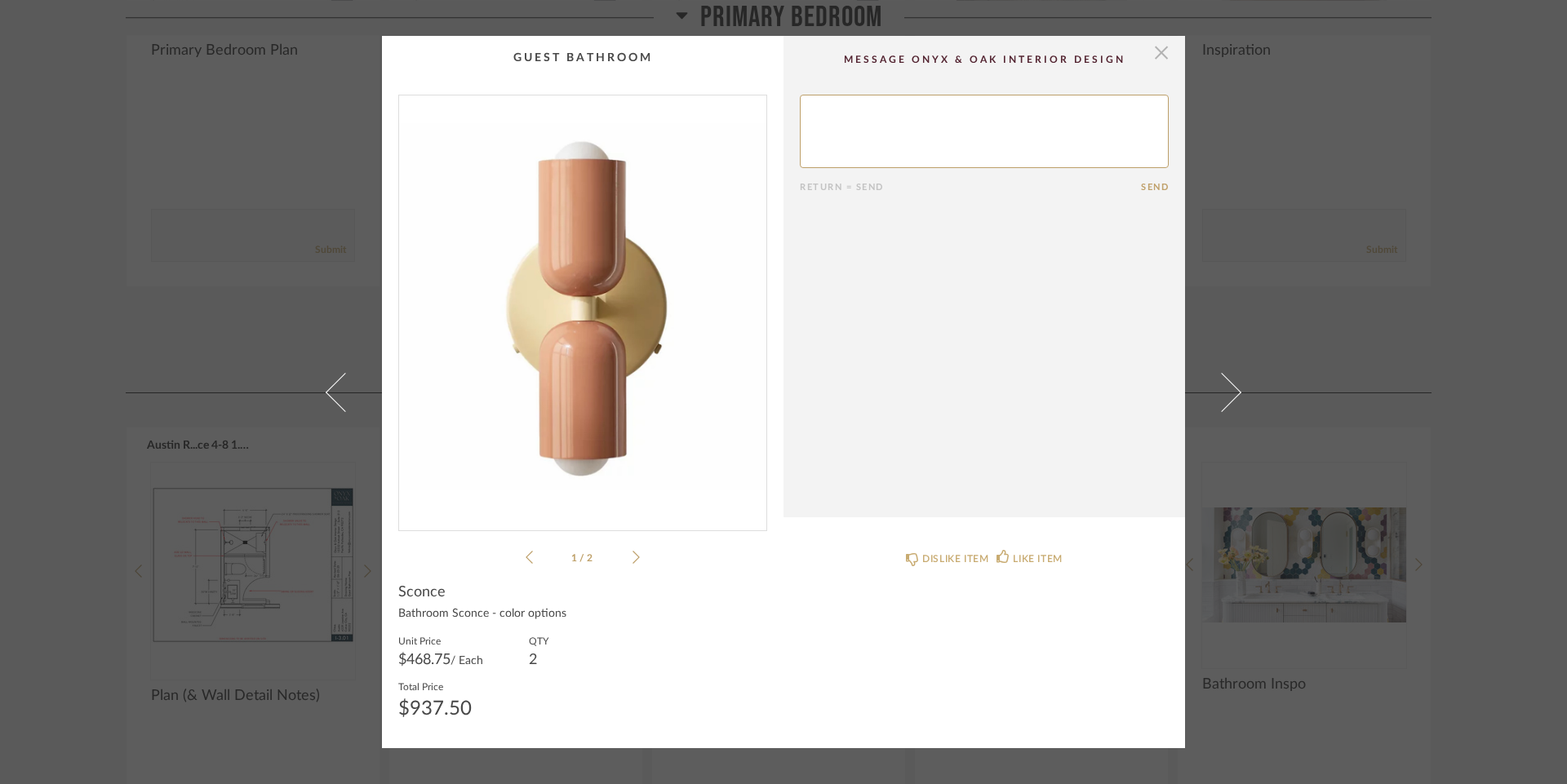
click at [1152, 52] on span "button" at bounding box center [1161, 52] width 32 height 32
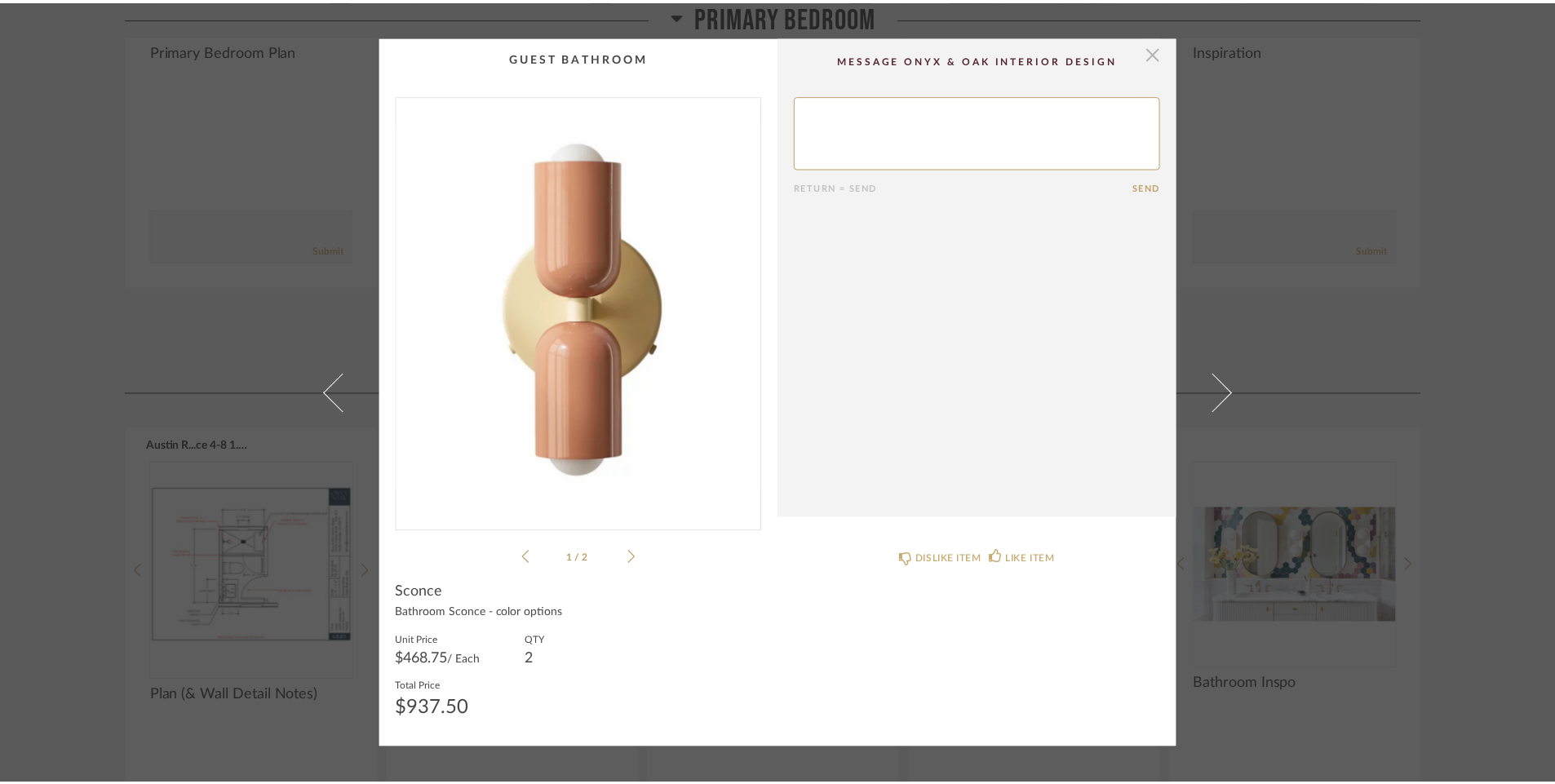
scroll to position [3012, 0]
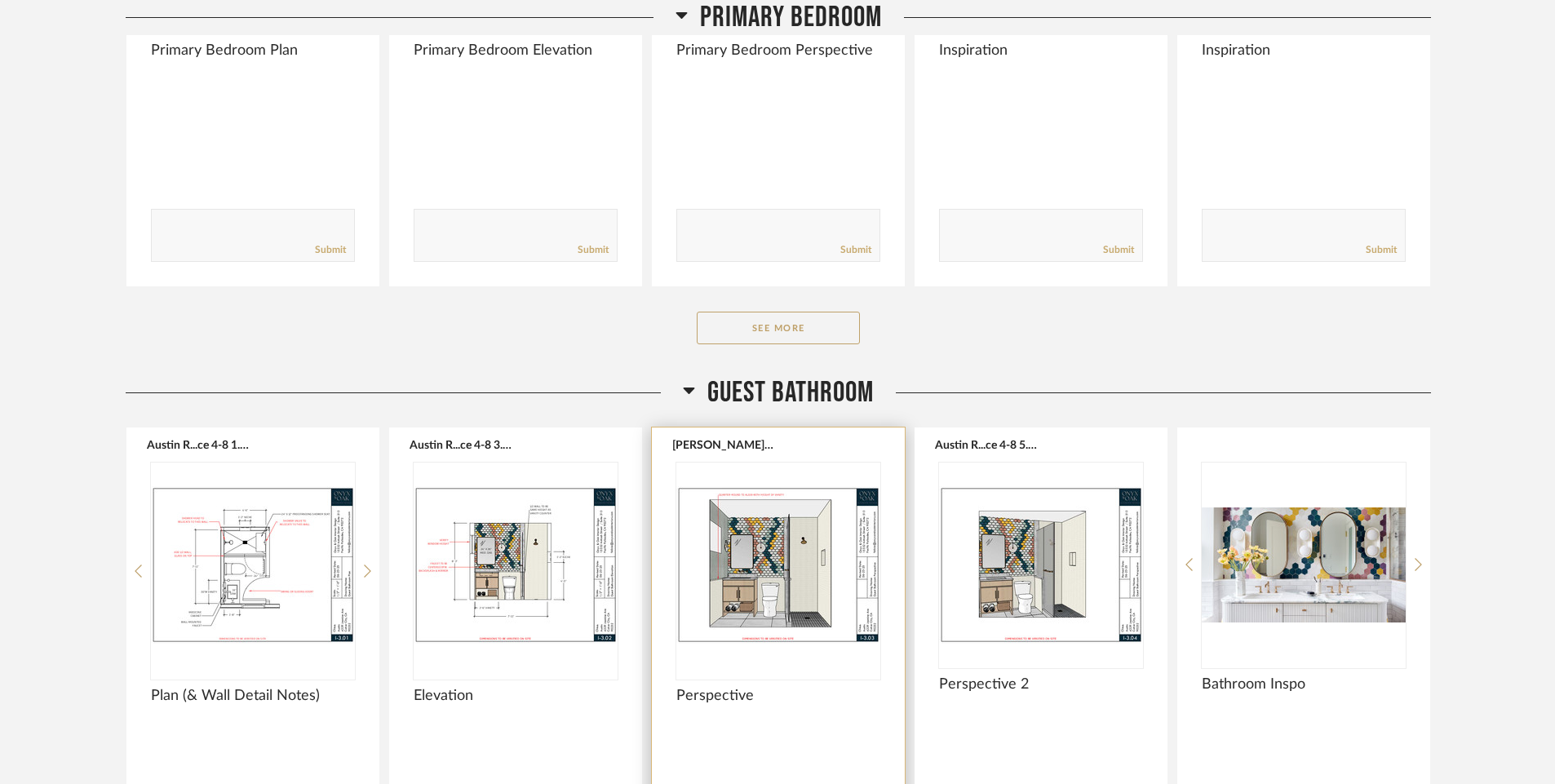
click at [779, 555] on img "0" at bounding box center [778, 564] width 204 height 204
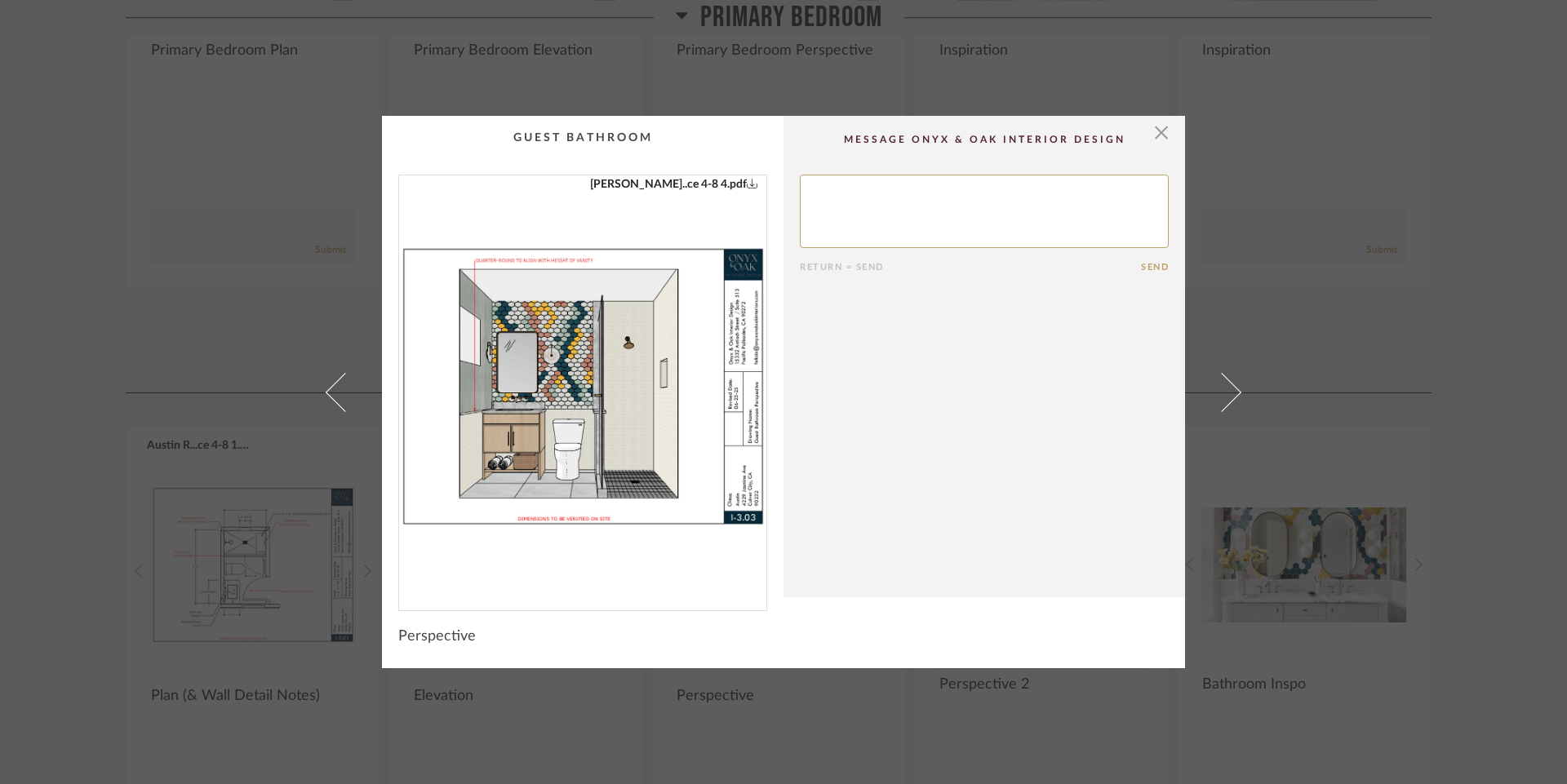
click at [603, 387] on img "0" at bounding box center [582, 386] width 367 height 421
